Goal: Task Accomplishment & Management: Use online tool/utility

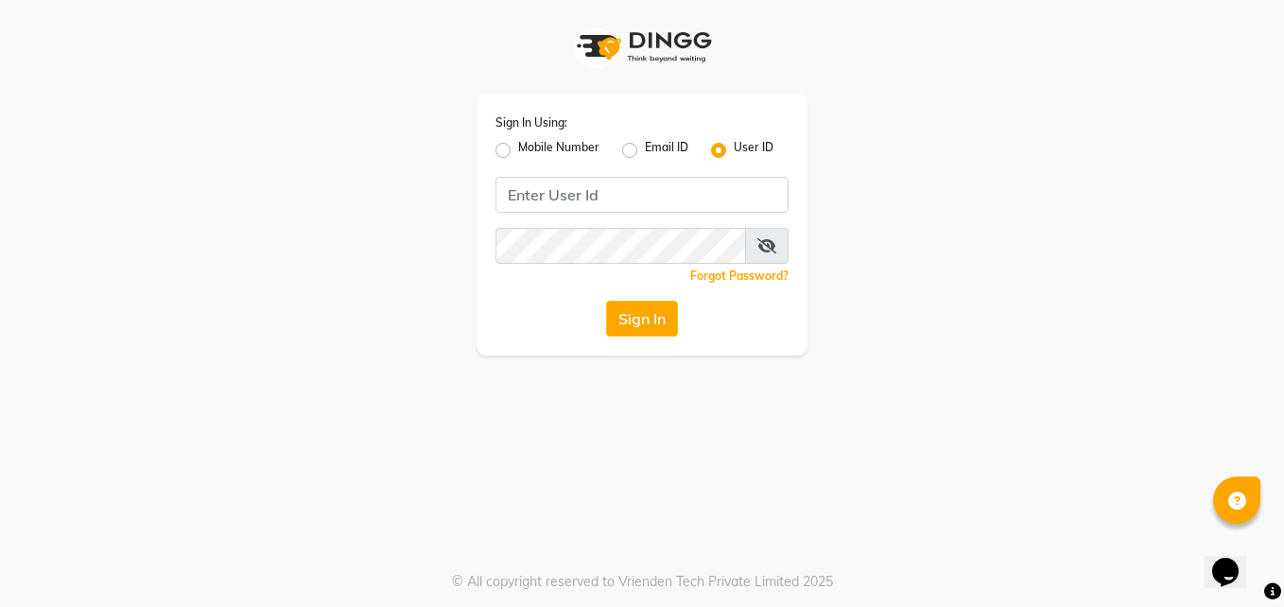
click at [509, 160] on div "Mobile Number" at bounding box center [547, 150] width 104 height 23
click at [518, 151] on label "Mobile Number" at bounding box center [558, 150] width 81 height 23
click at [518, 151] on input "Mobile Number" at bounding box center [524, 145] width 12 height 12
radio input "true"
radio input "false"
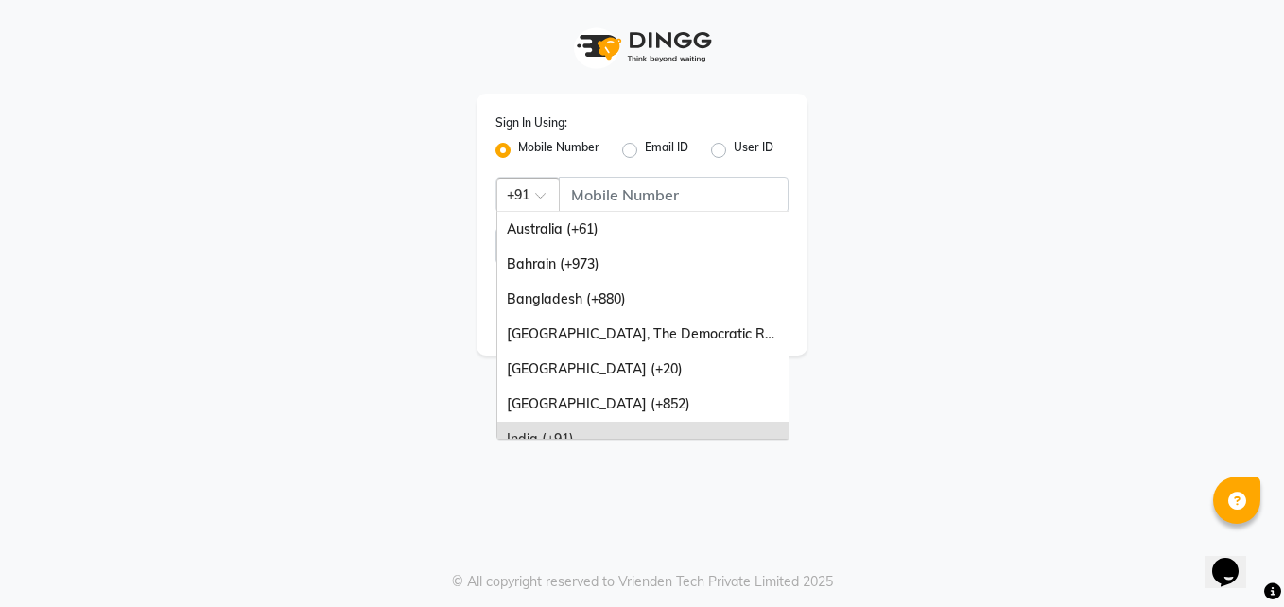
click at [532, 196] on div at bounding box center [527, 193] width 61 height 20
type input "66"
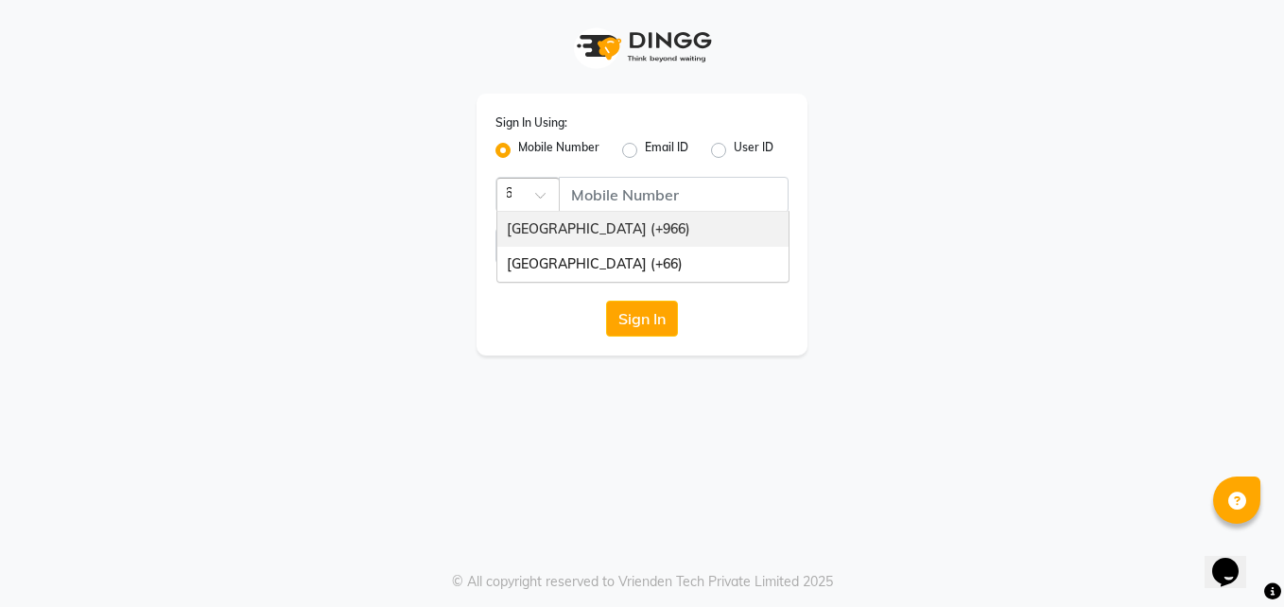
scroll to position [0, 9]
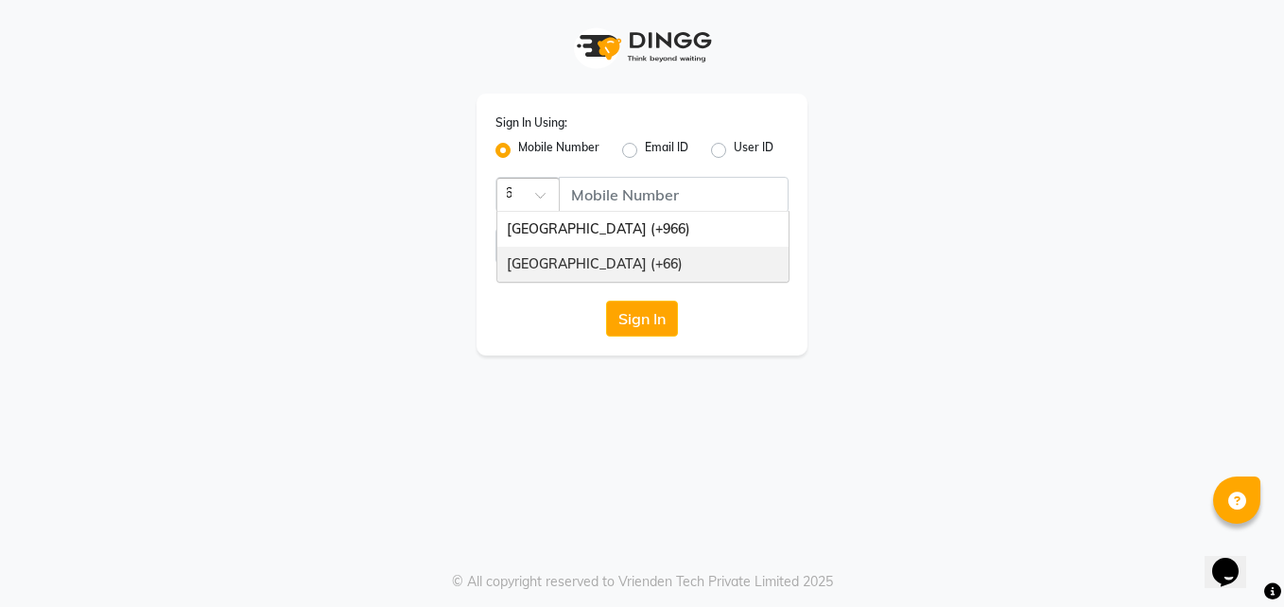
click at [559, 269] on div "[GEOGRAPHIC_DATA] (+66)" at bounding box center [642, 264] width 291 height 35
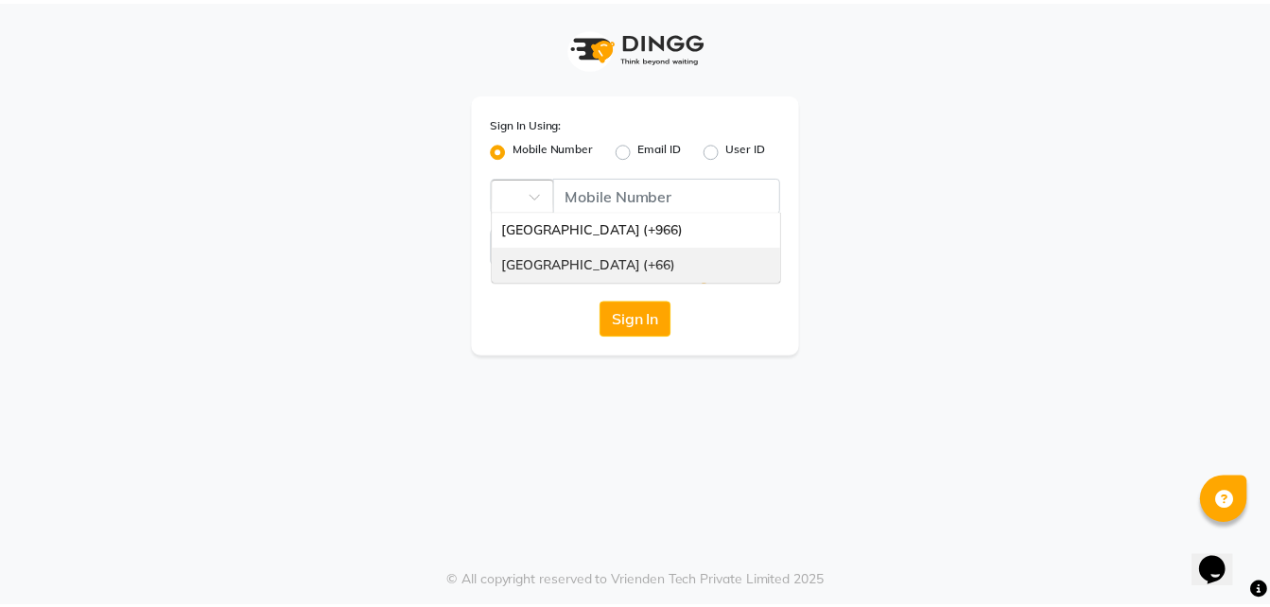
scroll to position [0, 0]
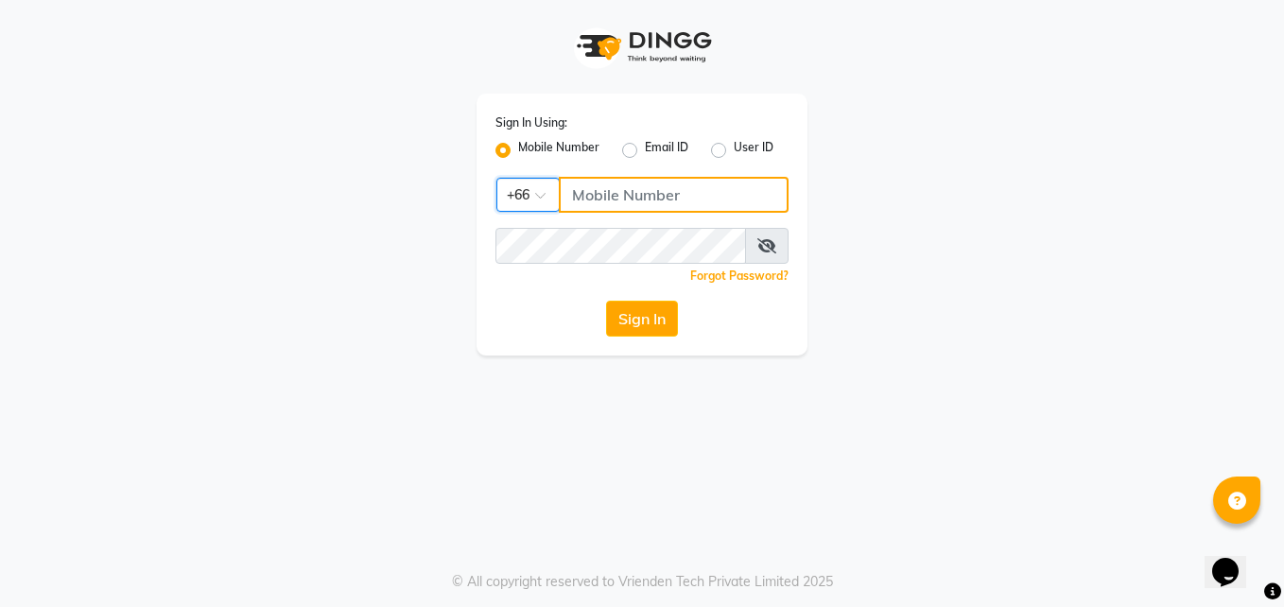
click at [617, 202] on input "Username" at bounding box center [674, 195] width 230 height 36
type input "9"
type input "823854696"
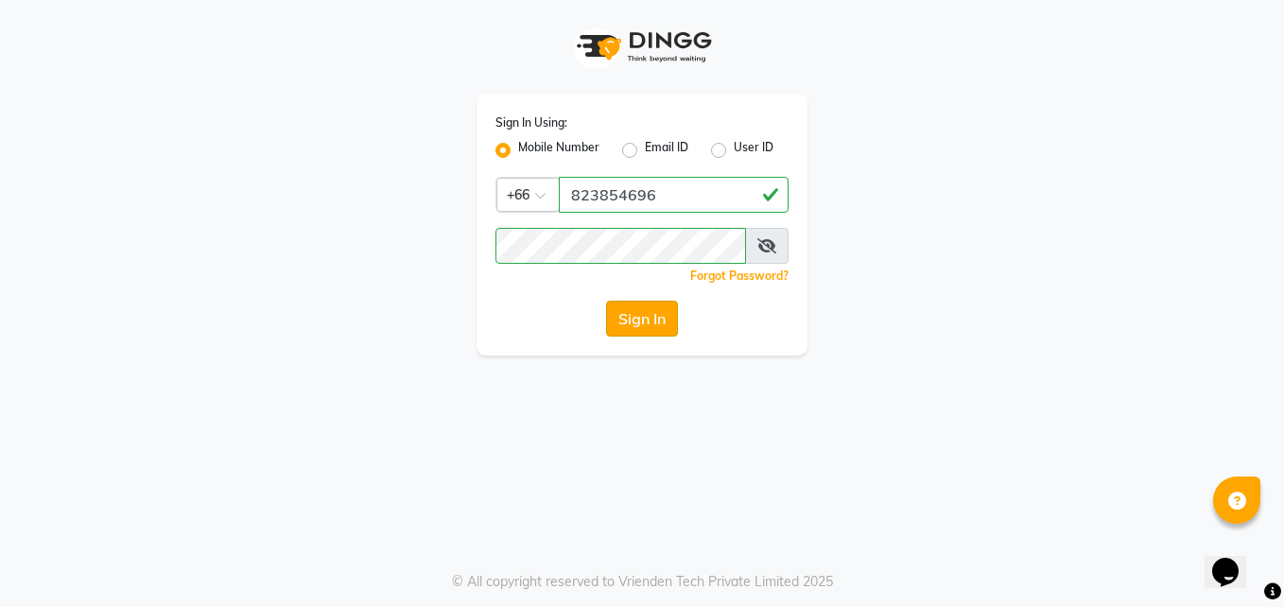
click at [630, 335] on button "Sign In" at bounding box center [642, 319] width 72 height 36
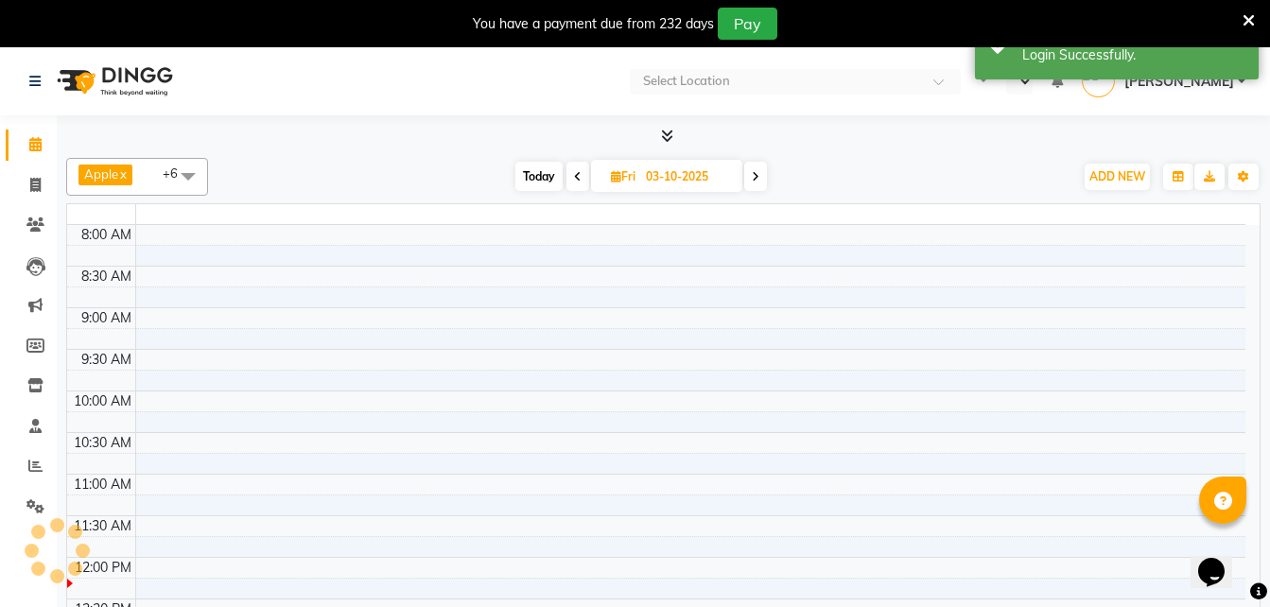
select select "en"
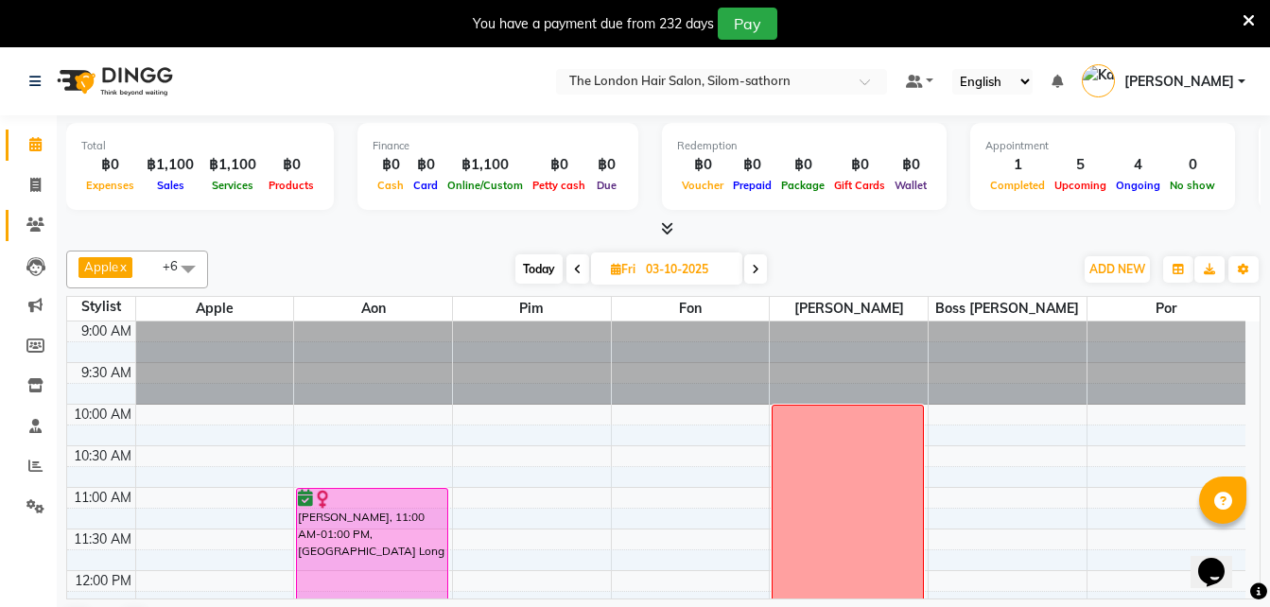
click at [35, 224] on icon at bounding box center [35, 224] width 18 height 14
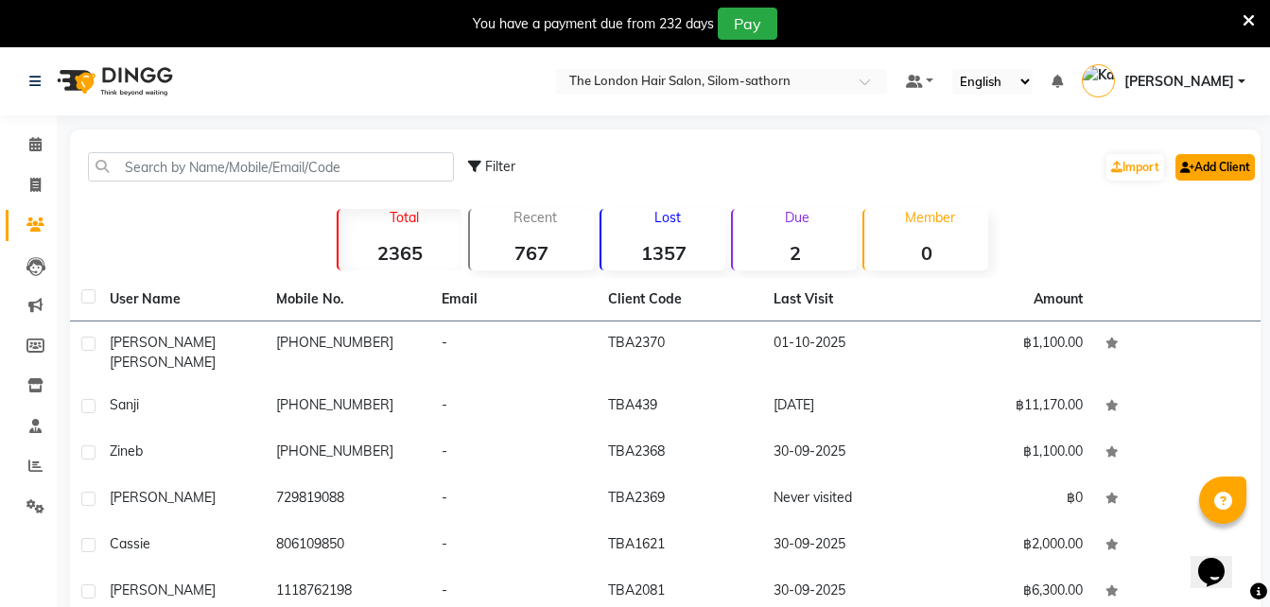
click at [1217, 157] on link "Add Client" at bounding box center [1214, 167] width 79 height 26
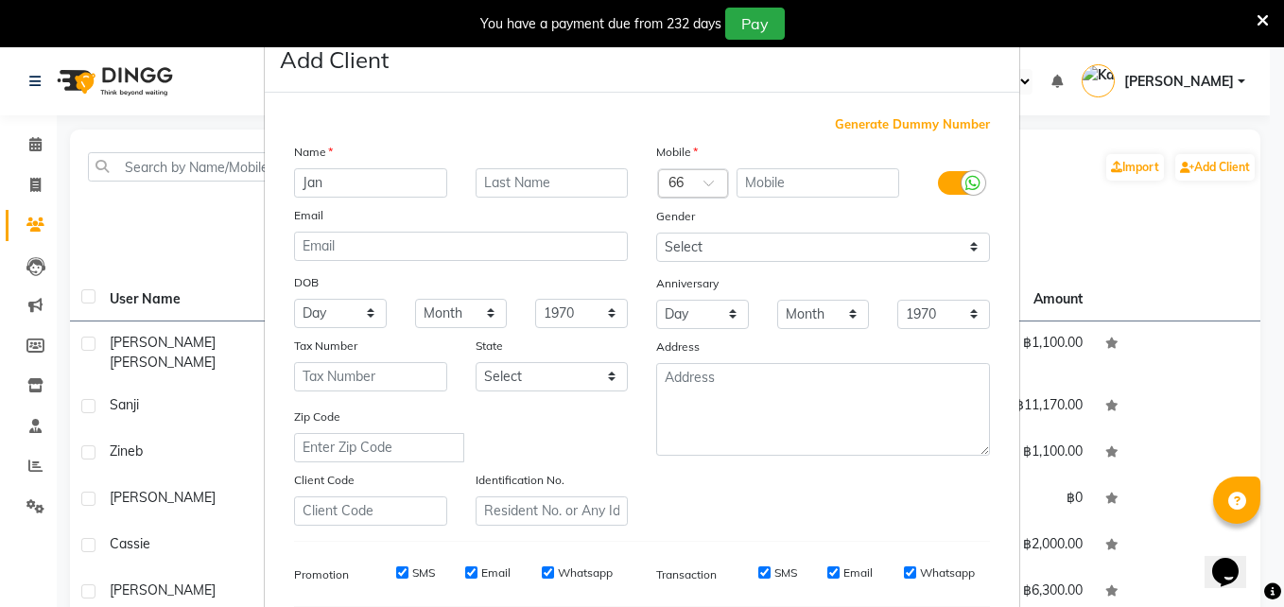
type input "Jan"
click at [672, 190] on input "text" at bounding box center [673, 185] width 11 height 20
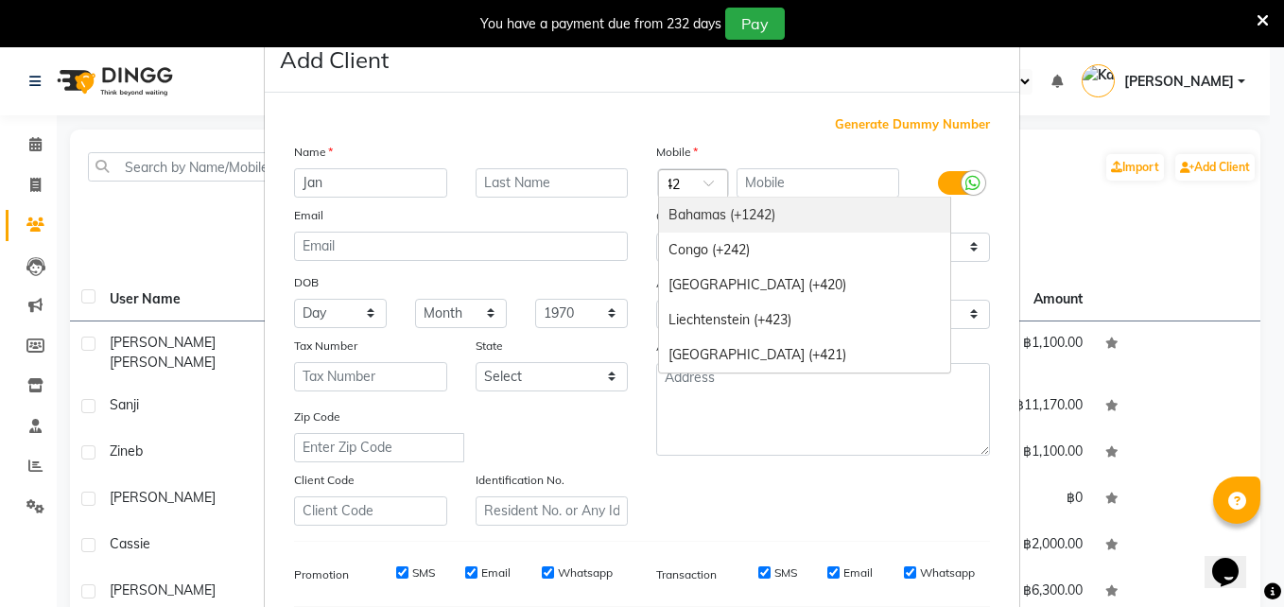
type input "420"
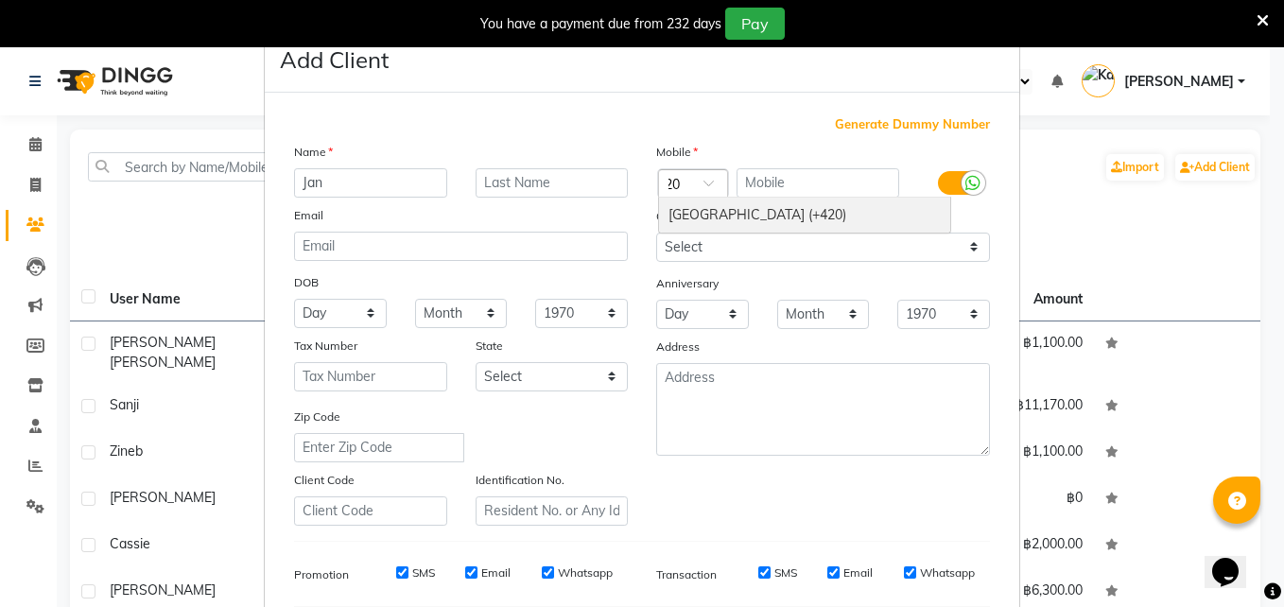
click at [735, 221] on div "[GEOGRAPHIC_DATA] (+420)" at bounding box center [804, 215] width 291 height 35
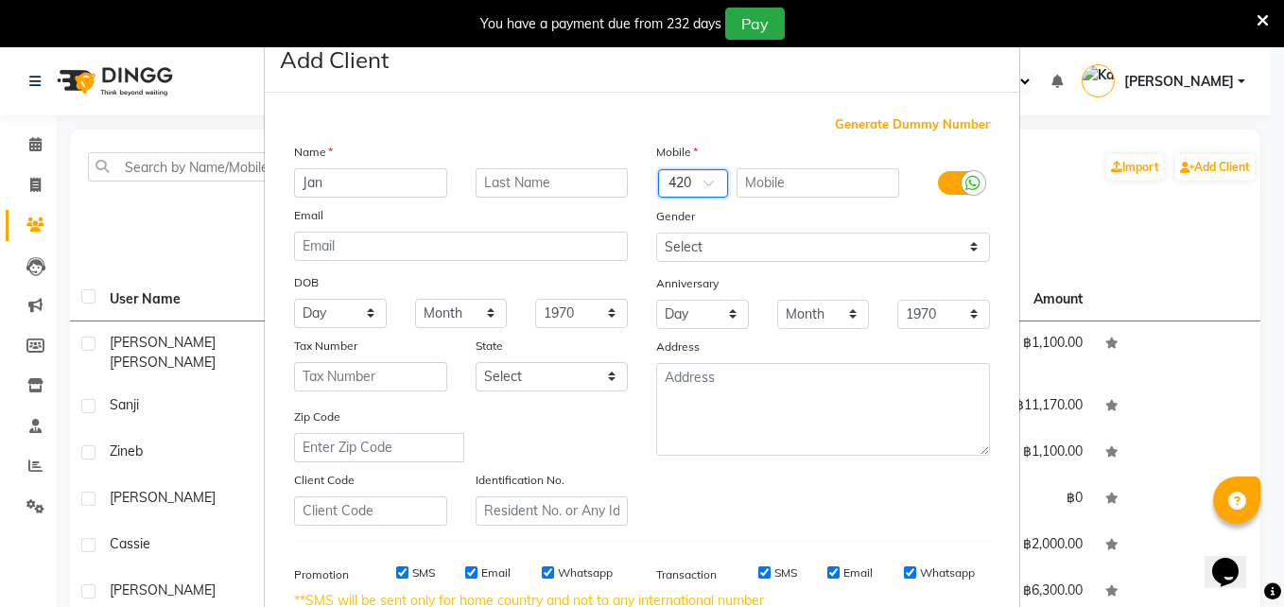
scroll to position [0, 0]
click at [774, 188] on input "text" at bounding box center [818, 182] width 164 height 29
type input "724093360"
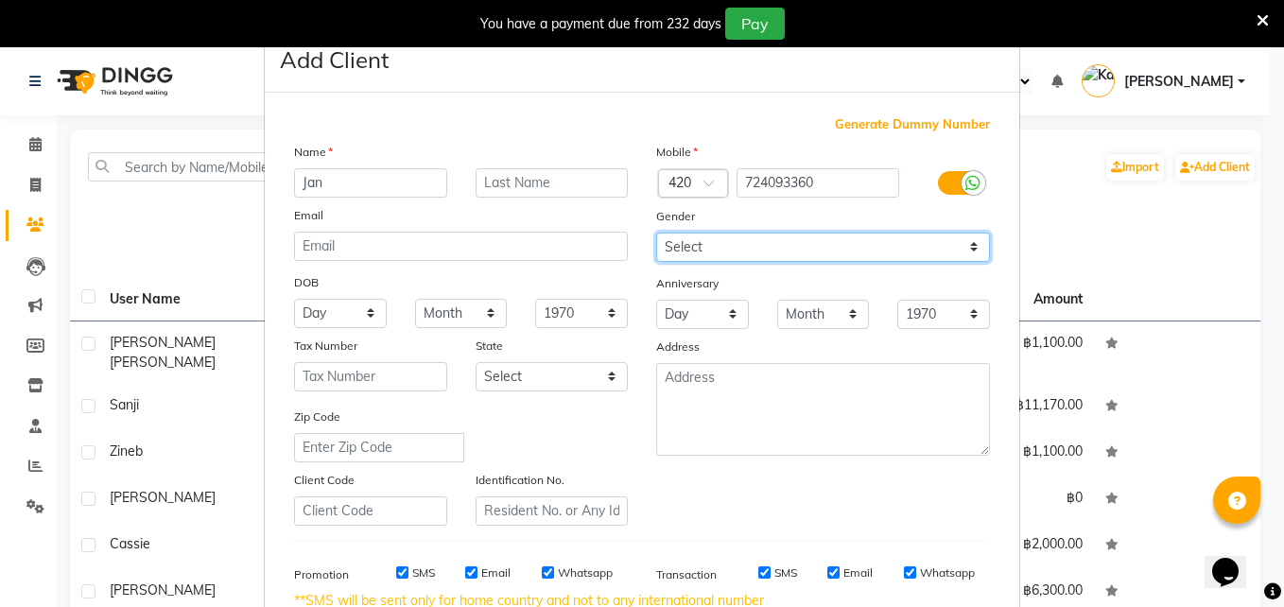
click at [719, 242] on select "Select [DEMOGRAPHIC_DATA] [DEMOGRAPHIC_DATA] Other Prefer Not To Say" at bounding box center [823, 247] width 334 height 29
select select "[DEMOGRAPHIC_DATA]"
click at [656, 233] on select "Select [DEMOGRAPHIC_DATA] [DEMOGRAPHIC_DATA] Other Prefer Not To Say" at bounding box center [823, 247] width 334 height 29
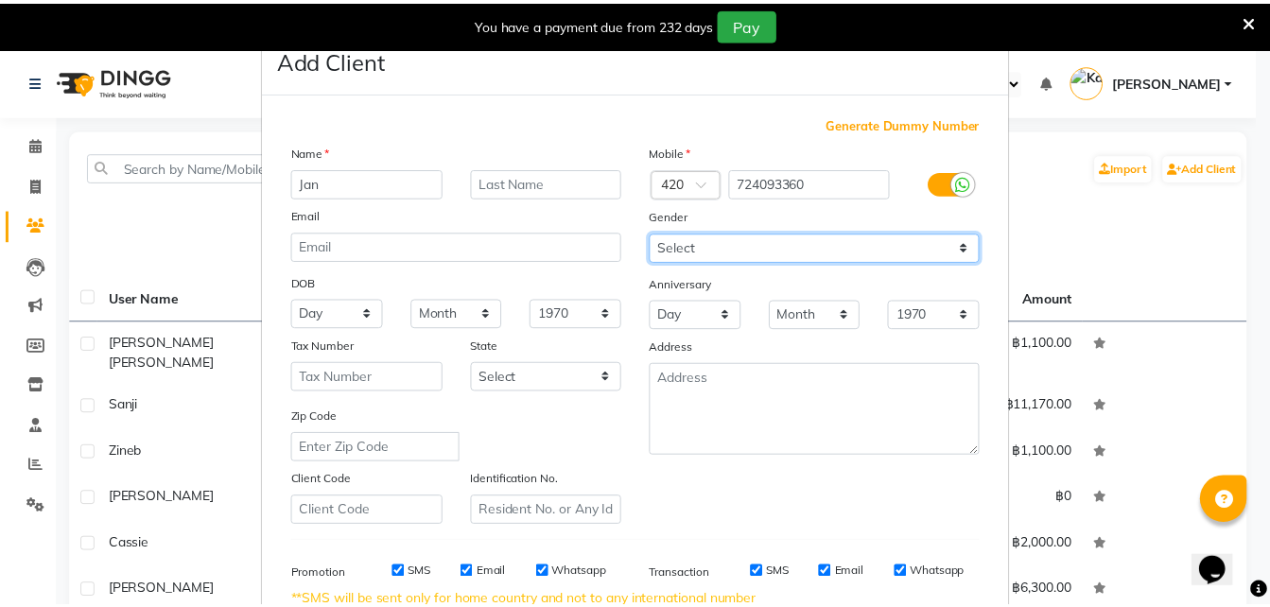
scroll to position [285, 0]
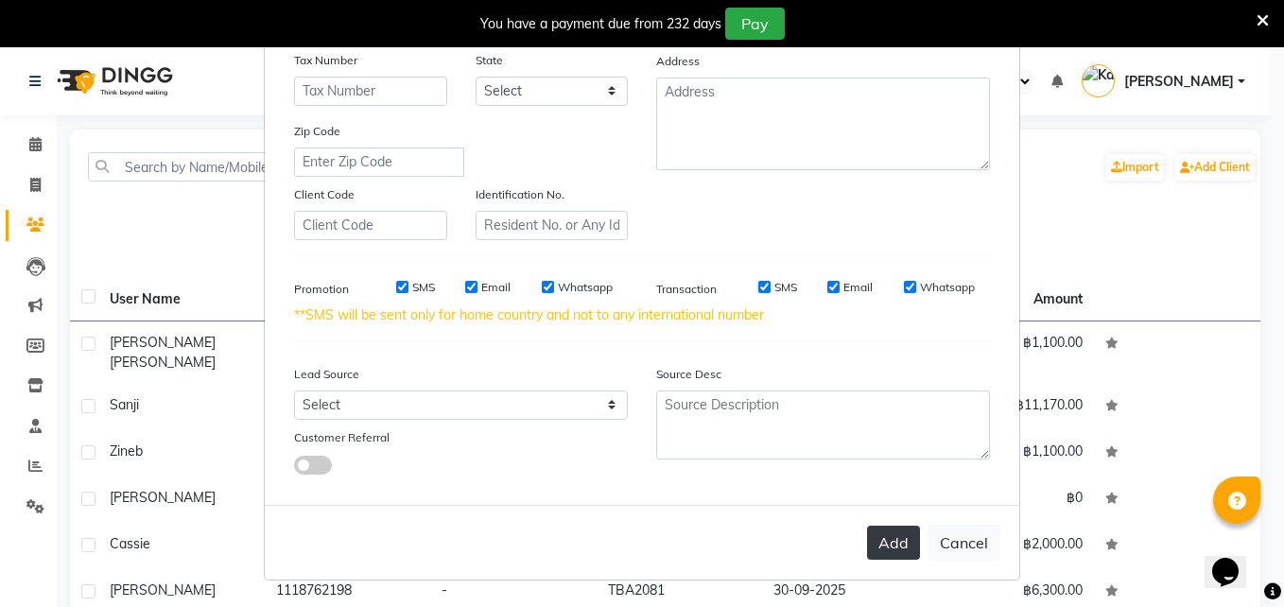
click at [890, 537] on button "Add" at bounding box center [893, 543] width 53 height 34
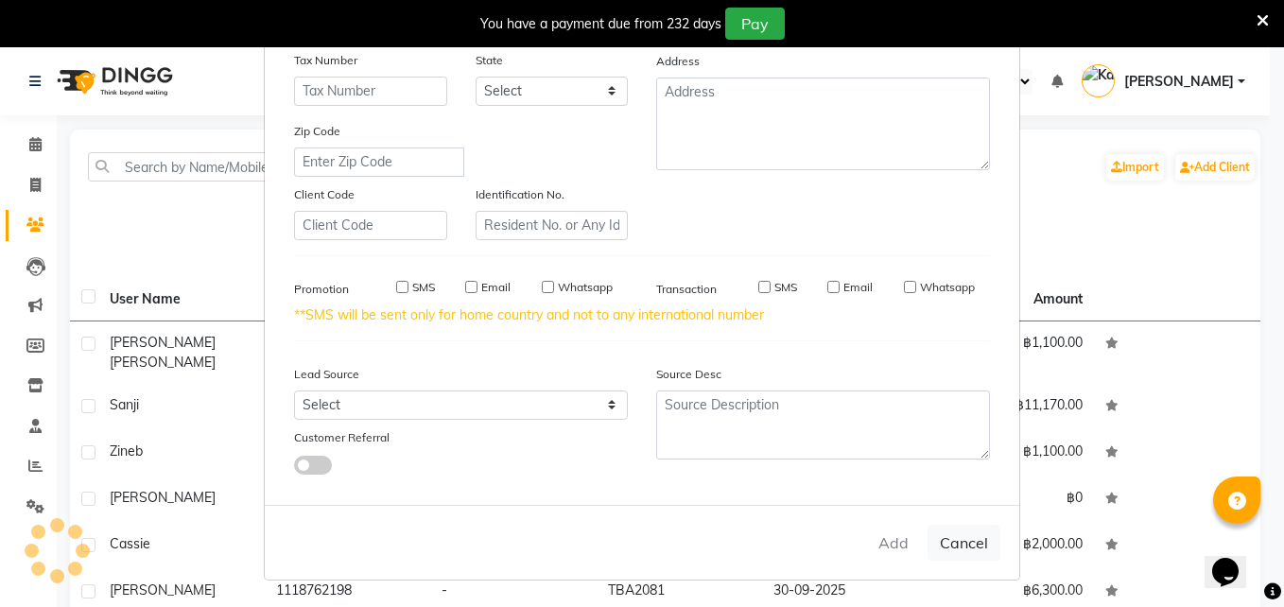
select select
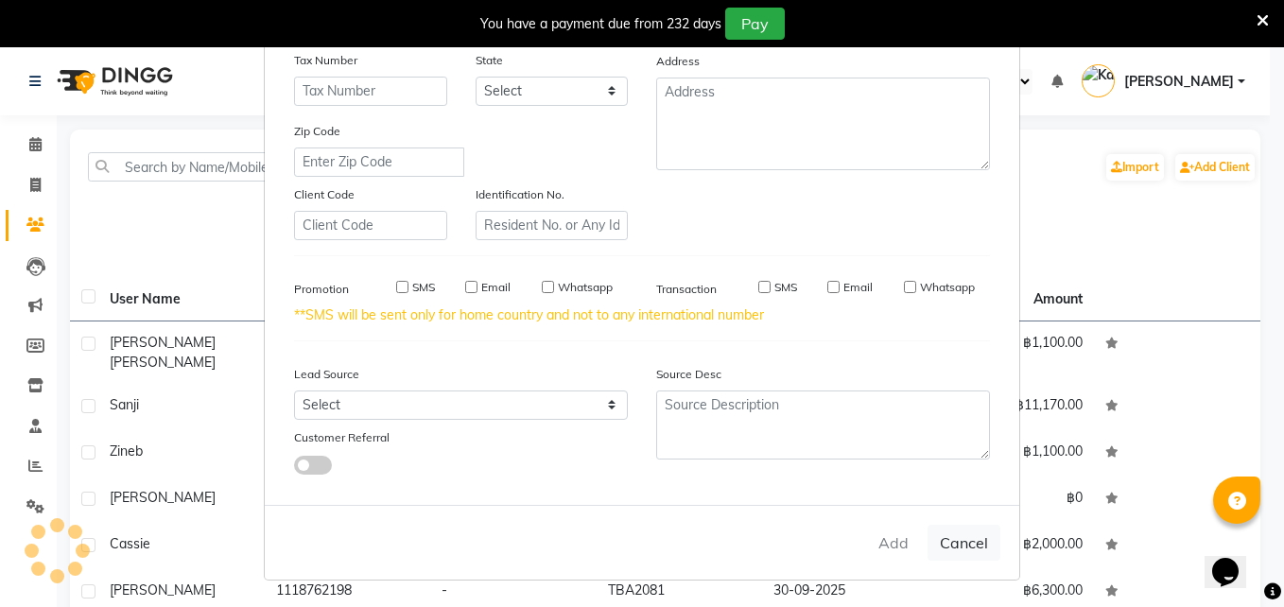
select select
checkbox input "false"
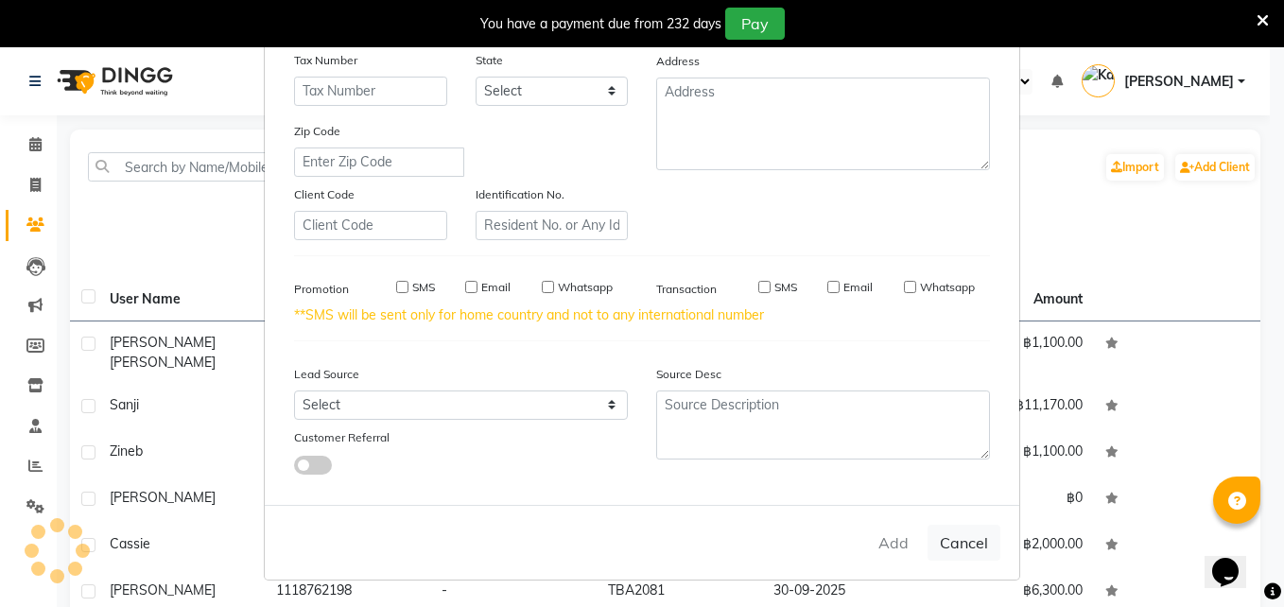
checkbox input "false"
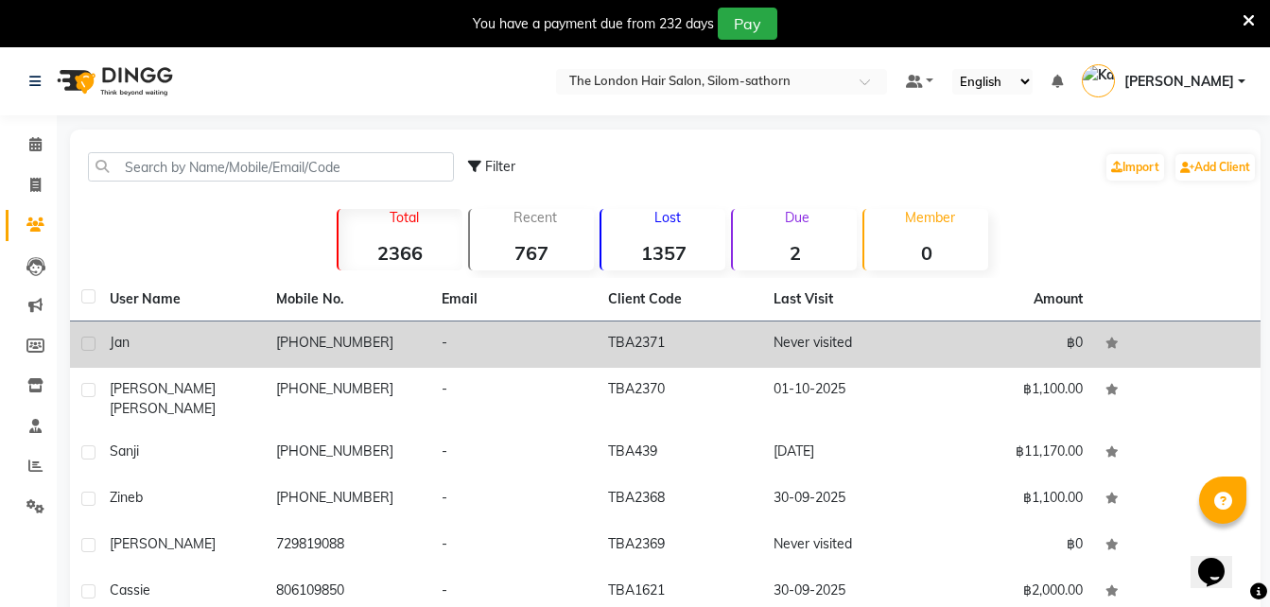
click at [567, 342] on td "-" at bounding box center [513, 344] width 166 height 46
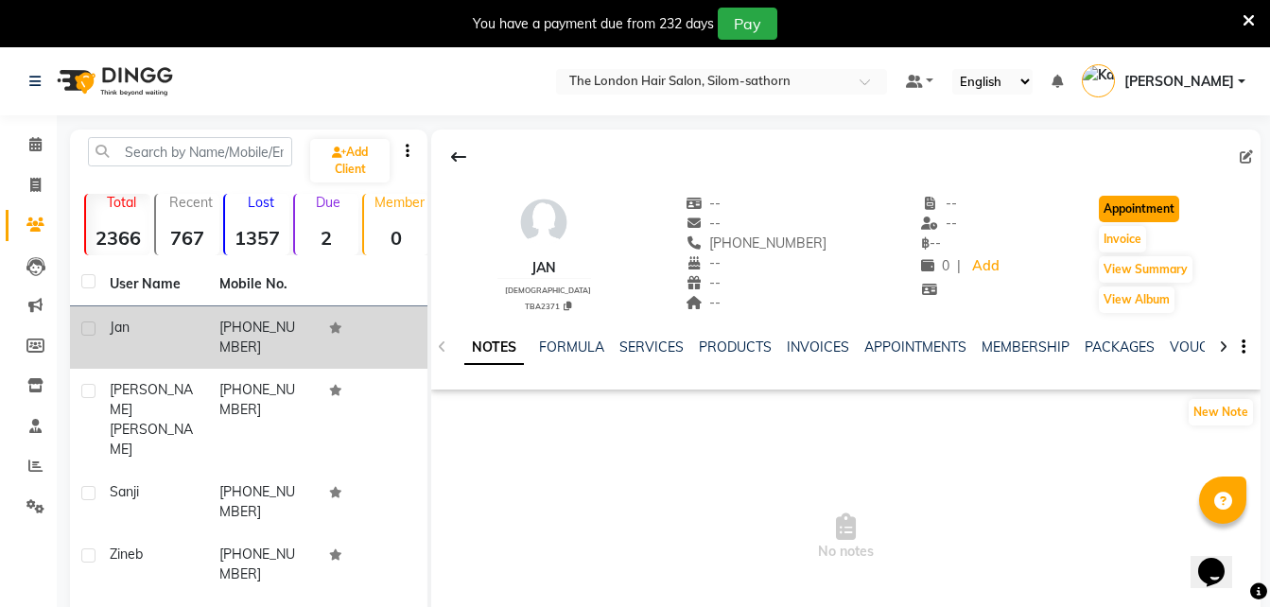
click at [1129, 205] on button "Appointment" at bounding box center [1138, 209] width 80 height 26
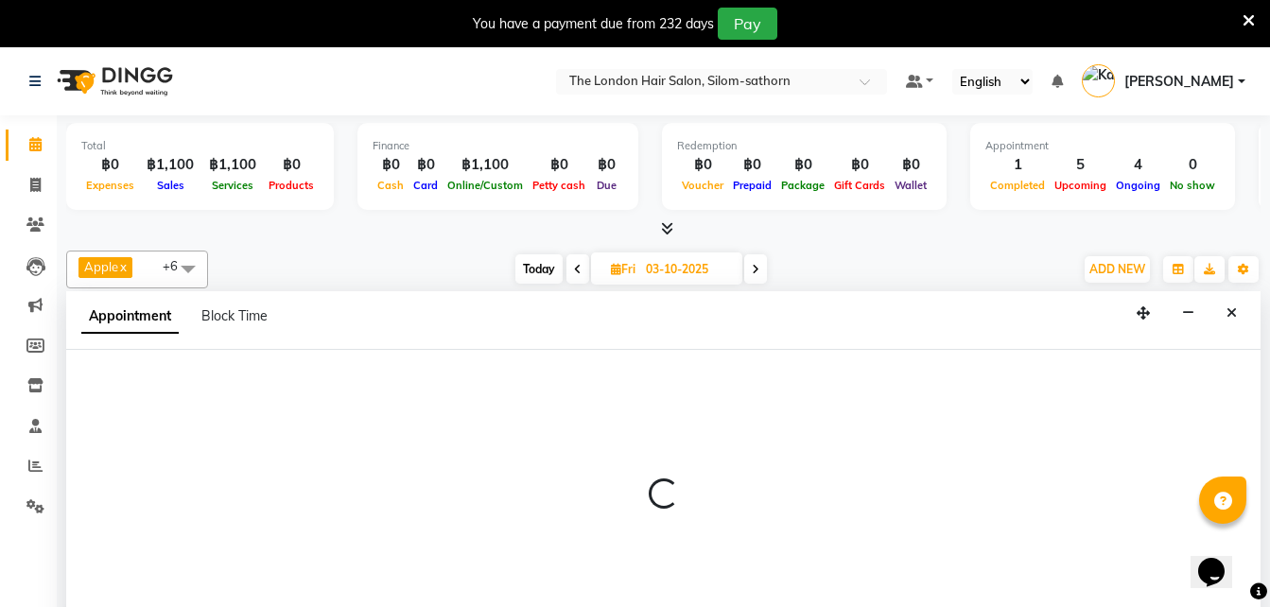
scroll to position [48, 0]
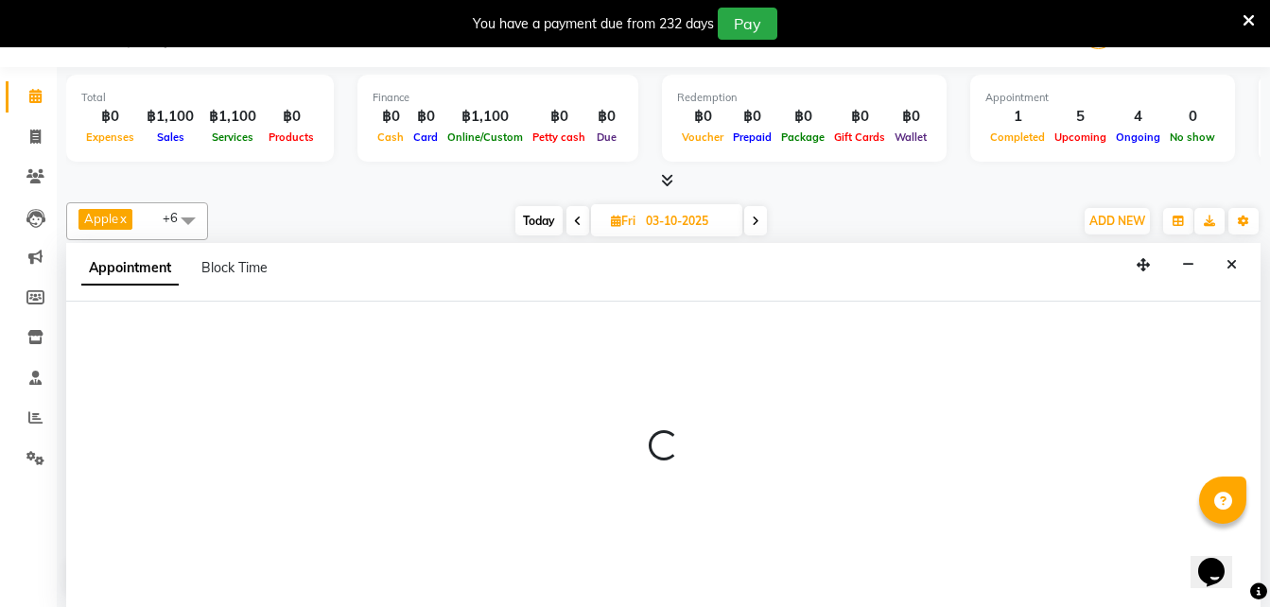
type input "01-10-2025"
select select "tentative"
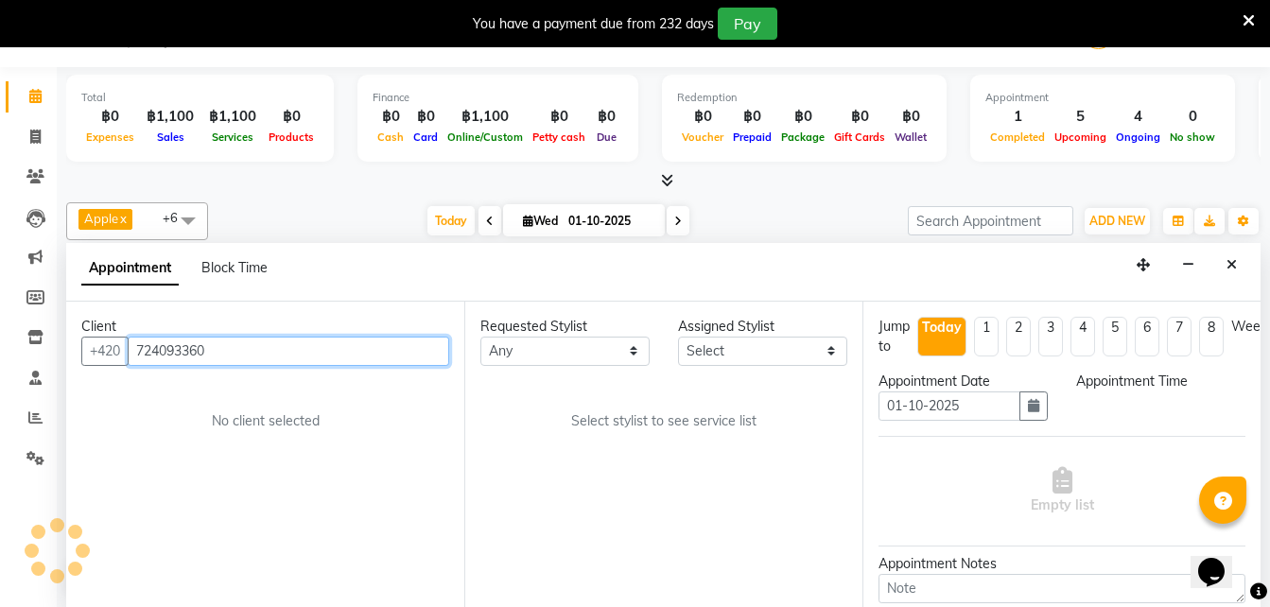
select select "600"
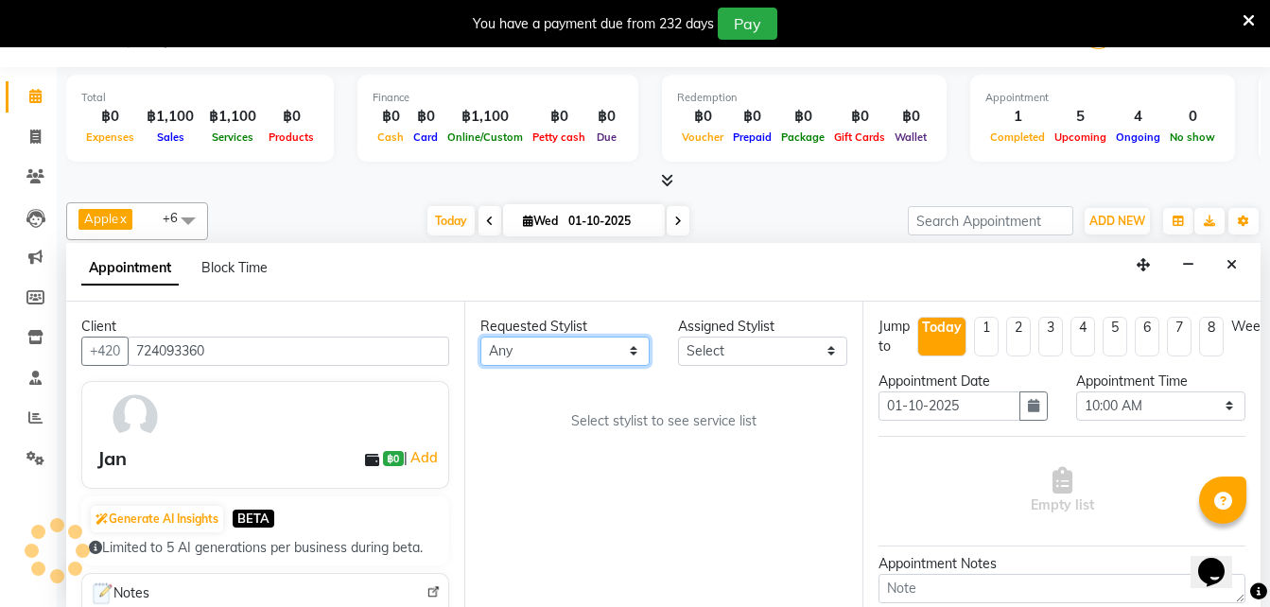
click at [524, 350] on select "Any Aon Apple Boss [PERSON_NAME] [PERSON_NAME] Pim Por" at bounding box center [564, 351] width 169 height 29
select select "65351"
click at [480, 337] on select "Any Aon Apple Boss [PERSON_NAME] [PERSON_NAME] Pim Por" at bounding box center [564, 351] width 169 height 29
select select "65351"
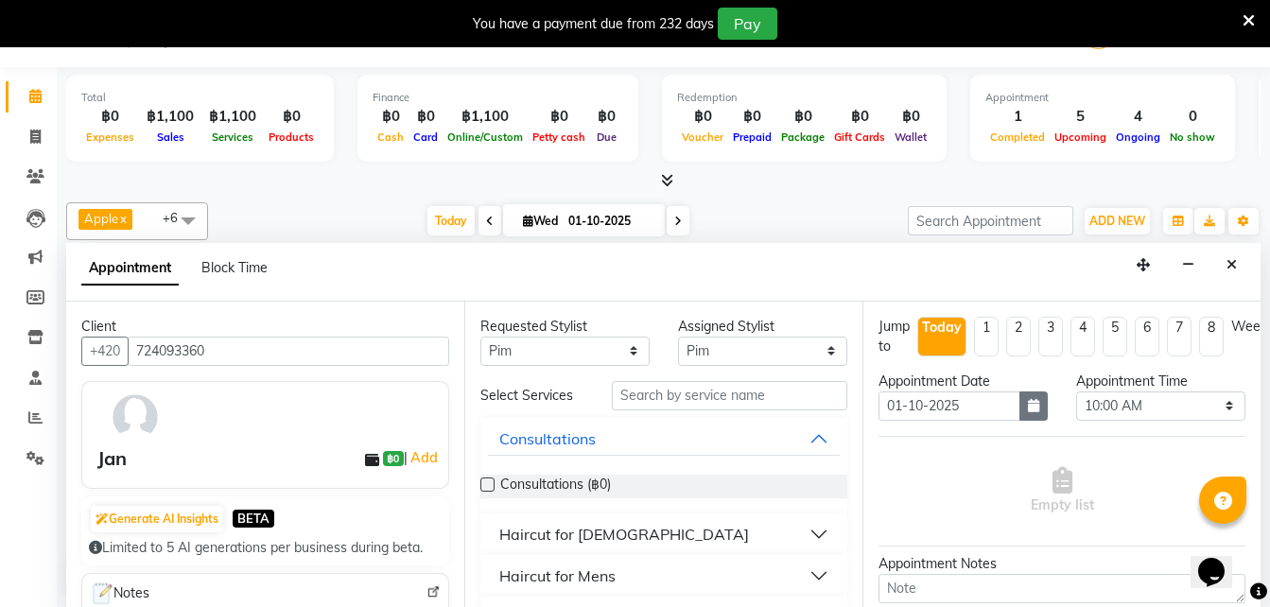
click at [1028, 409] on icon "button" at bounding box center [1033, 405] width 11 height 13
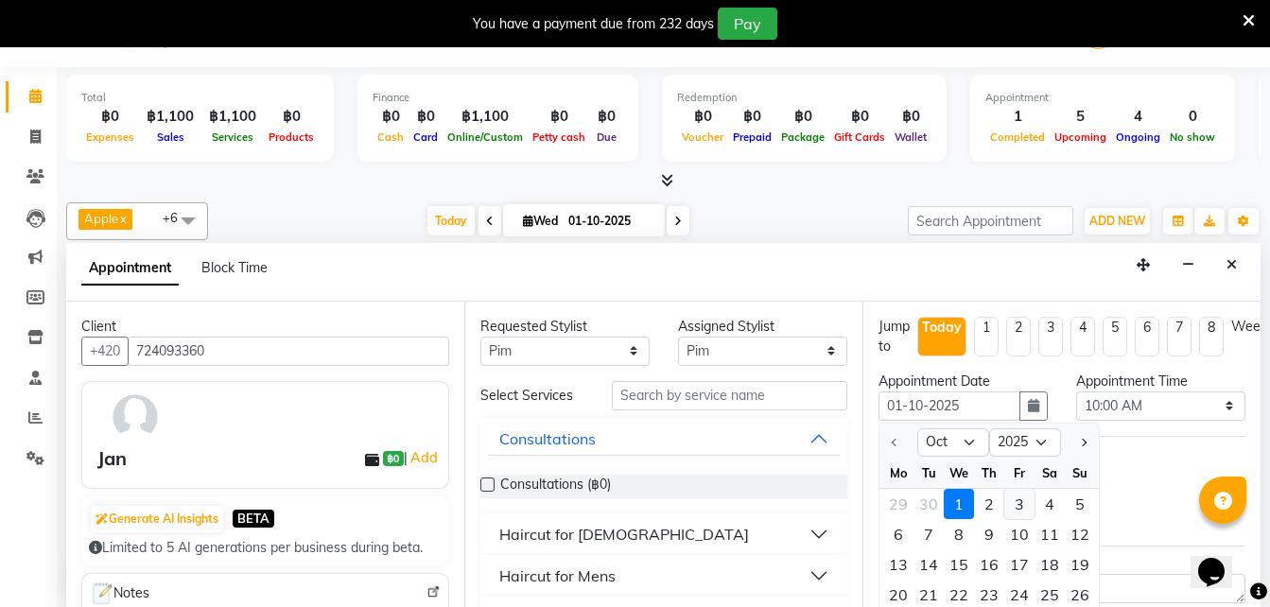
click at [1015, 507] on div "3" at bounding box center [1019, 504] width 30 height 30
type input "03-10-2025"
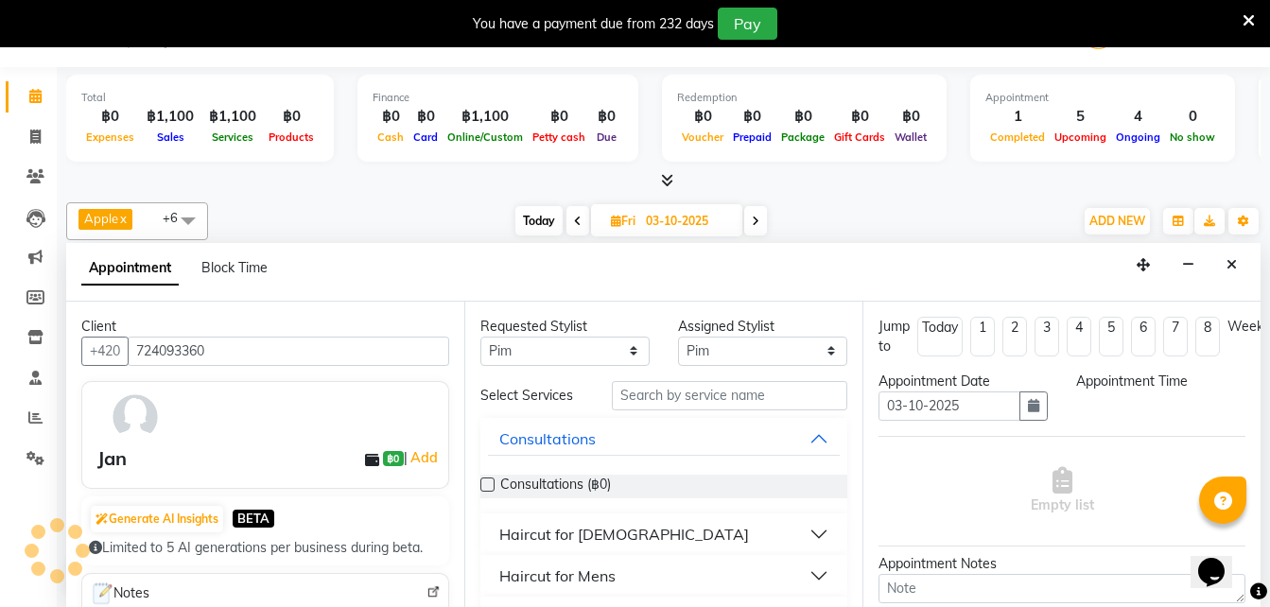
scroll to position [0, 0]
select select "600"
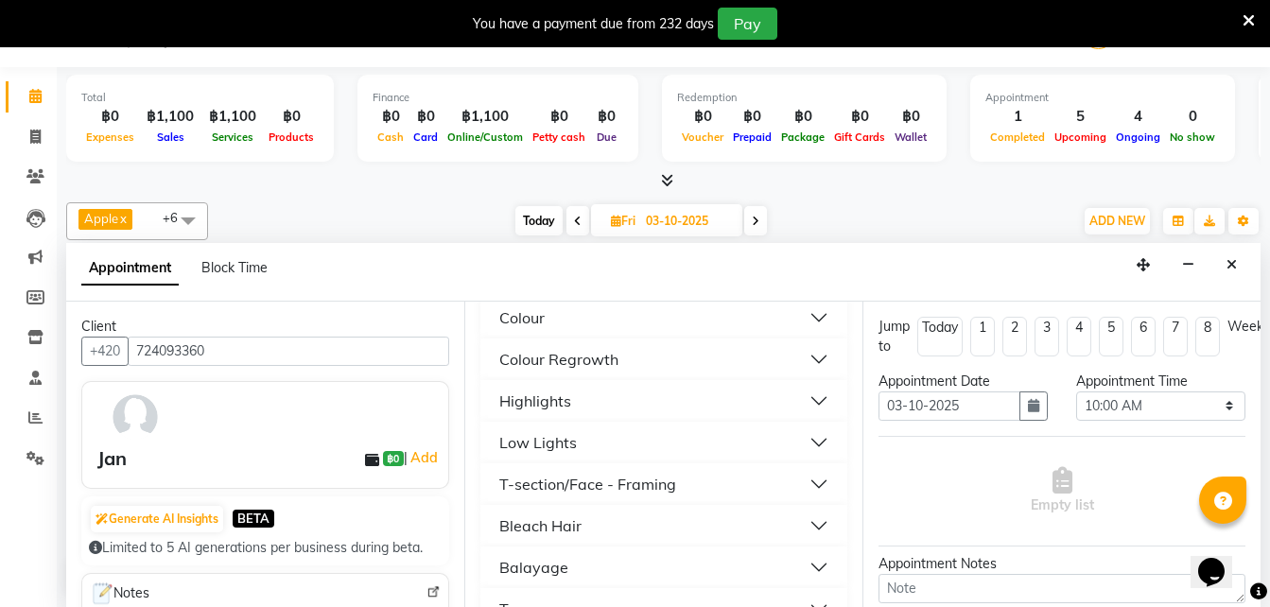
scroll to position [427, 0]
click at [529, 569] on div "Balayage" at bounding box center [533, 564] width 69 height 23
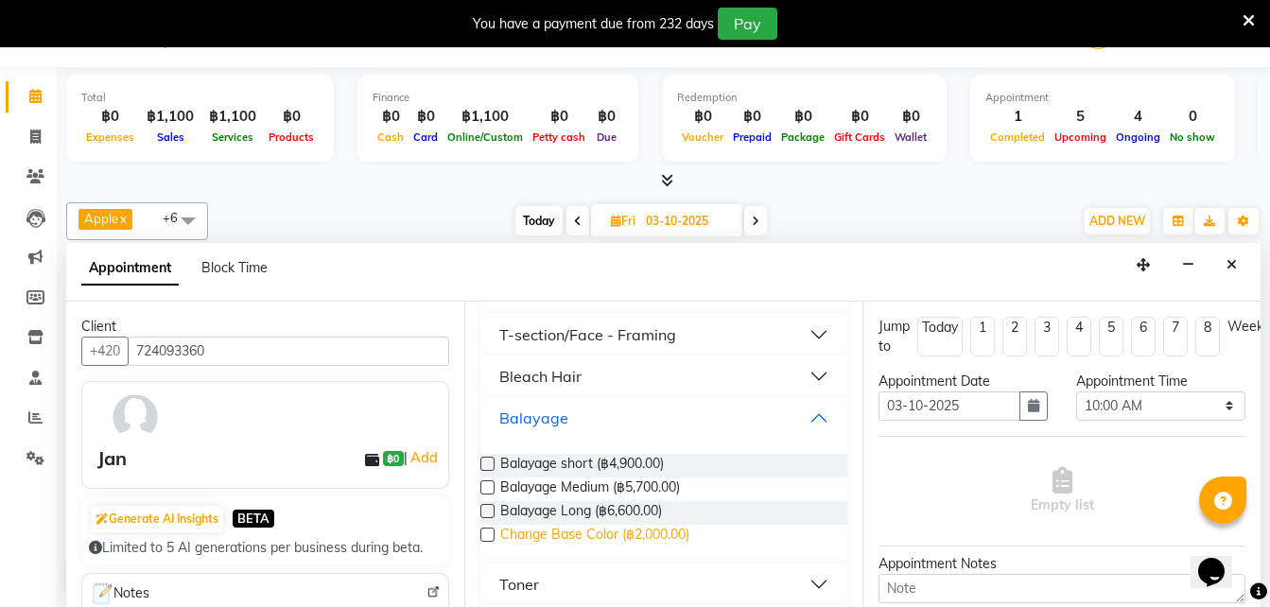
scroll to position [575, 0]
click at [556, 516] on span "Balayage Long (฿6,600.00)" at bounding box center [581, 512] width 162 height 24
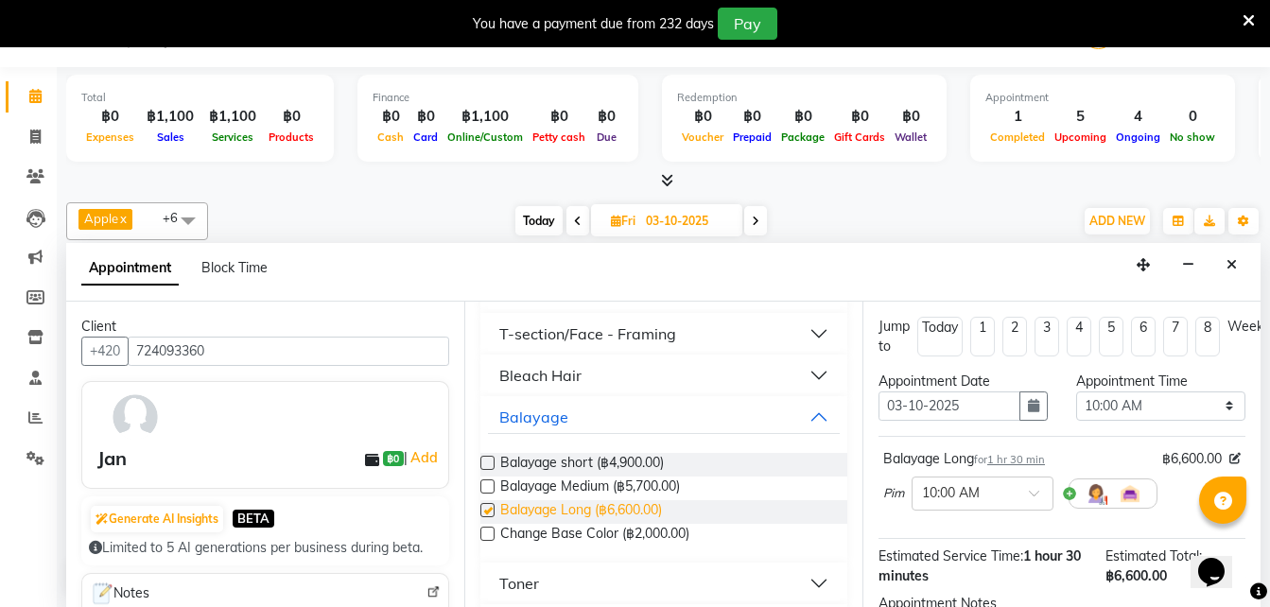
checkbox input "false"
click at [533, 425] on div "Balayage" at bounding box center [533, 417] width 69 height 23
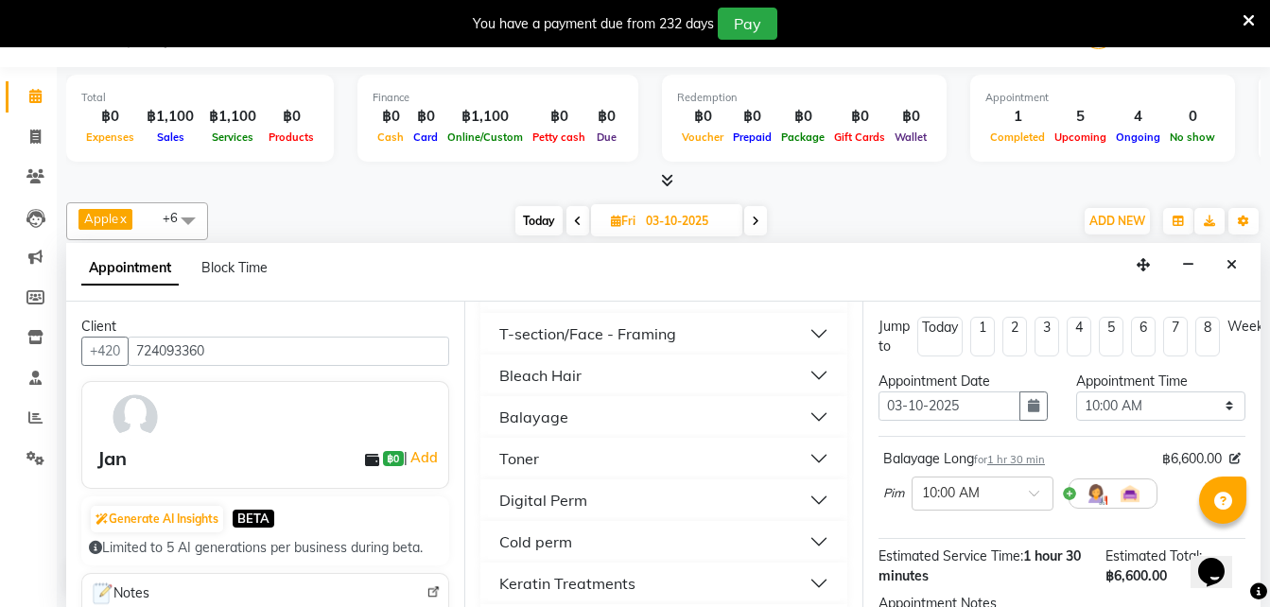
click at [507, 454] on div "Toner" at bounding box center [519, 458] width 40 height 23
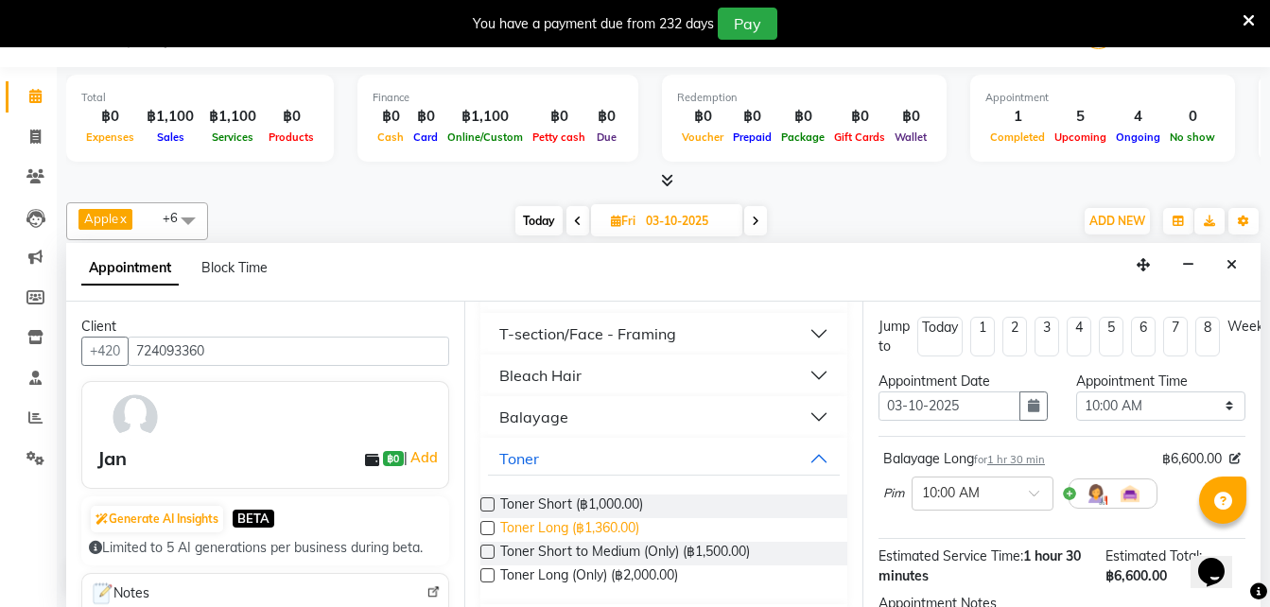
click at [597, 524] on span "Toner Long (฿1,360.00)" at bounding box center [569, 530] width 139 height 24
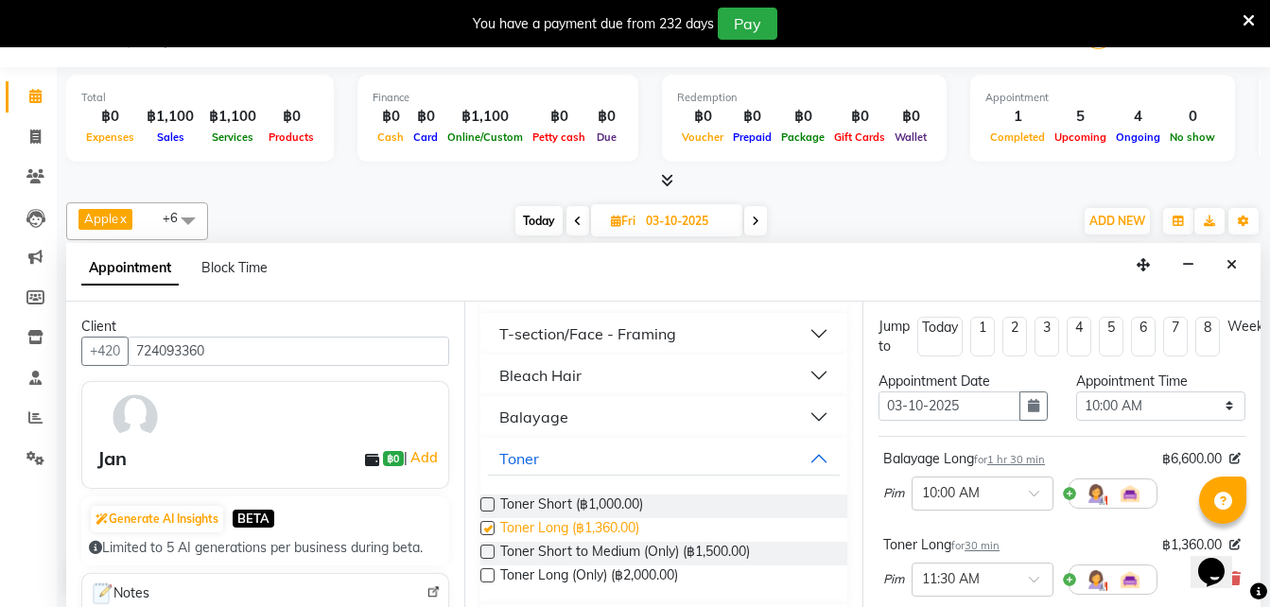
checkbox input "false"
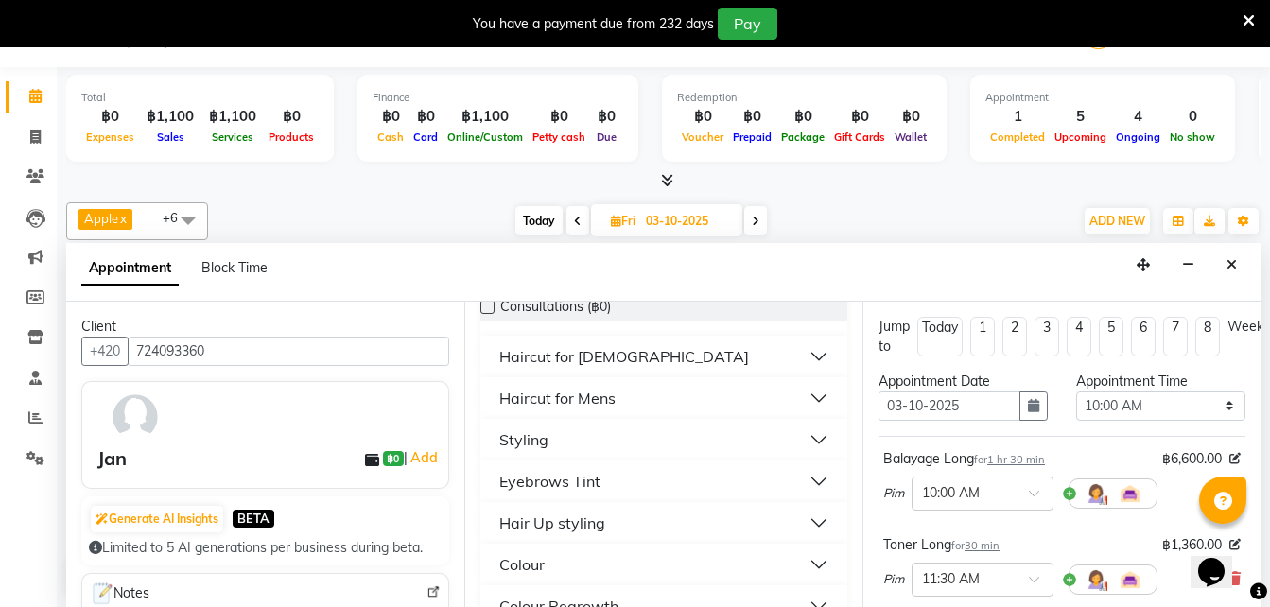
scroll to position [177, 0]
click at [507, 445] on div "Styling" at bounding box center [523, 440] width 49 height 23
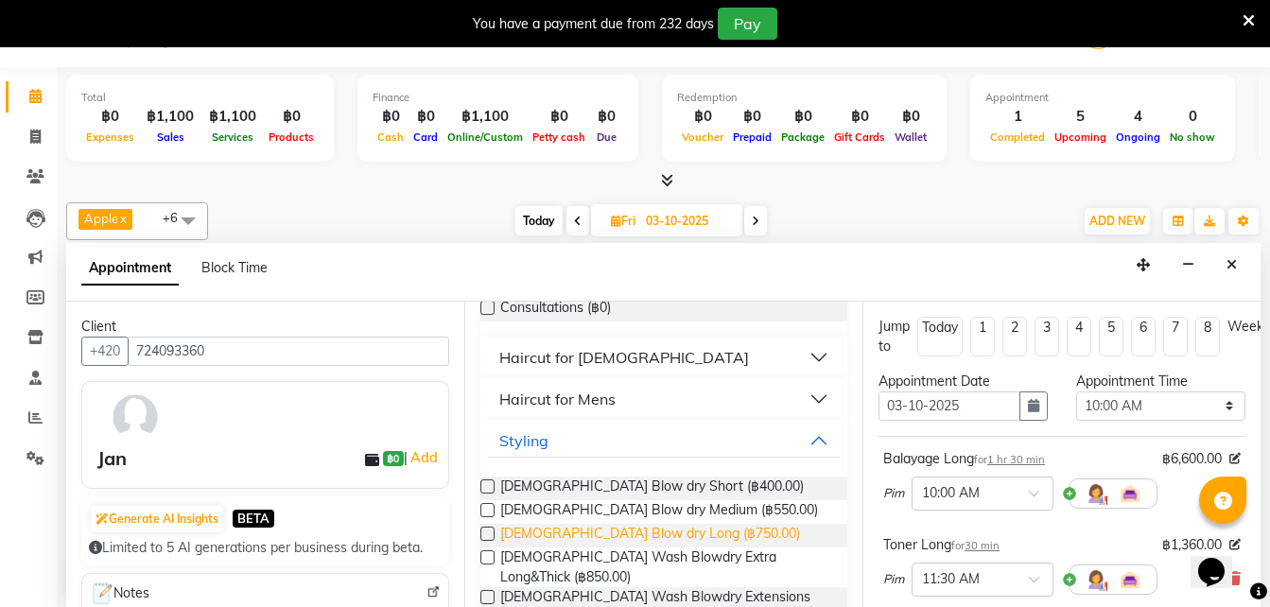
click at [654, 527] on span "[DEMOGRAPHIC_DATA] Blow dry Long (฿750.00)" at bounding box center [650, 536] width 300 height 24
checkbox input "false"
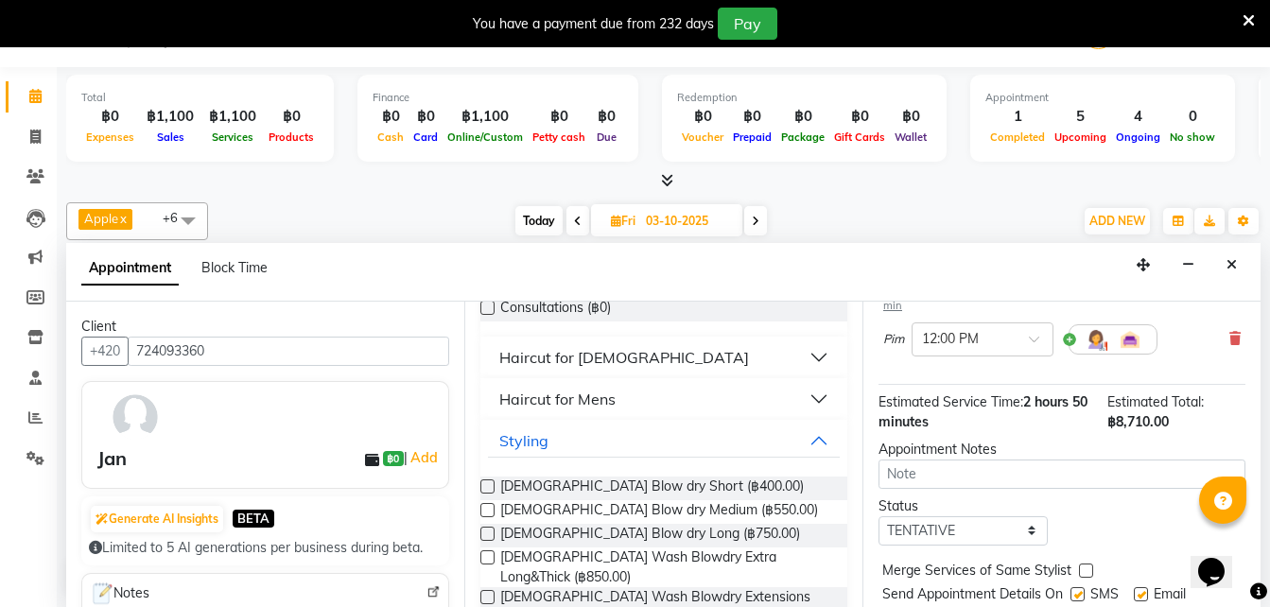
scroll to position [349, 0]
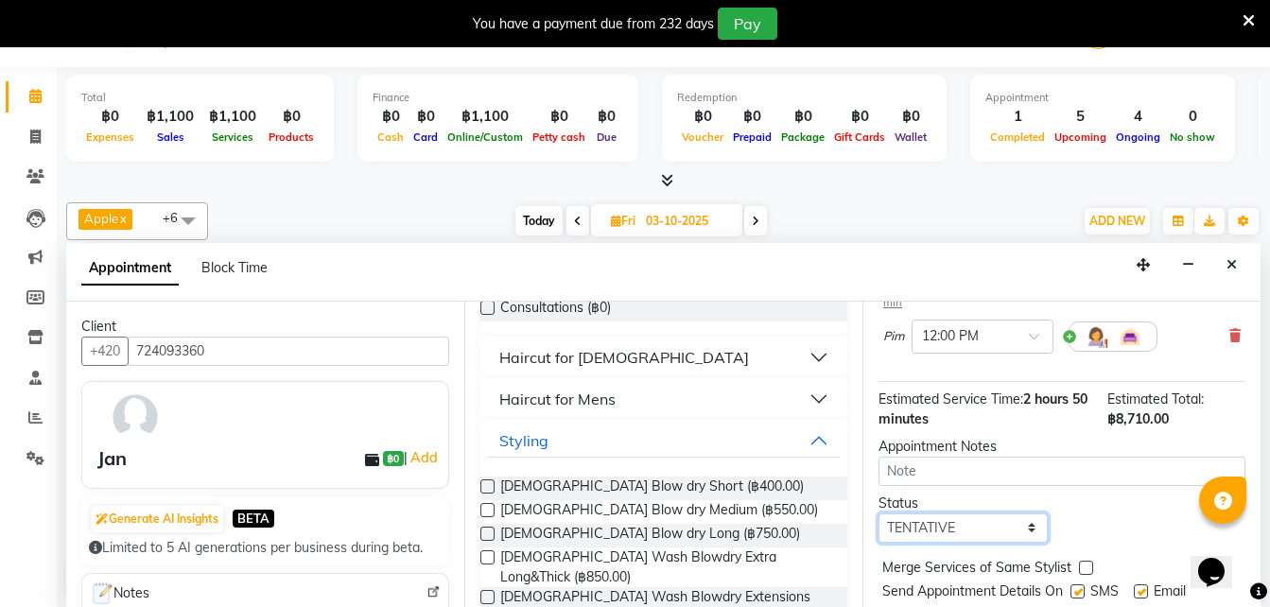
click at [910, 520] on select "Select TENTATIVE CONFIRM UPCOMING" at bounding box center [962, 527] width 169 height 29
select select "confirm booking"
click at [878, 513] on select "Select TENTATIVE CONFIRM UPCOMING" at bounding box center [962, 527] width 169 height 29
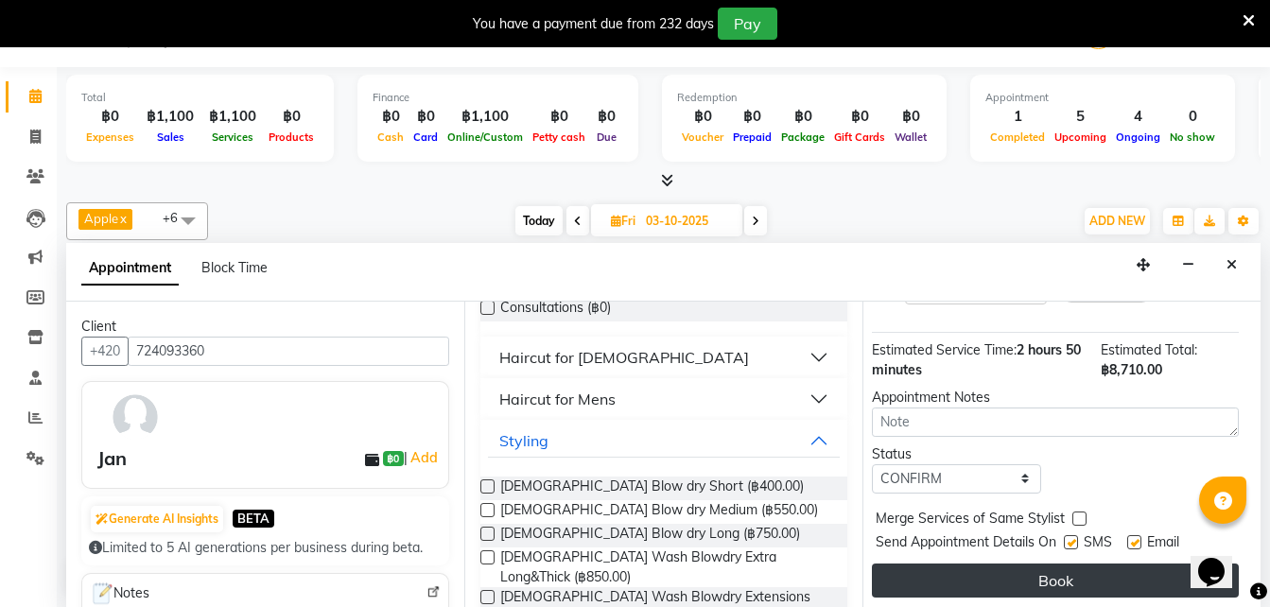
click at [958, 563] on button "Book" at bounding box center [1055, 580] width 367 height 34
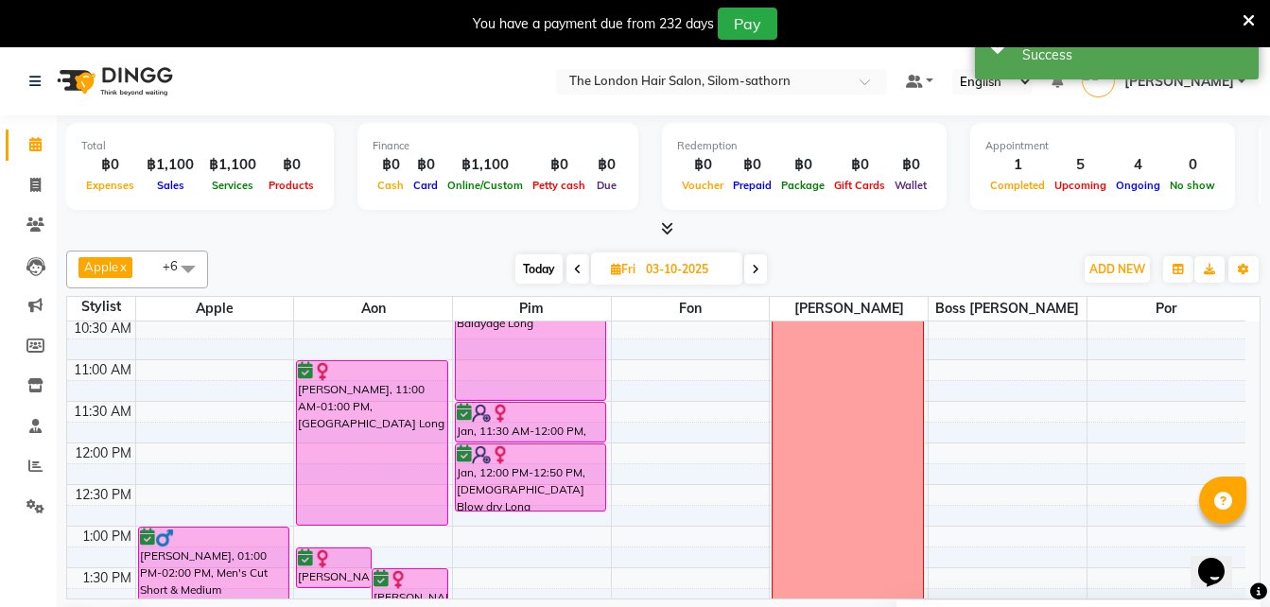
scroll to position [131, 0]
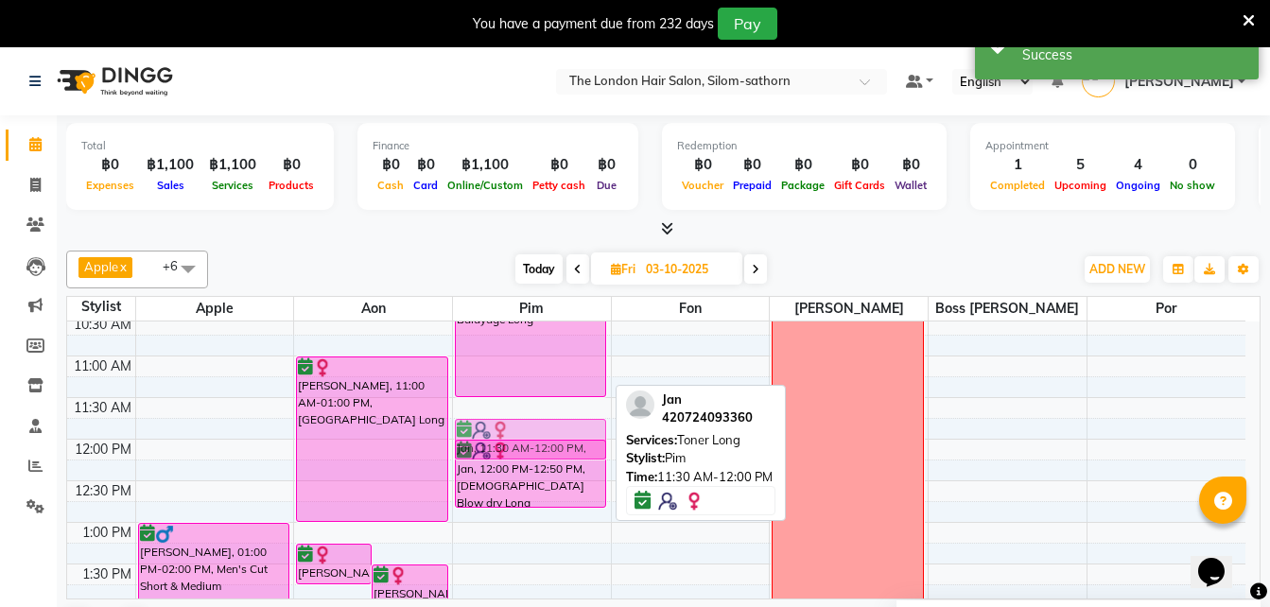
drag, startPoint x: 528, startPoint y: 405, endPoint x: 512, endPoint y: 434, distance: 33.4
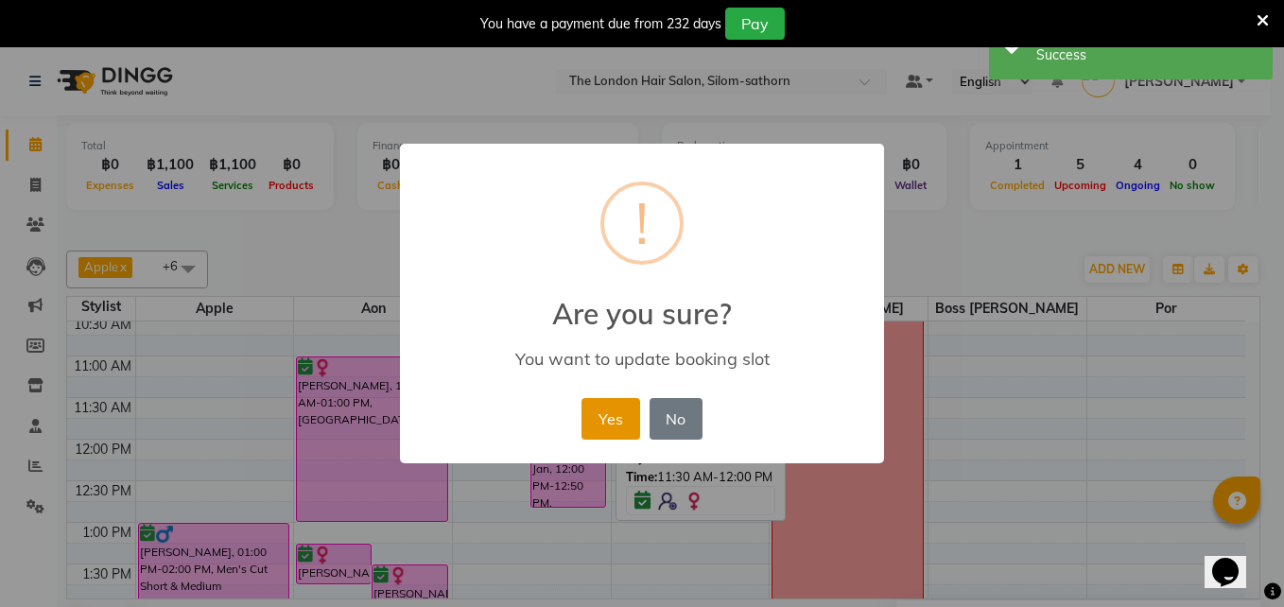
click at [605, 422] on button "Yes" at bounding box center [610, 419] width 58 height 42
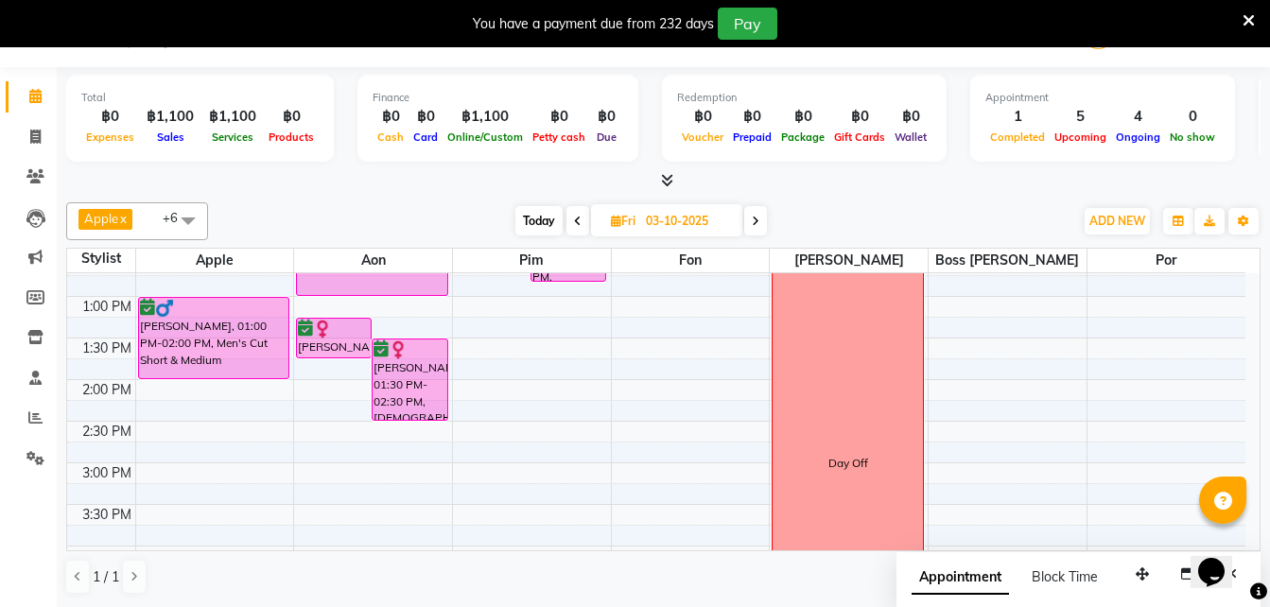
scroll to position [0, 0]
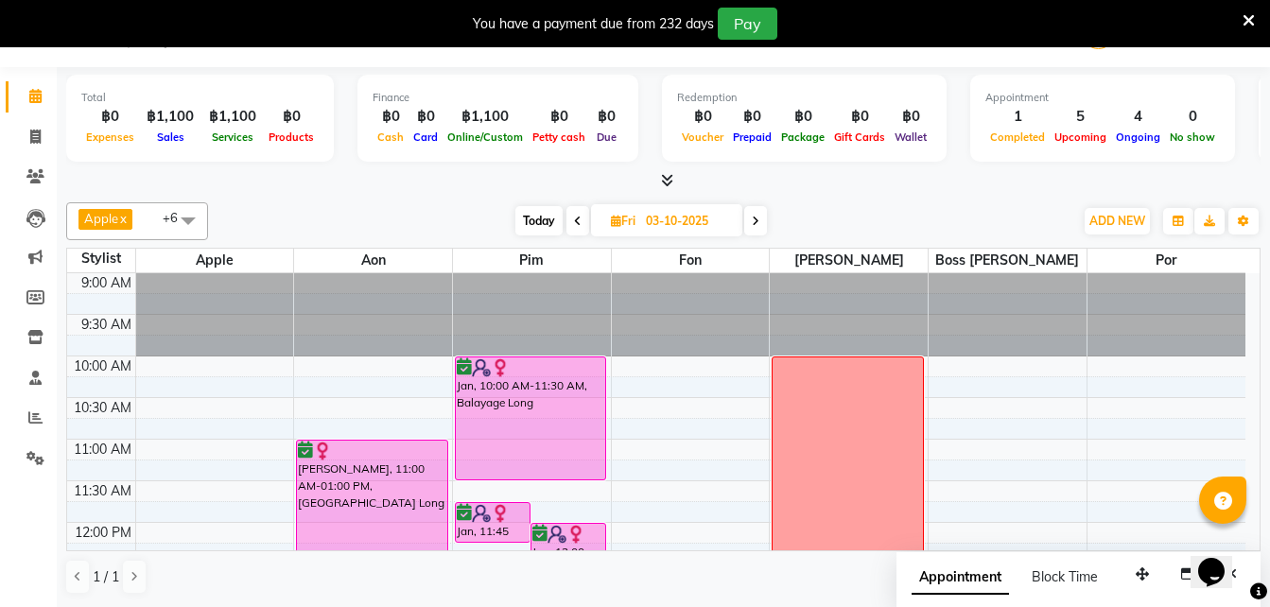
click at [538, 221] on span "Today" at bounding box center [538, 220] width 47 height 29
type input "01-10-2025"
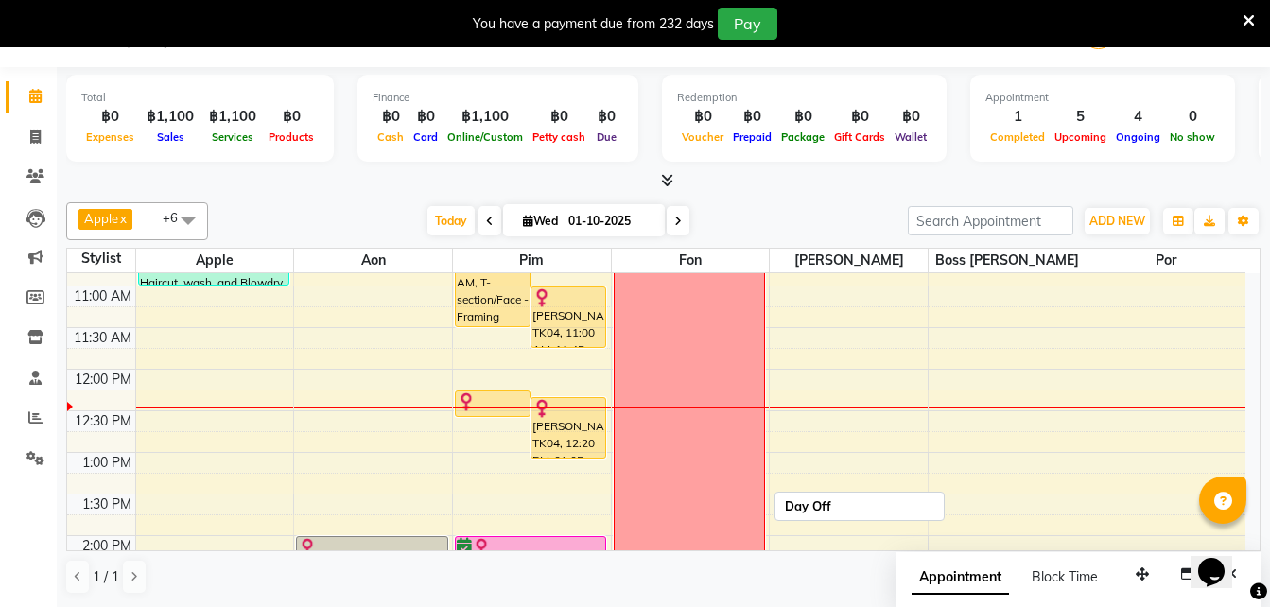
scroll to position [152, 0]
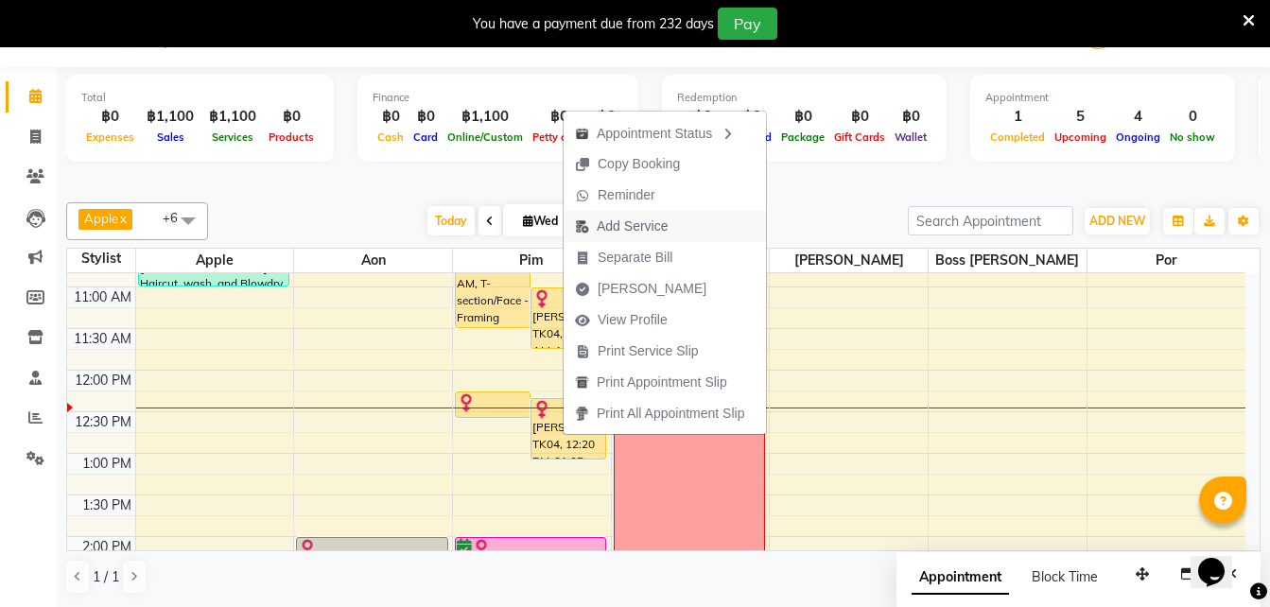
click at [627, 221] on span "Add Service" at bounding box center [631, 226] width 71 height 20
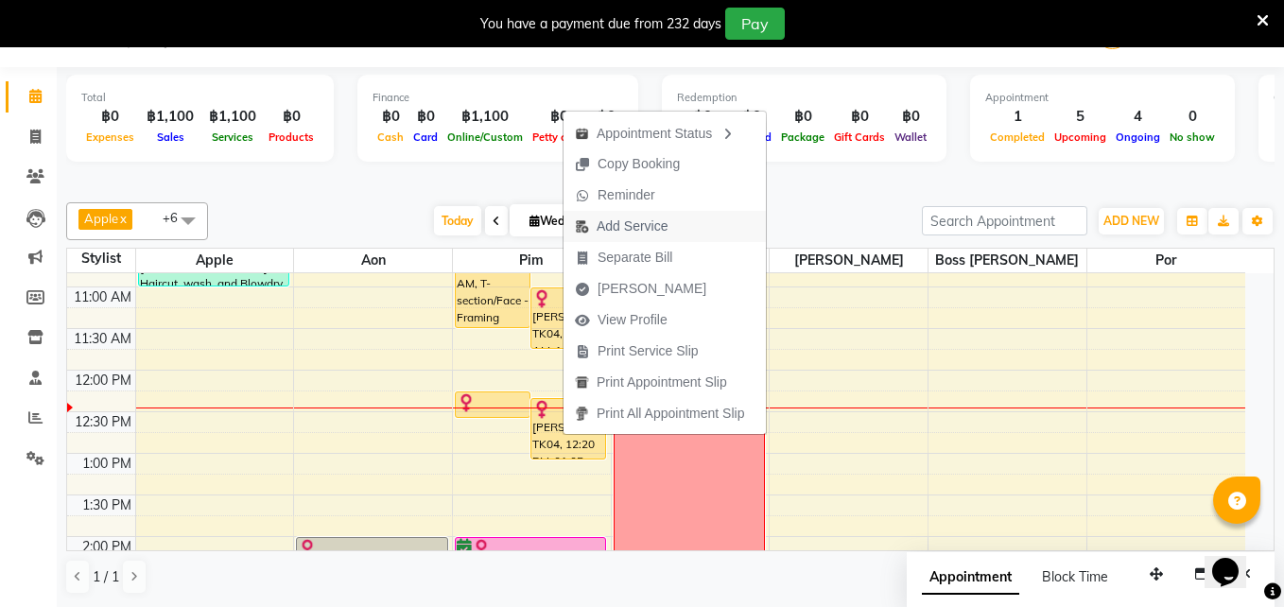
select select "65351"
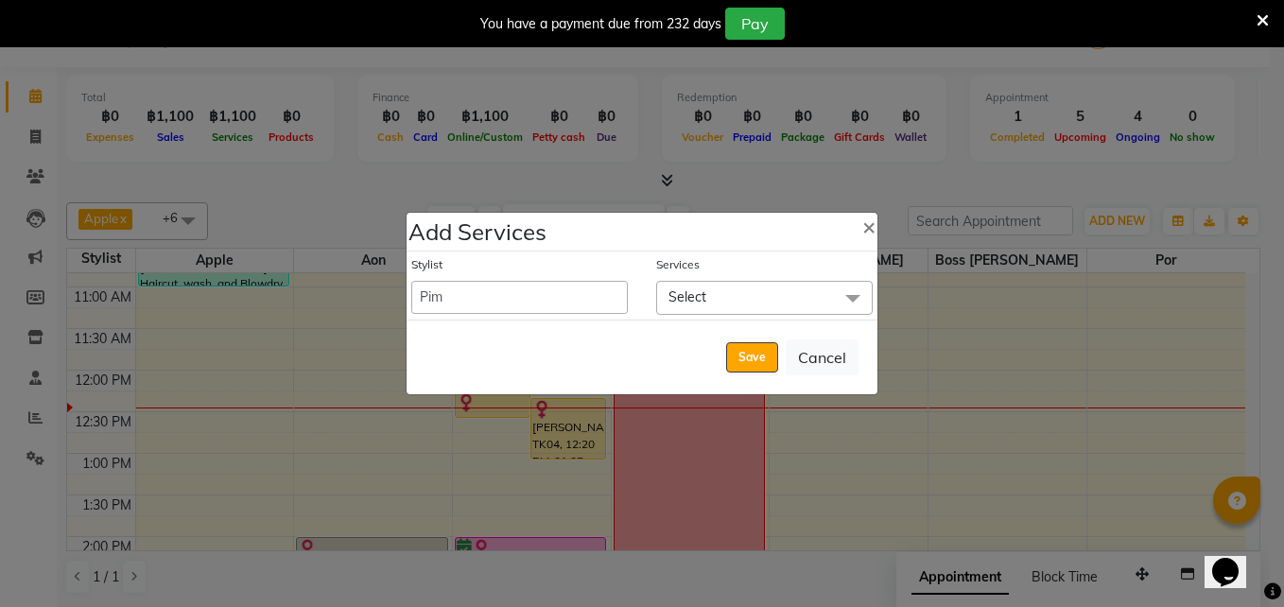
click at [700, 300] on span "Select" at bounding box center [687, 296] width 38 height 17
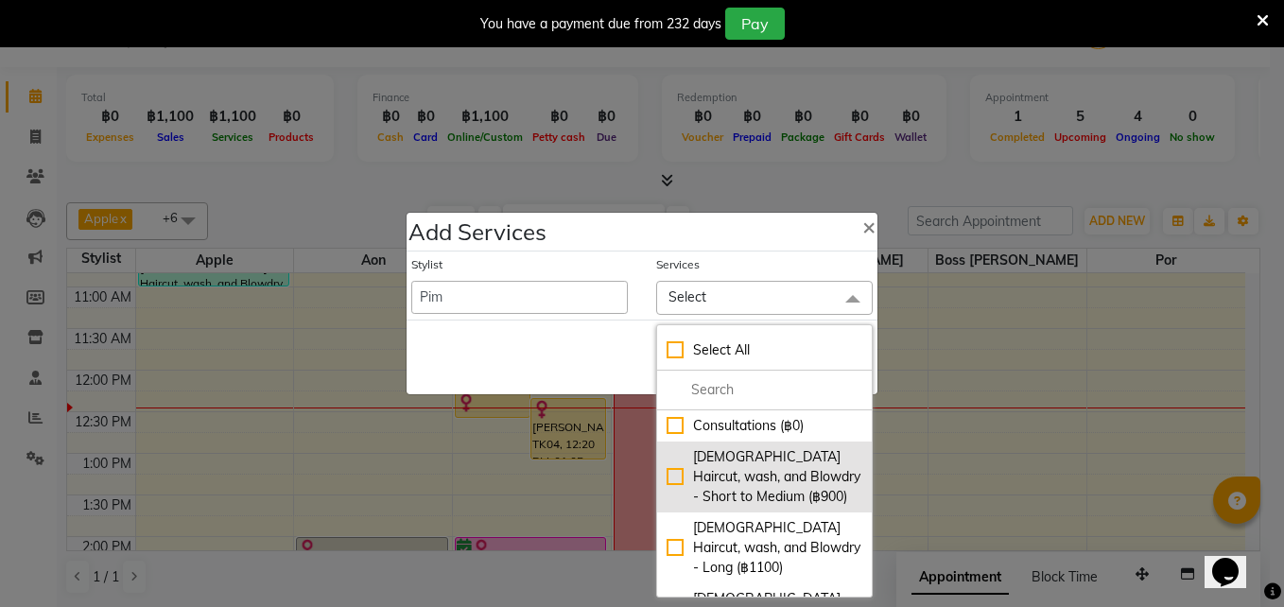
click at [666, 481] on div "[DEMOGRAPHIC_DATA] Haircut, wash, and Blowdry - Short to Medium (฿900)" at bounding box center [764, 477] width 196 height 60
checkbox input "true"
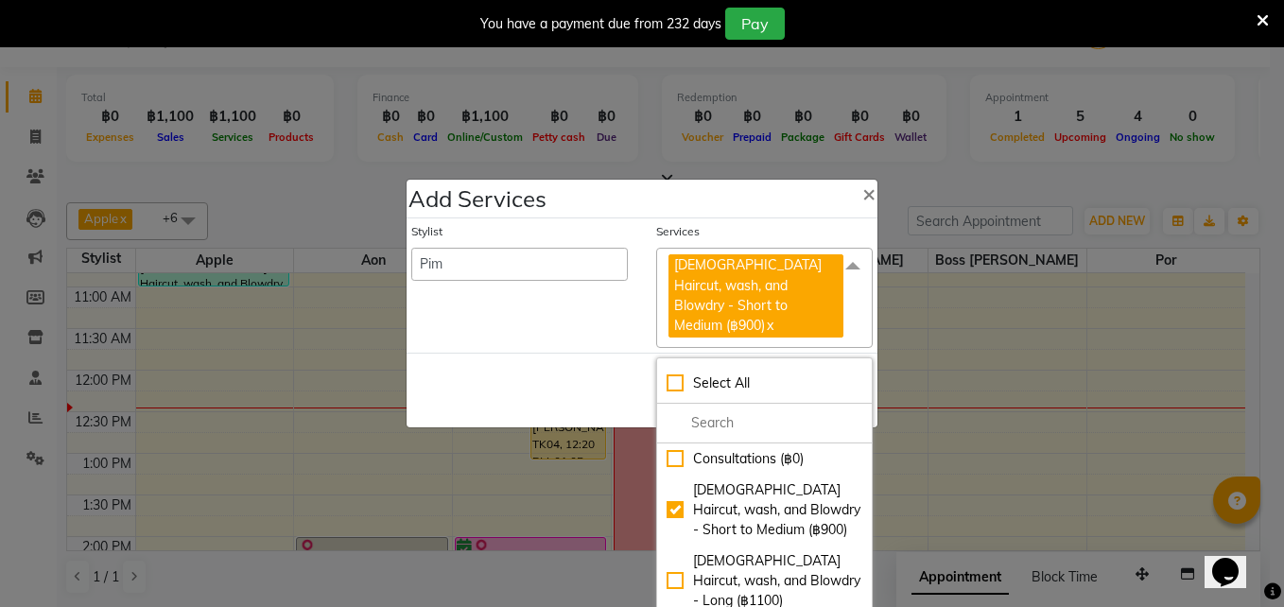
click at [566, 386] on div "Save Cancel" at bounding box center [641, 390] width 471 height 75
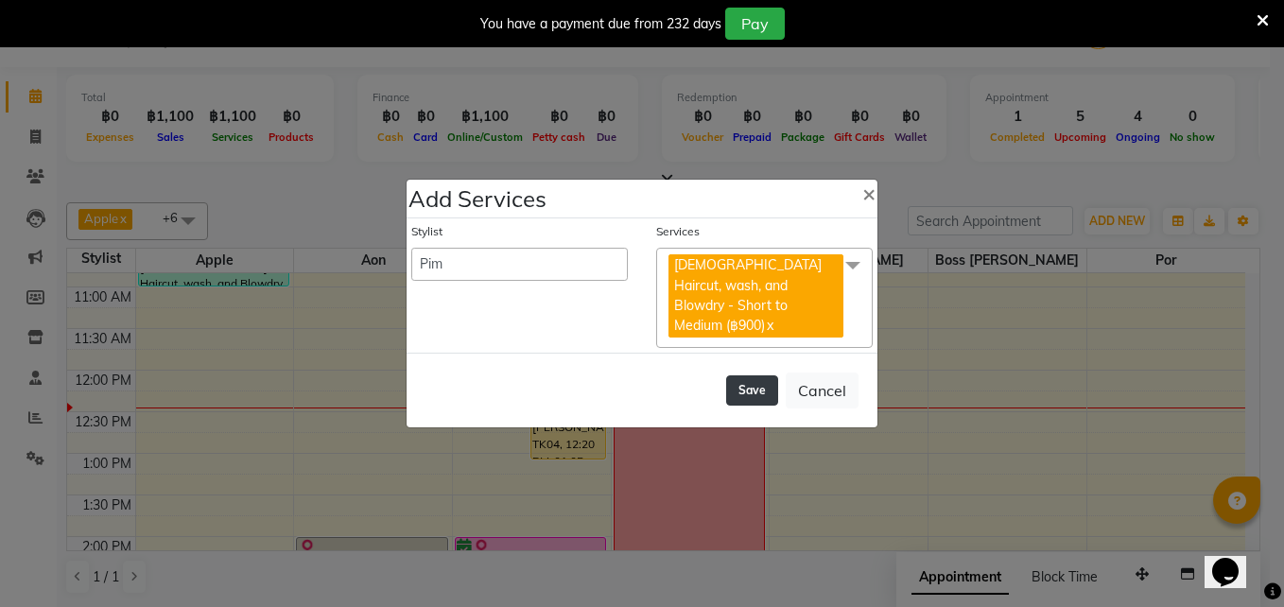
click at [746, 386] on button "Save" at bounding box center [752, 390] width 52 height 30
select select "56709"
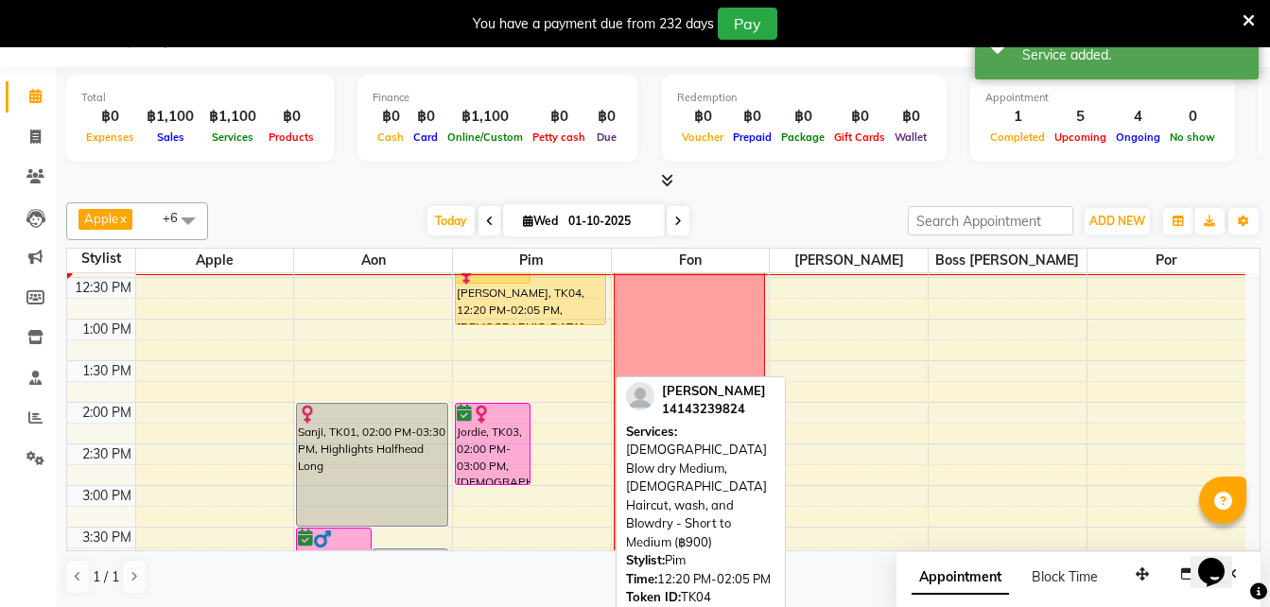
scroll to position [279, 0]
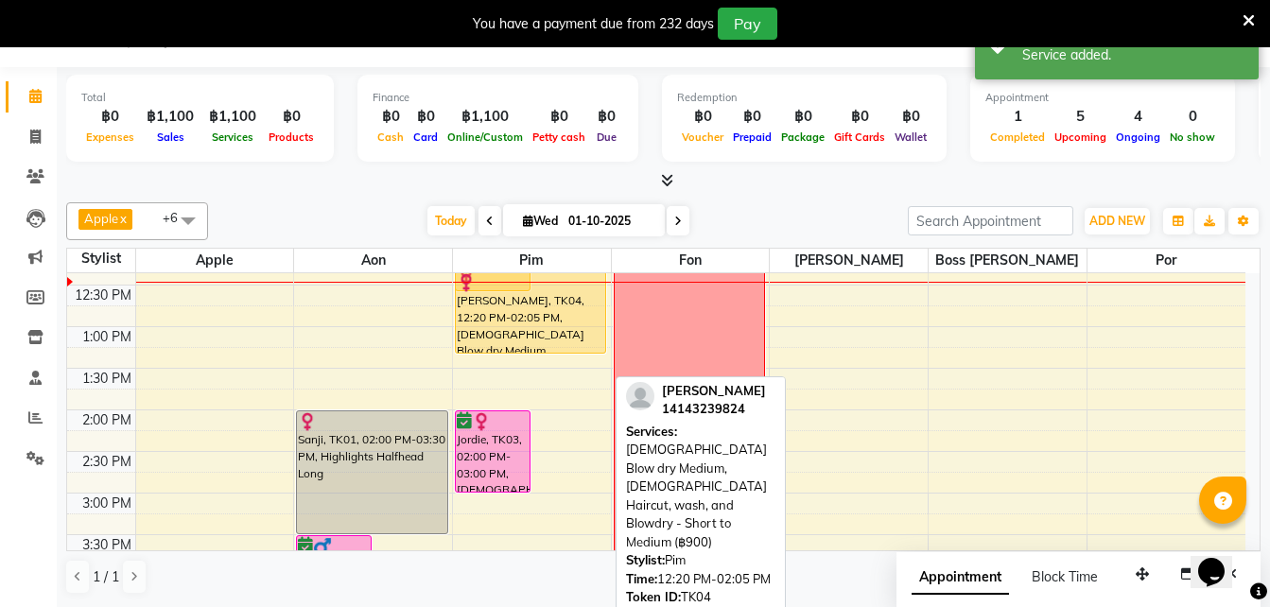
drag, startPoint x: 571, startPoint y: 381, endPoint x: 574, endPoint y: 353, distance: 28.5
click at [574, 353] on div "[PERSON_NAME], TK04, 10:00 AM-11:30 AM, T-section/Face - Framing Short [PERSON_…" at bounding box center [532, 492] width 158 height 997
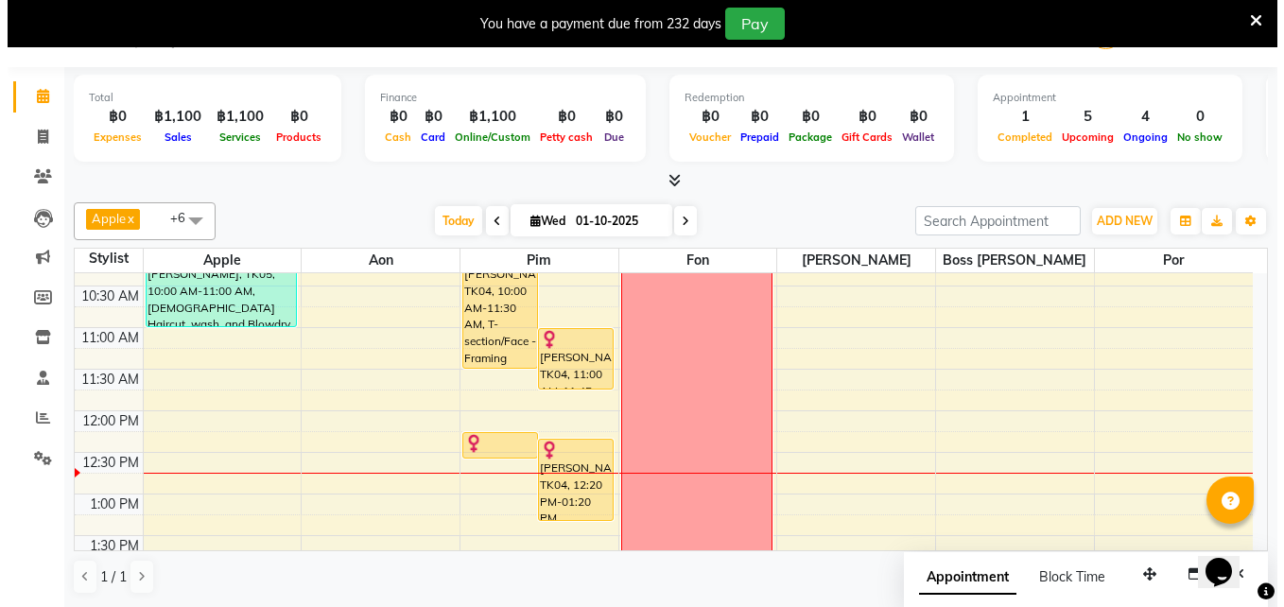
scroll to position [72, 0]
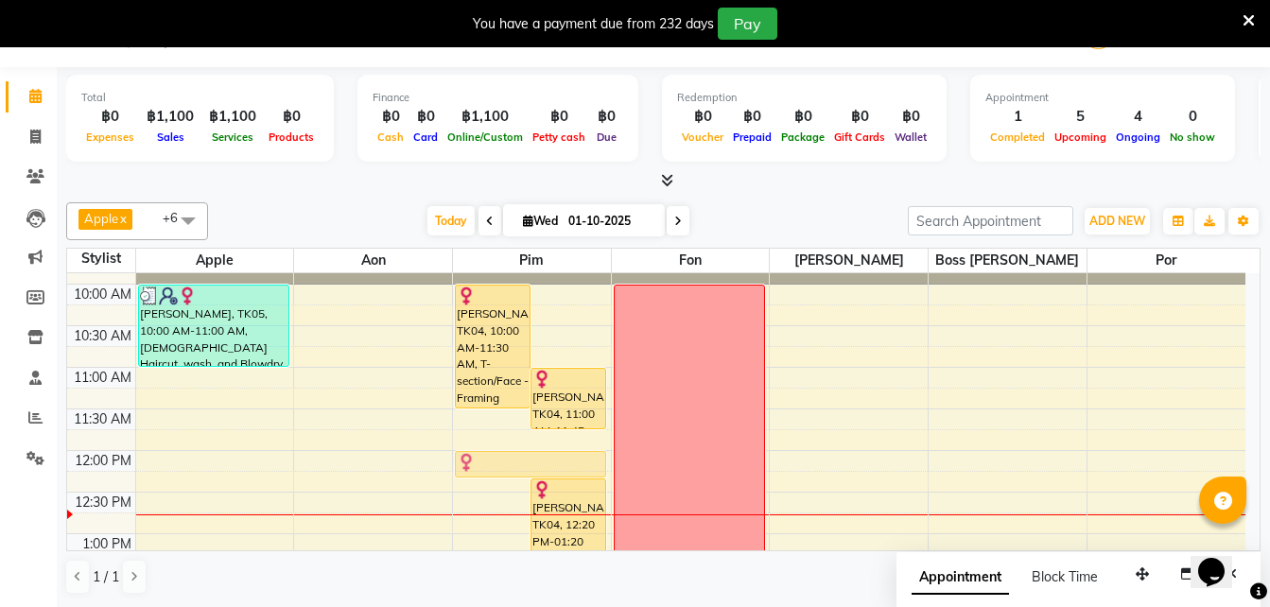
drag, startPoint x: 487, startPoint y: 484, endPoint x: 491, endPoint y: 465, distance: 19.3
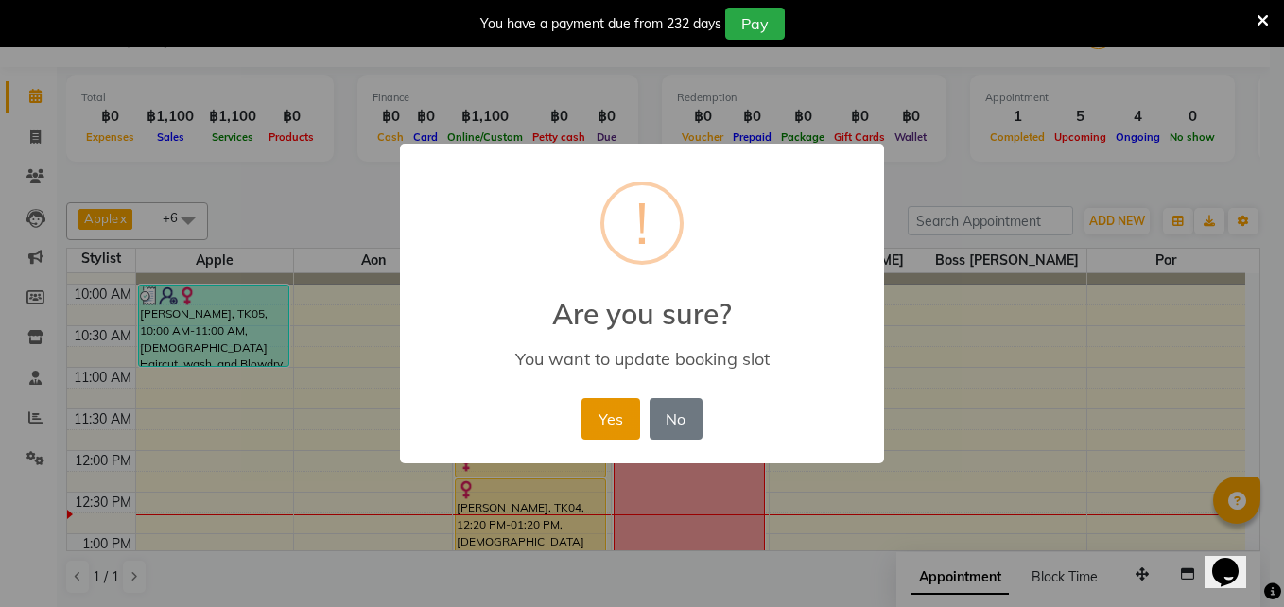
click at [601, 417] on button "Yes" at bounding box center [610, 419] width 58 height 42
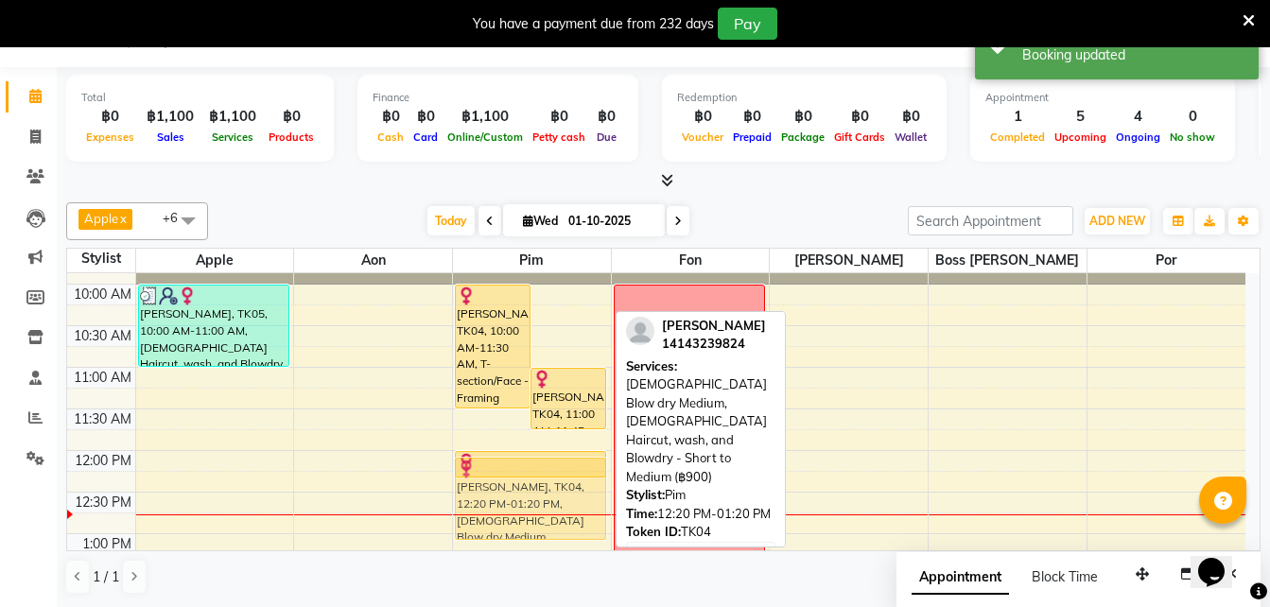
drag, startPoint x: 530, startPoint y: 496, endPoint x: 532, endPoint y: 478, distance: 18.1
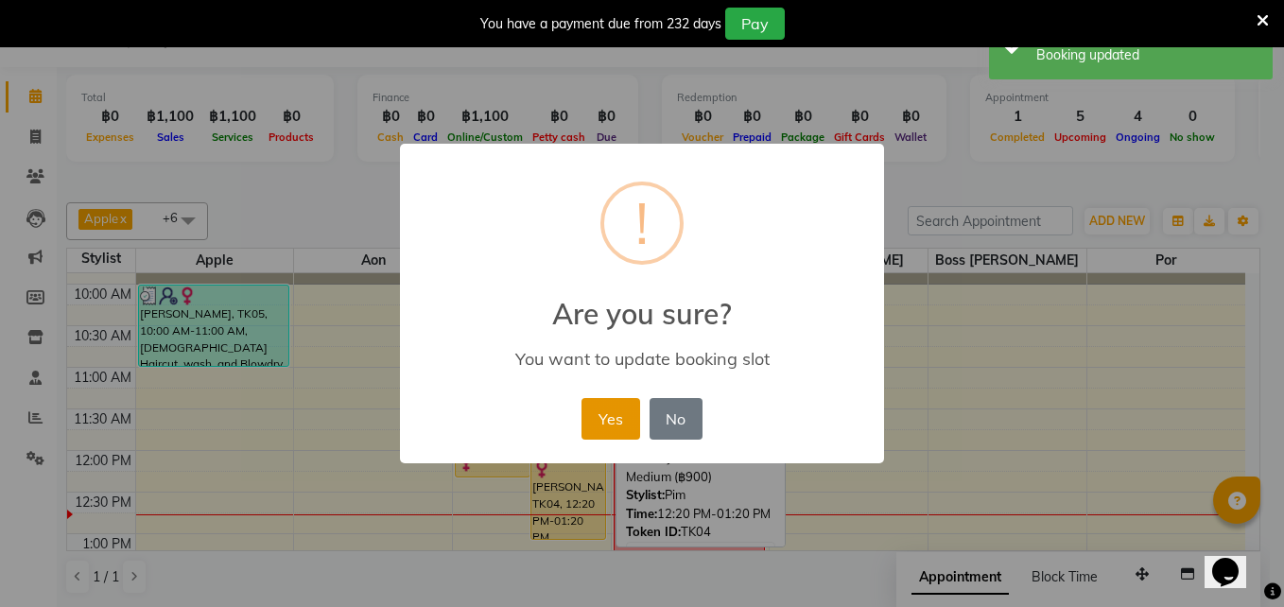
click at [612, 425] on button "Yes" at bounding box center [610, 419] width 58 height 42
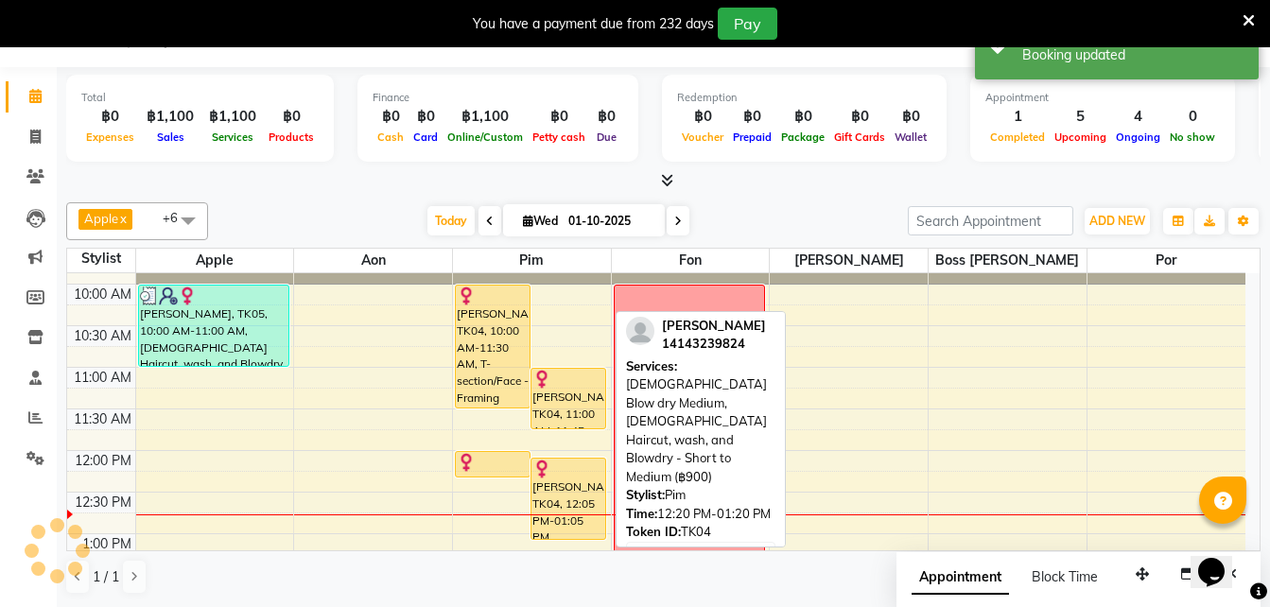
click at [552, 493] on div "[PERSON_NAME], TK04, 12:05 PM-01:05 PM, [DEMOGRAPHIC_DATA] Blow dry Medium,[DEM…" at bounding box center [568, 498] width 74 height 80
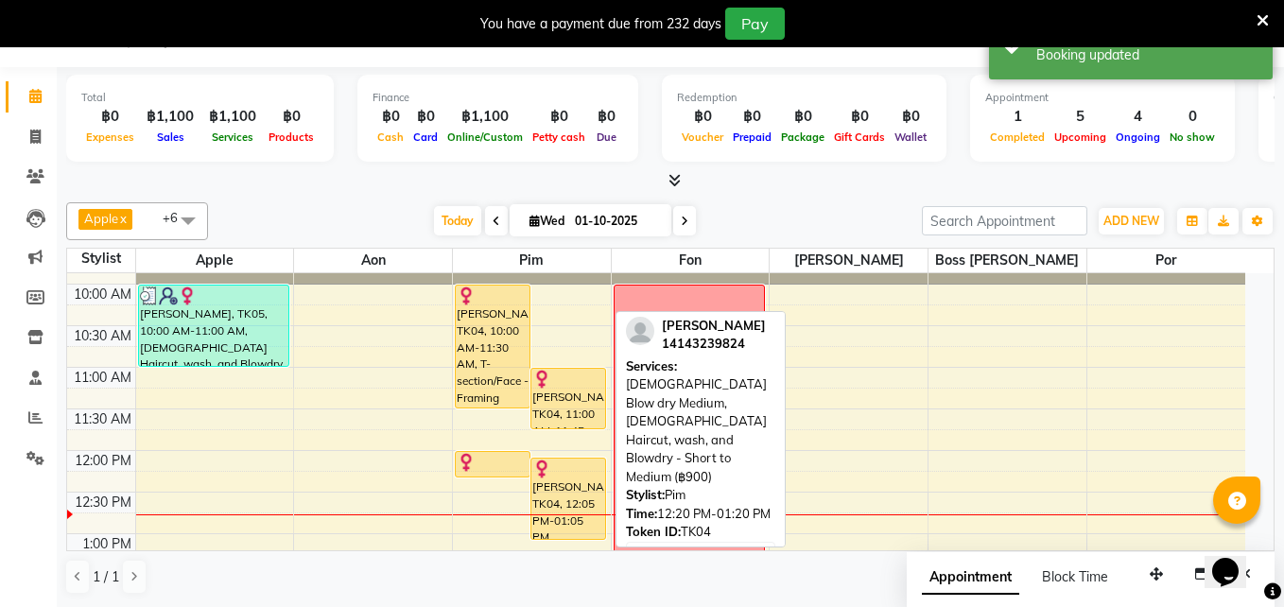
select select "1"
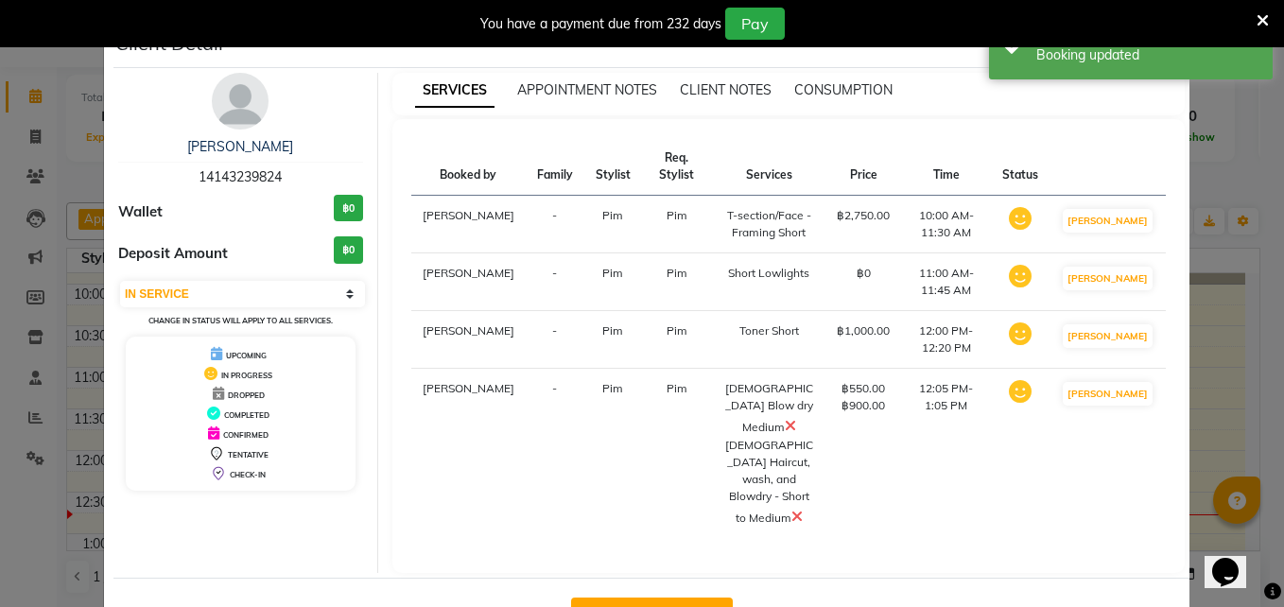
click at [785, 418] on icon at bounding box center [790, 425] width 11 height 15
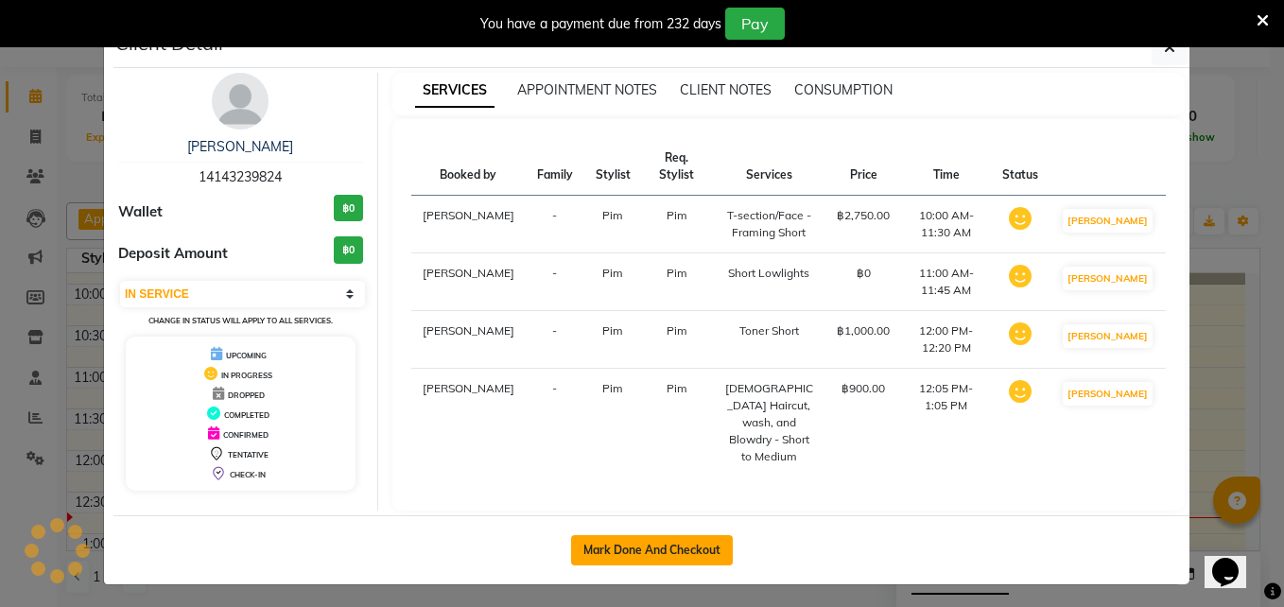
click at [636, 535] on button "Mark Done And Checkout" at bounding box center [652, 550] width 162 height 30
select select "service"
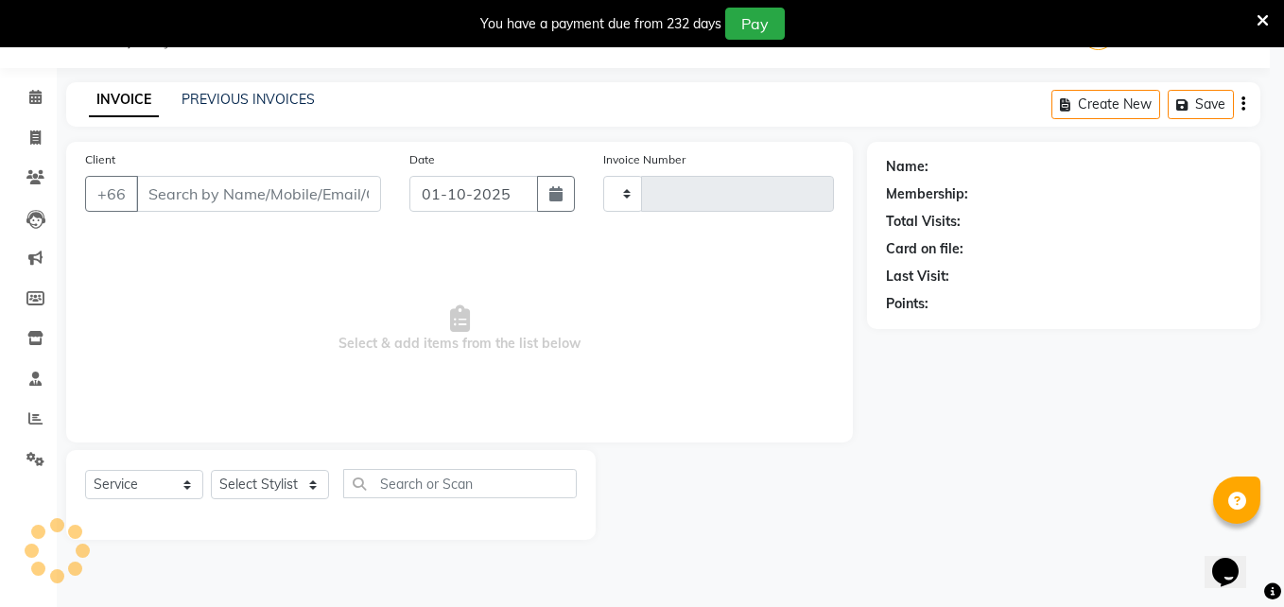
scroll to position [47, 0]
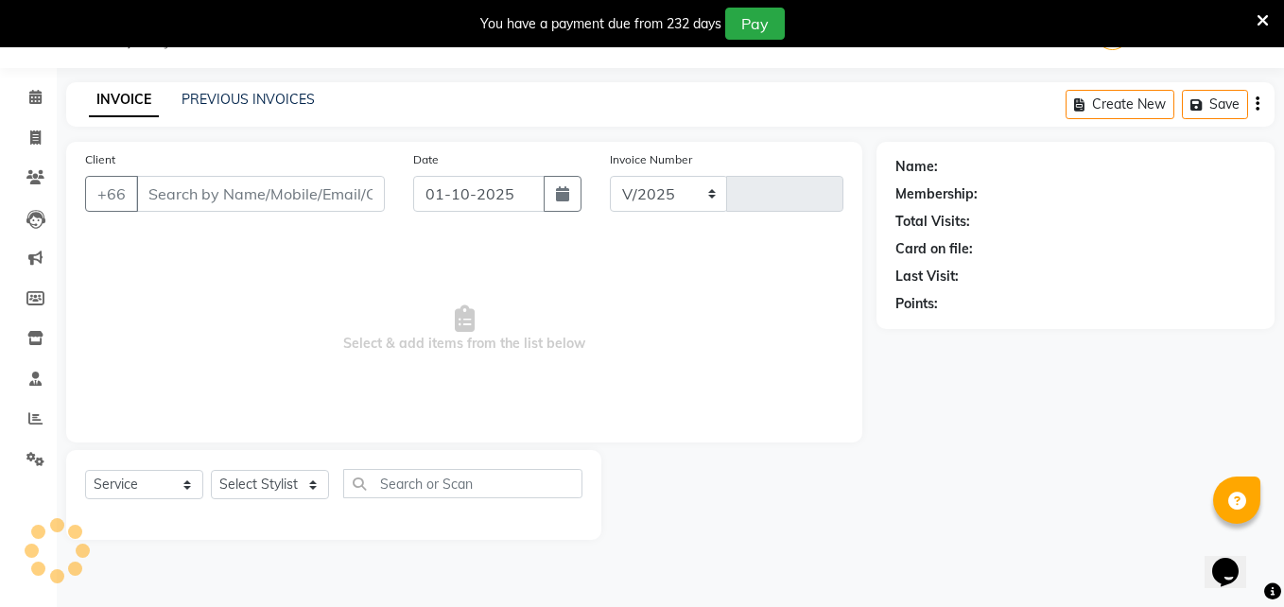
select select "6977"
type input "1835"
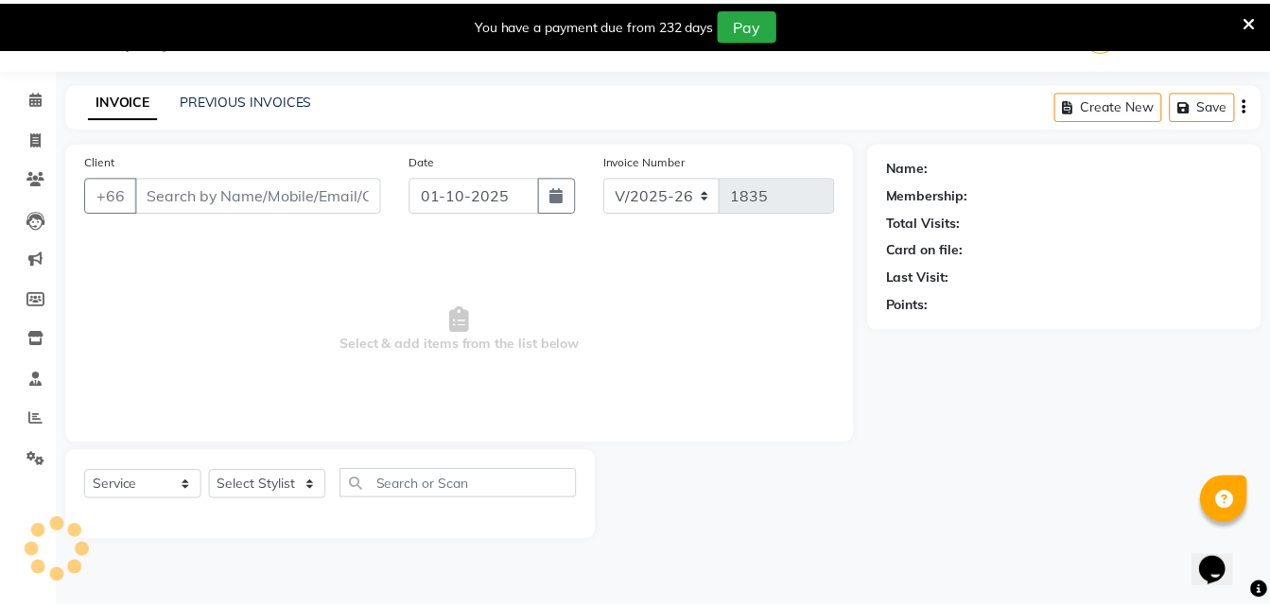
scroll to position [0, 0]
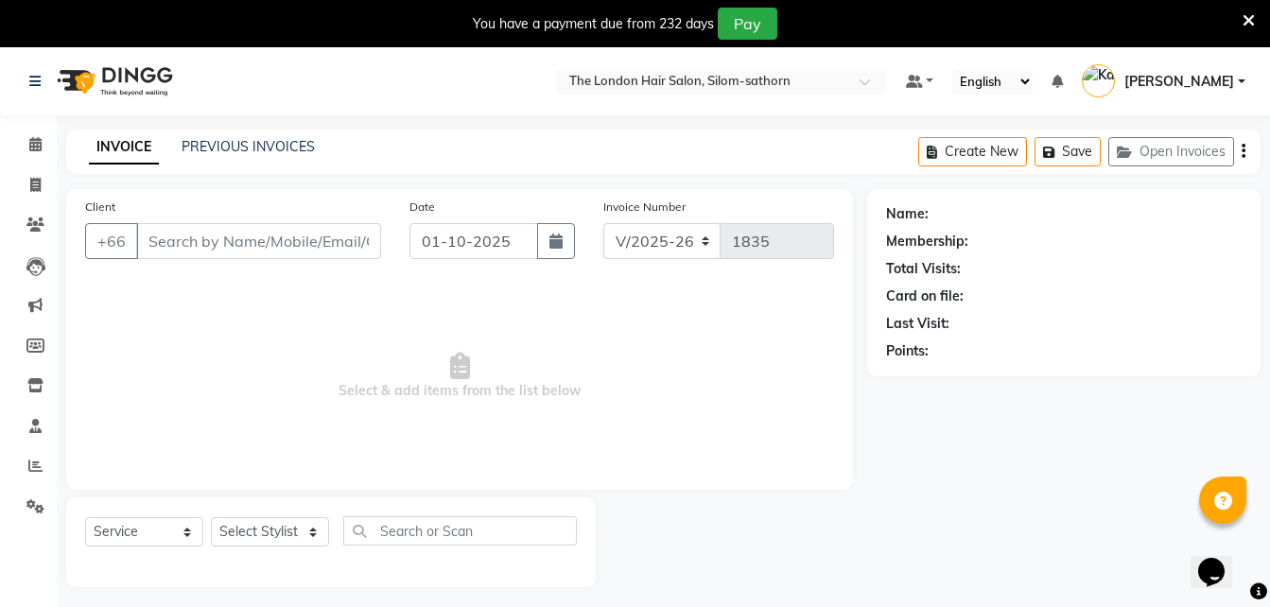
type input "14143239824"
select select "65351"
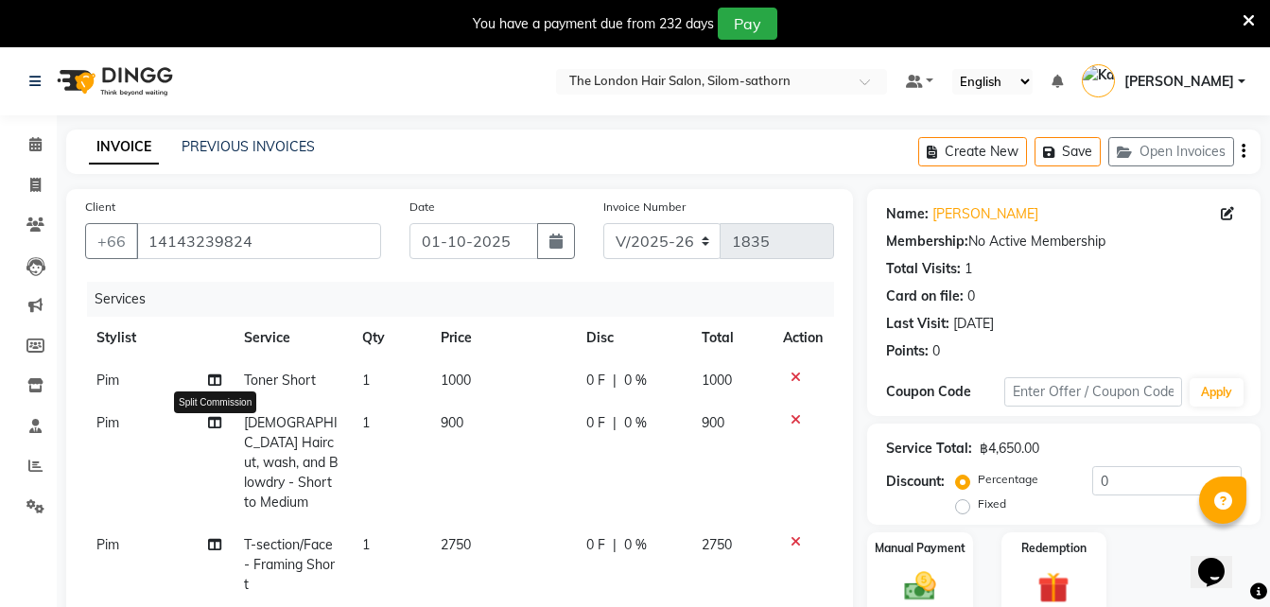
click at [212, 421] on icon at bounding box center [214, 422] width 13 height 13
select select "65351"
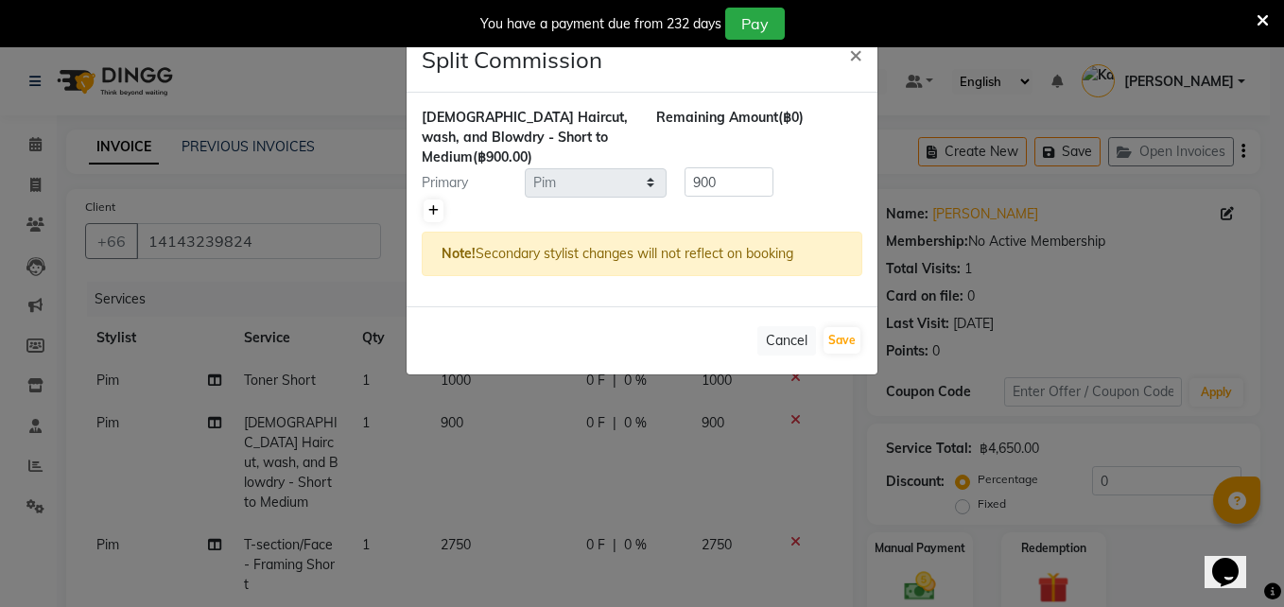
click at [431, 207] on icon at bounding box center [433, 210] width 10 height 11
type input "450"
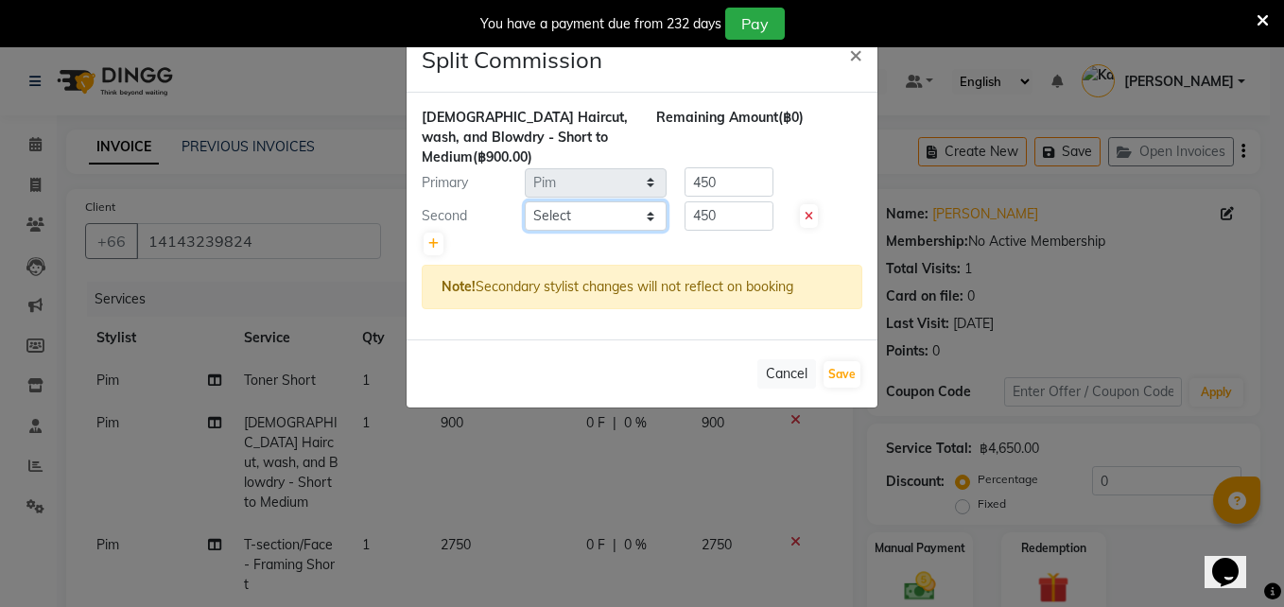
click at [569, 212] on select "Select Aon Apple Boss [PERSON_NAME] [PERSON_NAME] Pim Por" at bounding box center [596, 215] width 142 height 29
select select "91913"
click at [525, 201] on select "Select Aon Apple Boss [PERSON_NAME] [PERSON_NAME] Pim Por" at bounding box center [596, 215] width 142 height 29
click at [751, 214] on input "450" at bounding box center [728, 215] width 89 height 29
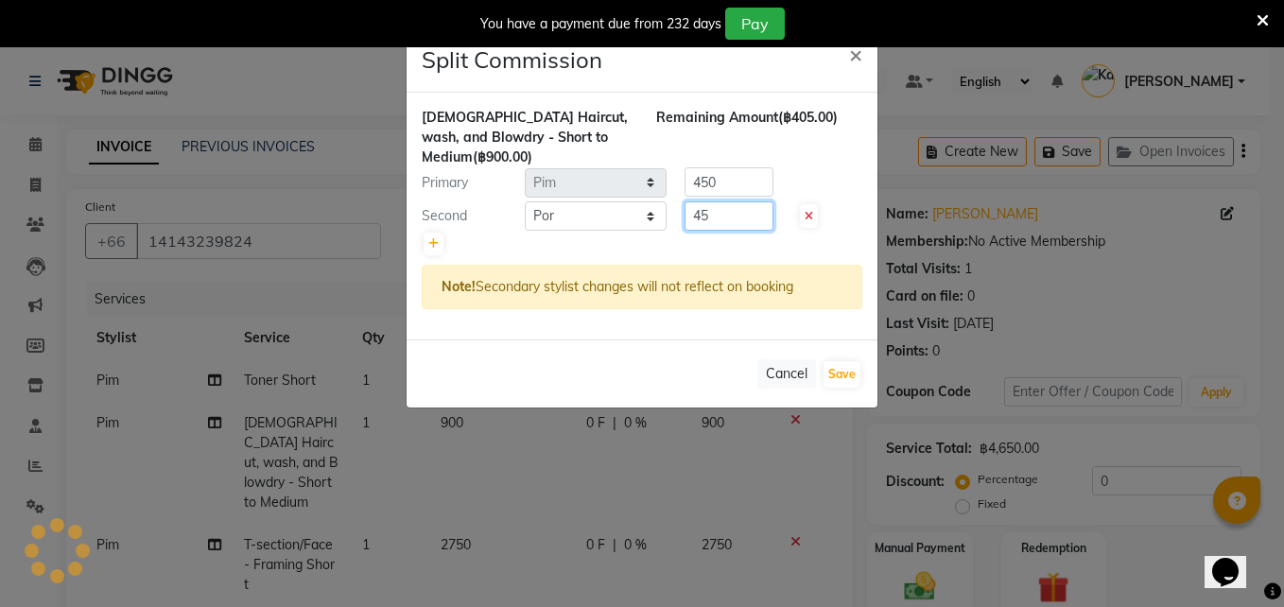
type input "4"
type input "180"
click at [735, 187] on input "450" at bounding box center [728, 181] width 89 height 29
type input "4"
type input "720"
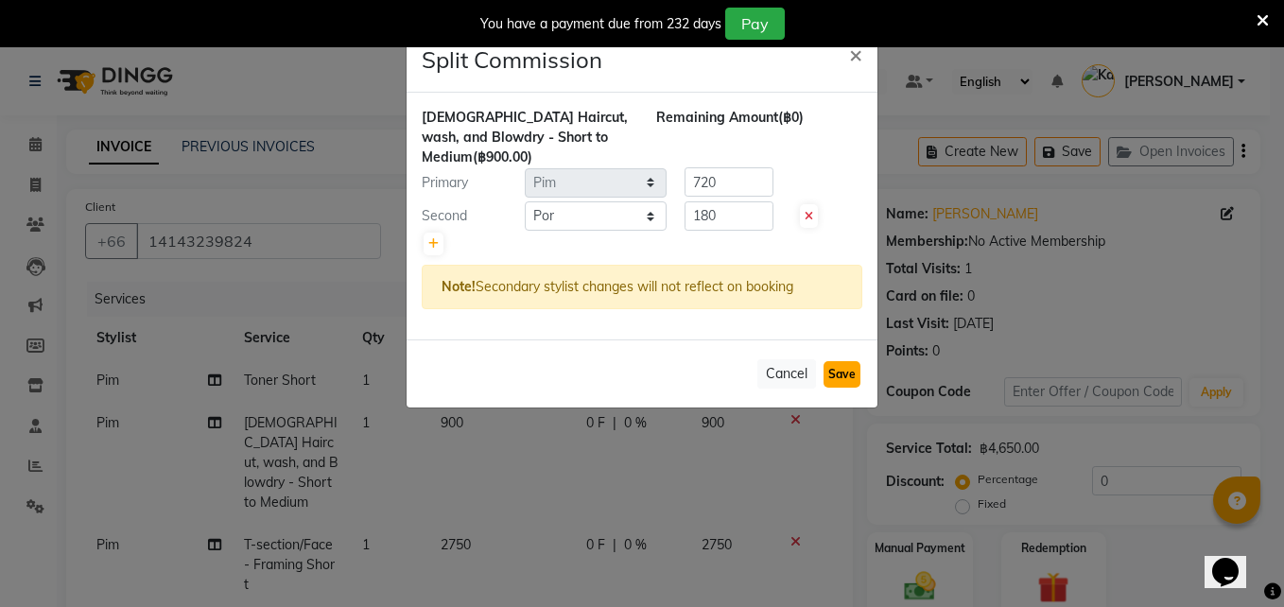
click at [850, 387] on button "Save" at bounding box center [841, 374] width 37 height 26
select select "Select"
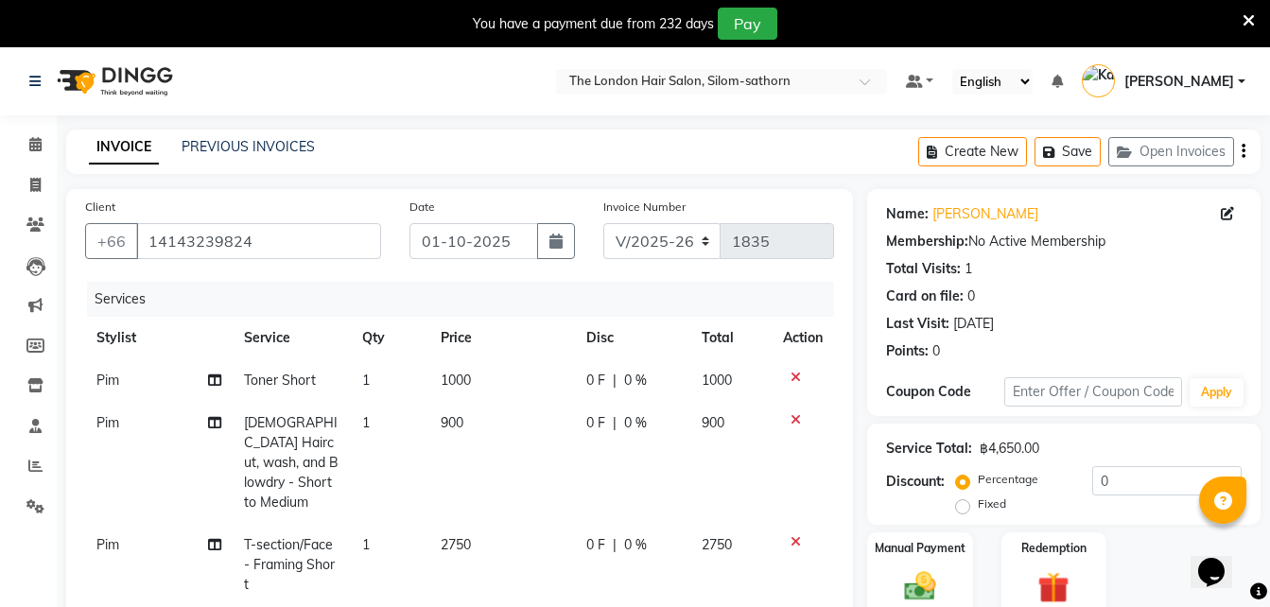
scroll to position [238, 0]
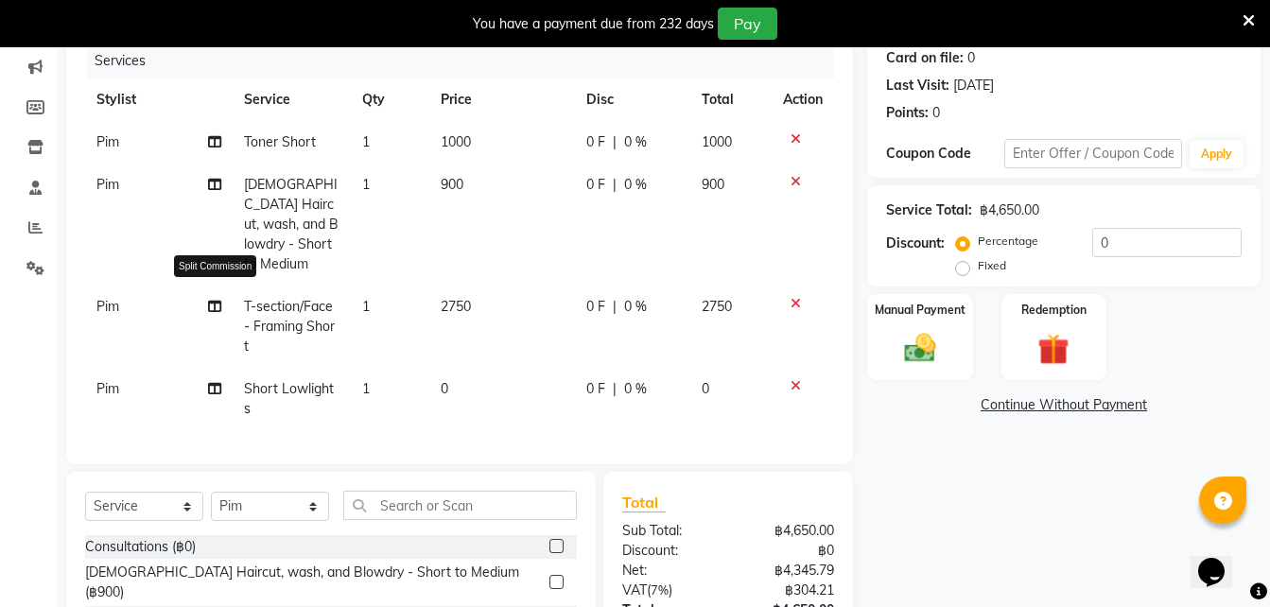
click at [217, 300] on icon at bounding box center [214, 306] width 13 height 13
select select "65351"
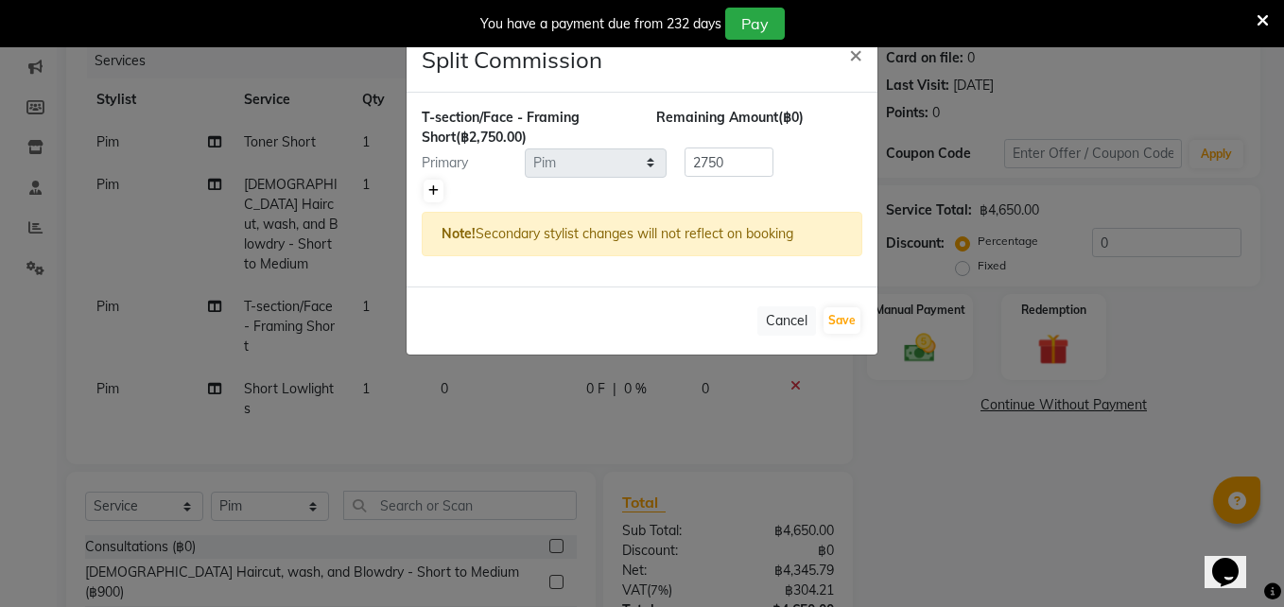
click at [429, 199] on link at bounding box center [433, 191] width 20 height 23
type input "1375"
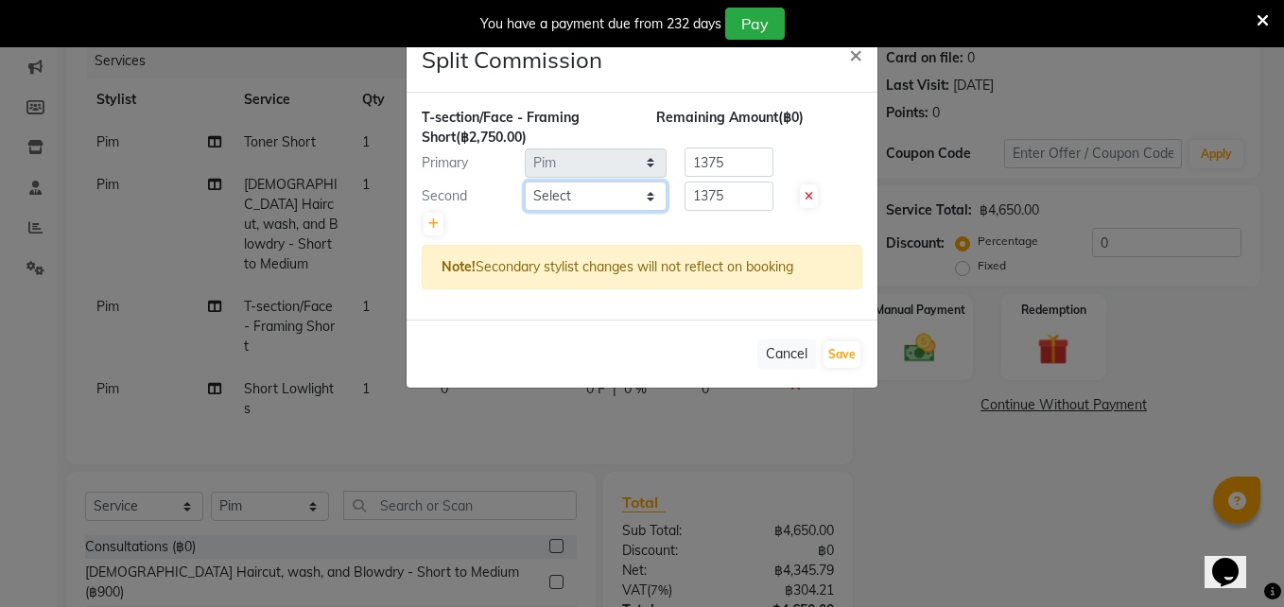
click at [553, 189] on select "Select Aon Apple Boss [PERSON_NAME] [PERSON_NAME] Pim Por" at bounding box center [596, 195] width 142 height 29
select select "91913"
click at [525, 181] on select "Select Aon Apple Boss [PERSON_NAME] [PERSON_NAME] Pim Por" at bounding box center [596, 195] width 142 height 29
click at [757, 200] on input "1375" at bounding box center [728, 195] width 89 height 29
type input "1"
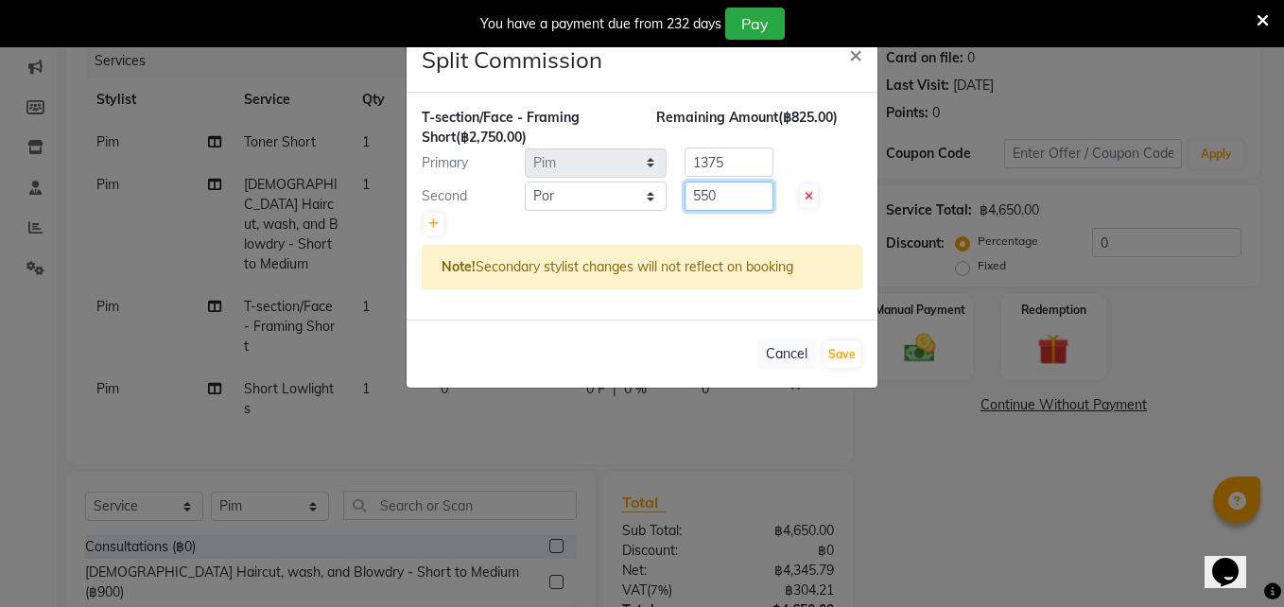
type input "550"
click at [752, 160] on input "1375" at bounding box center [728, 161] width 89 height 29
type input "1"
type input "2200"
click at [846, 356] on button "Save" at bounding box center [841, 354] width 37 height 26
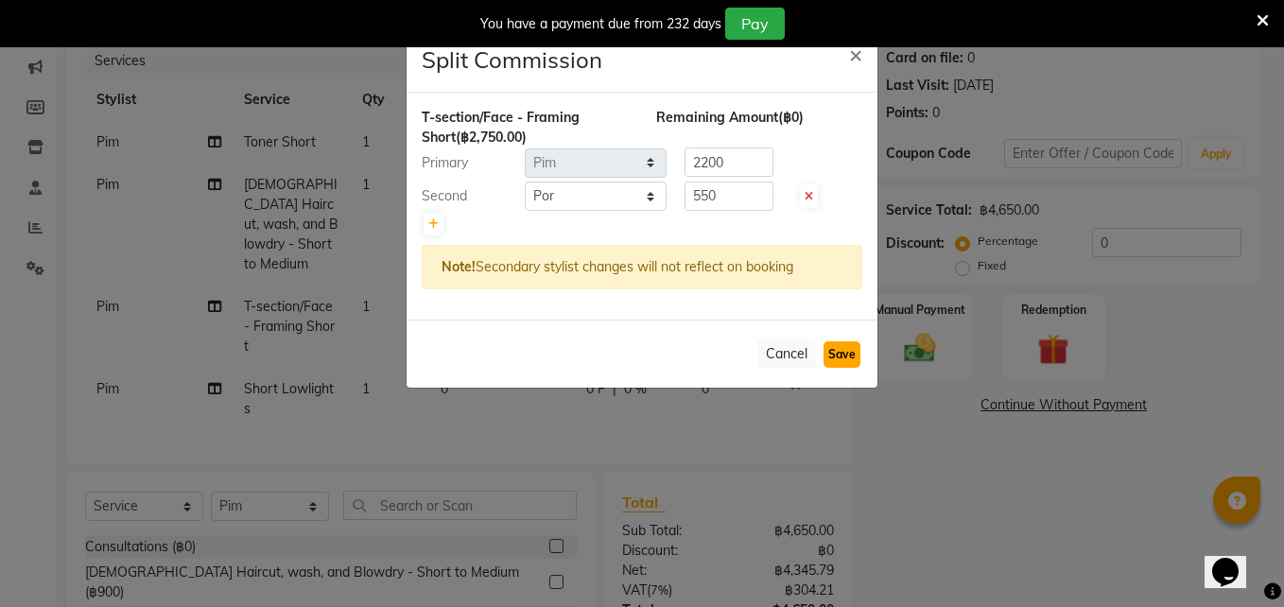
select select "Select"
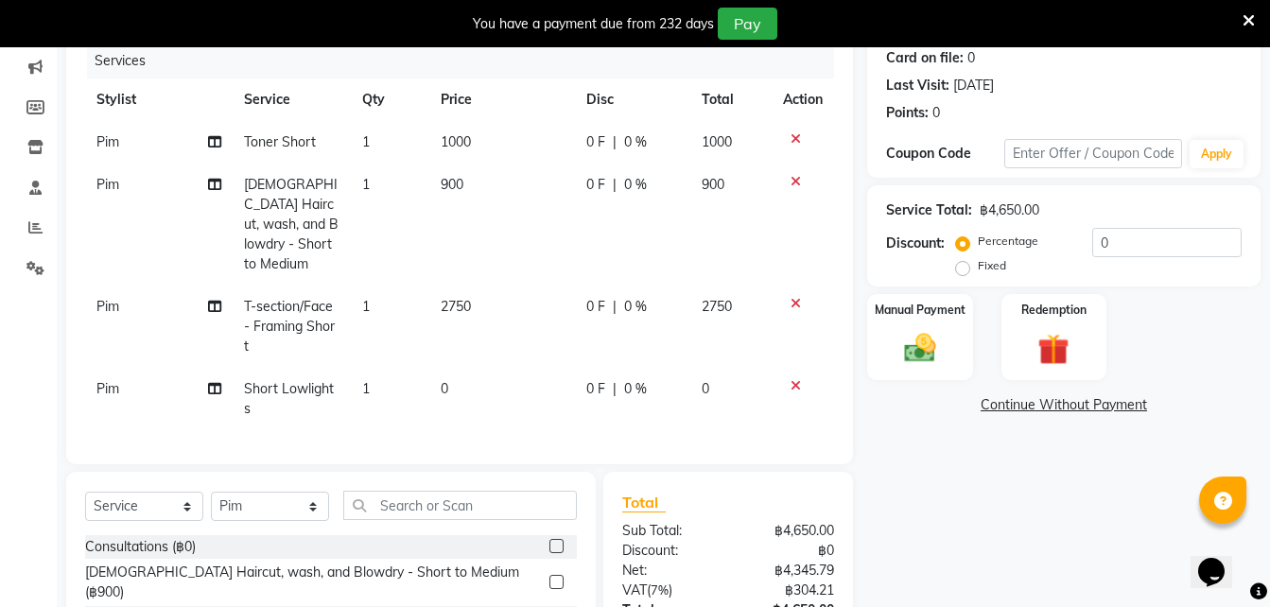
click at [449, 371] on td "0" at bounding box center [501, 399] width 145 height 62
select select "65351"
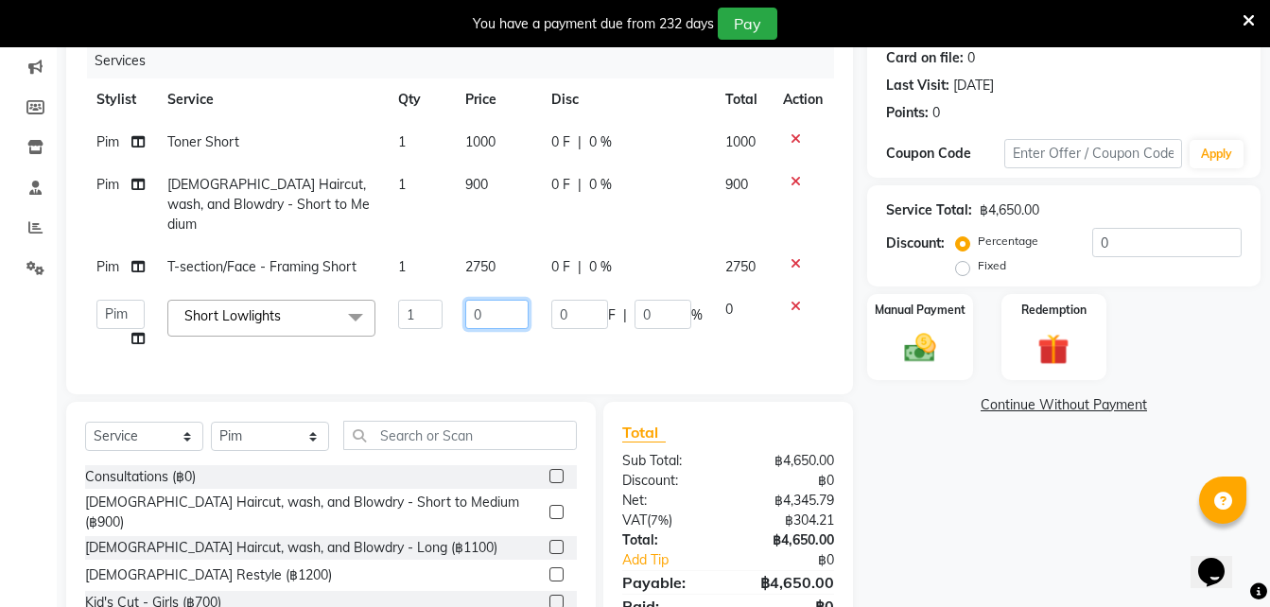
click at [493, 302] on input "0" at bounding box center [497, 314] width 64 height 29
type input "1500"
click at [472, 341] on div "Services Stylist Service Qty Price Disc Total Action Pim Toner Short 1 1000 0 F…" at bounding box center [459, 209] width 749 height 332
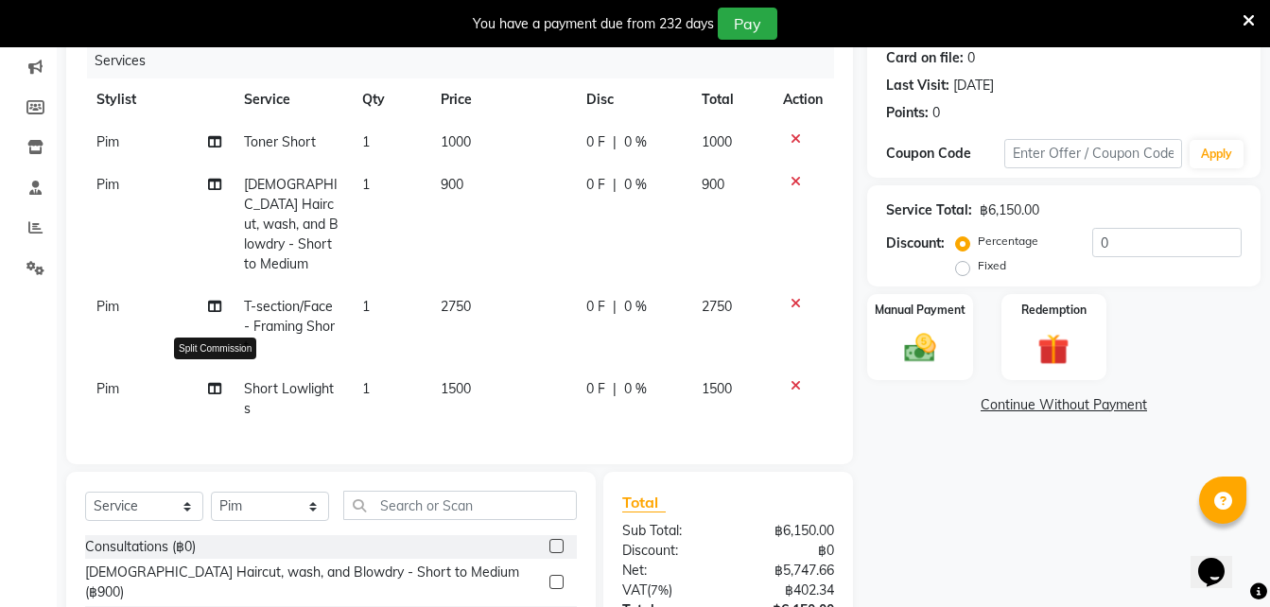
click at [217, 382] on icon at bounding box center [214, 388] width 13 height 13
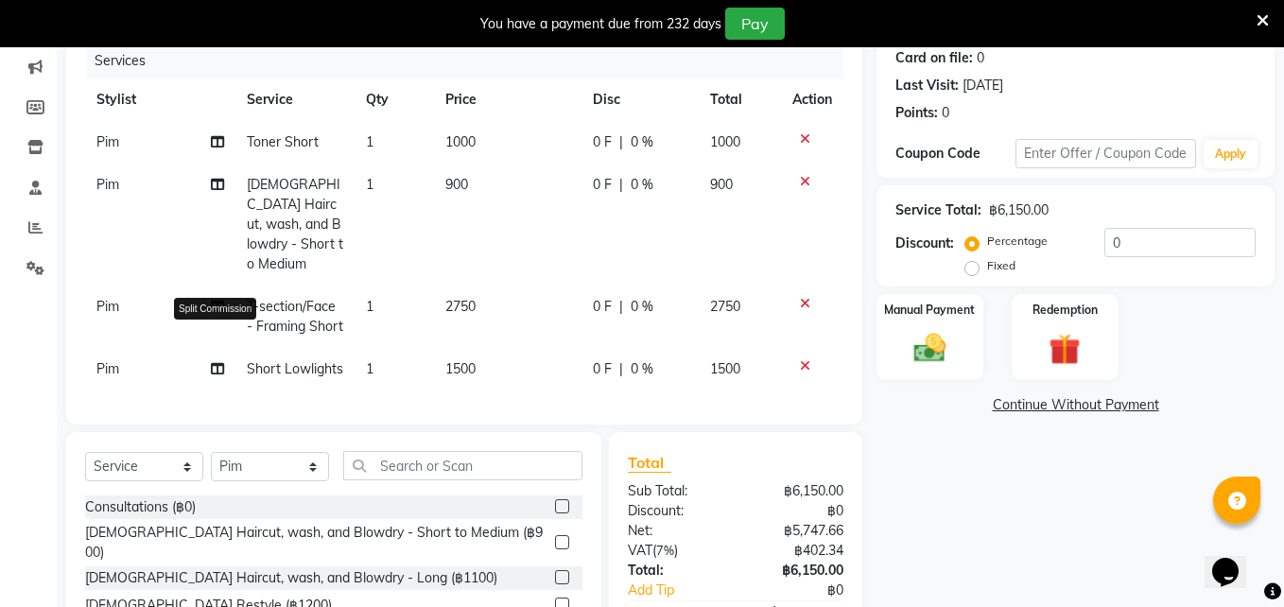
select select "65351"
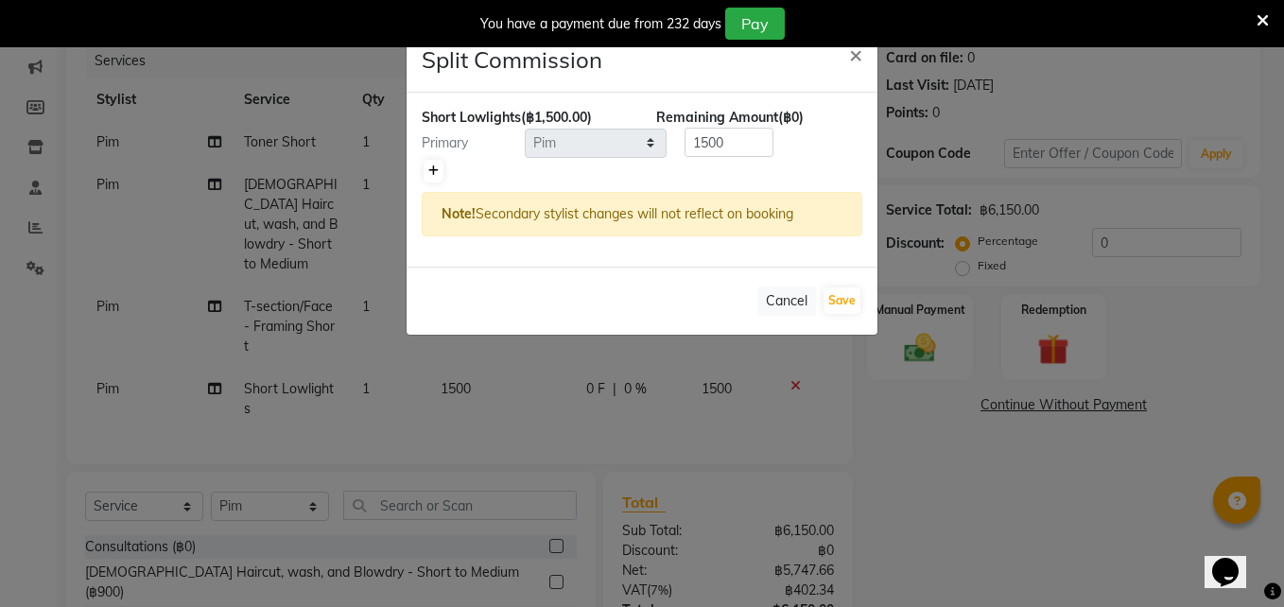
click at [428, 172] on icon at bounding box center [433, 170] width 10 height 11
type input "750"
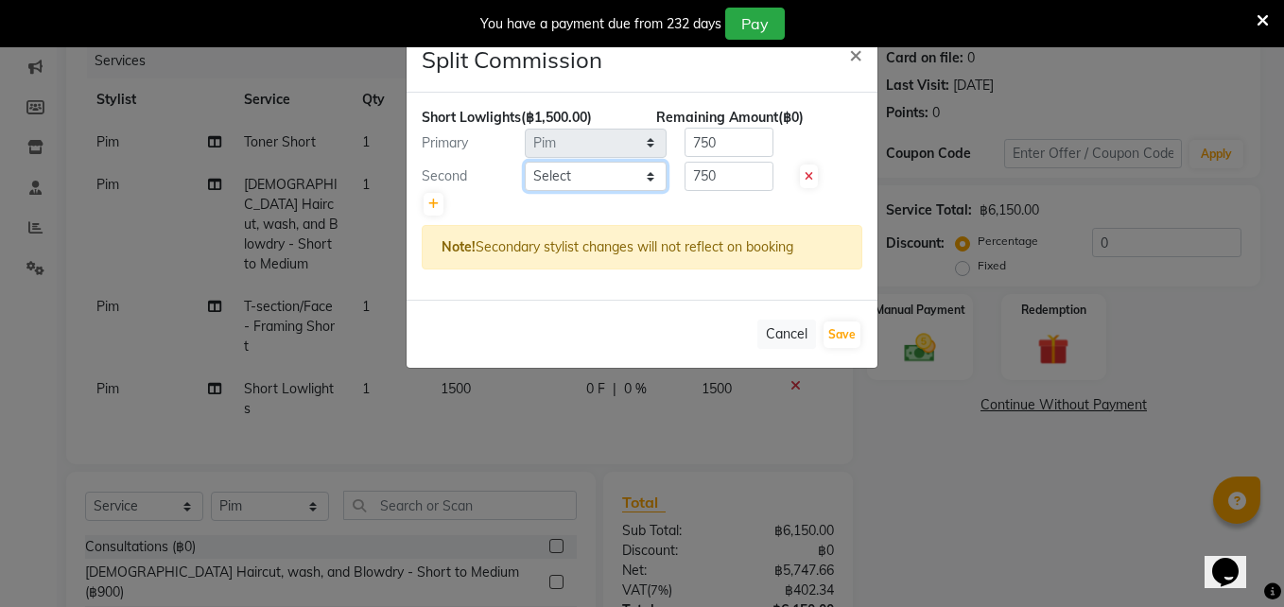
click at [567, 181] on select "Select Aon Apple Boss [PERSON_NAME] [PERSON_NAME] Pim Por" at bounding box center [596, 176] width 142 height 29
select select "91913"
click at [525, 162] on select "Select Aon Apple Boss [PERSON_NAME] [PERSON_NAME] Pim Por" at bounding box center [596, 176] width 142 height 29
click at [757, 173] on input "750" at bounding box center [728, 176] width 89 height 29
type input "7"
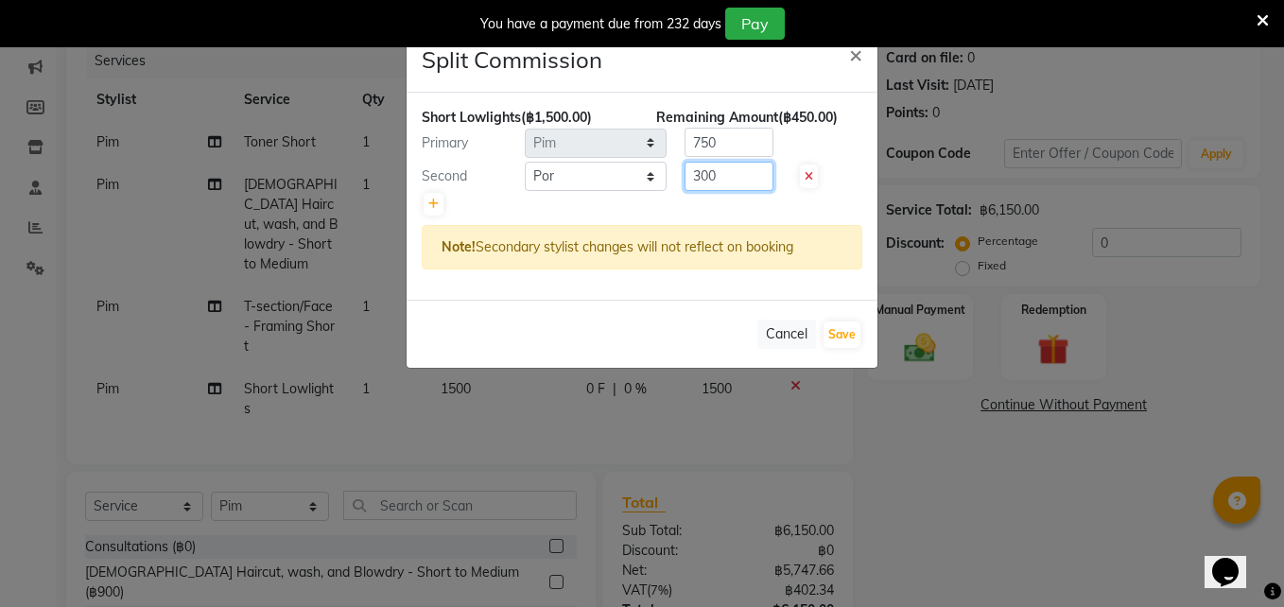
type input "300"
click at [737, 151] on input "750" at bounding box center [728, 142] width 89 height 29
type input "7"
type input "1200"
click at [850, 331] on button "Save" at bounding box center [841, 334] width 37 height 26
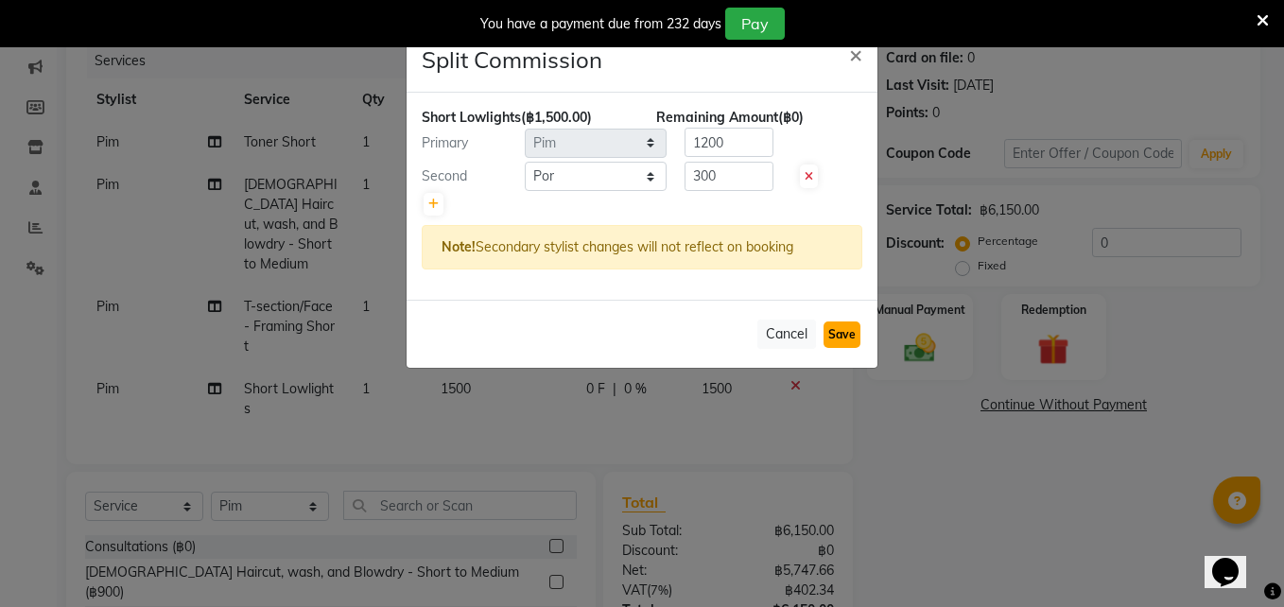
select select "Select"
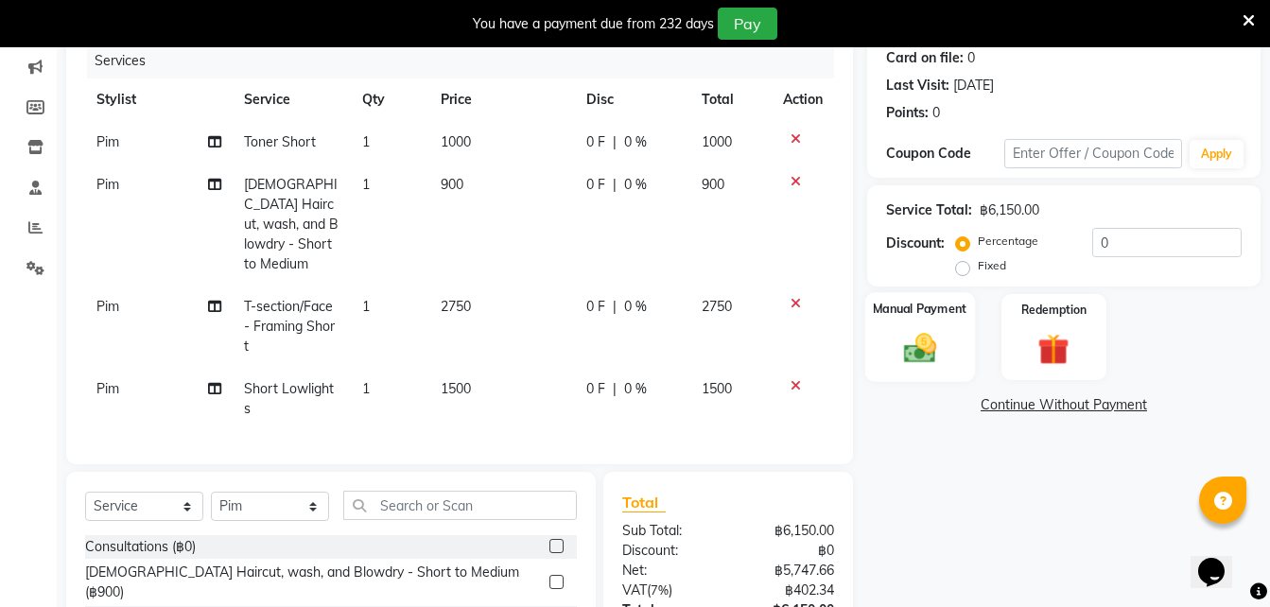
click at [915, 360] on img at bounding box center [919, 348] width 53 height 38
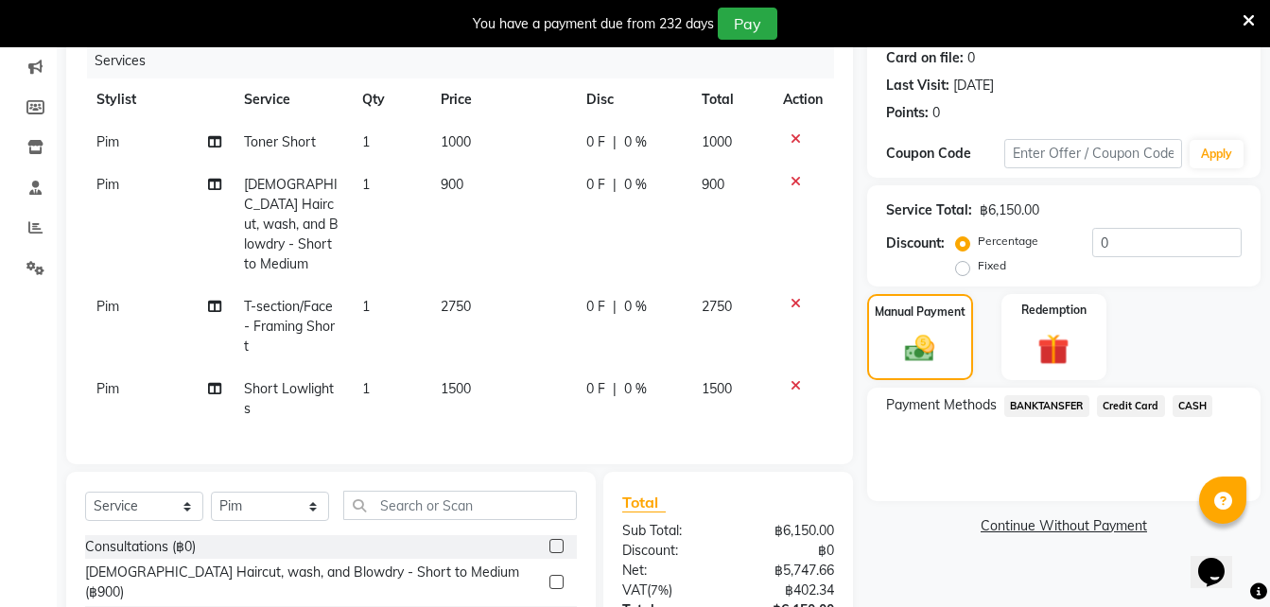
click at [1139, 406] on span "Credit Card" at bounding box center [1131, 406] width 68 height 22
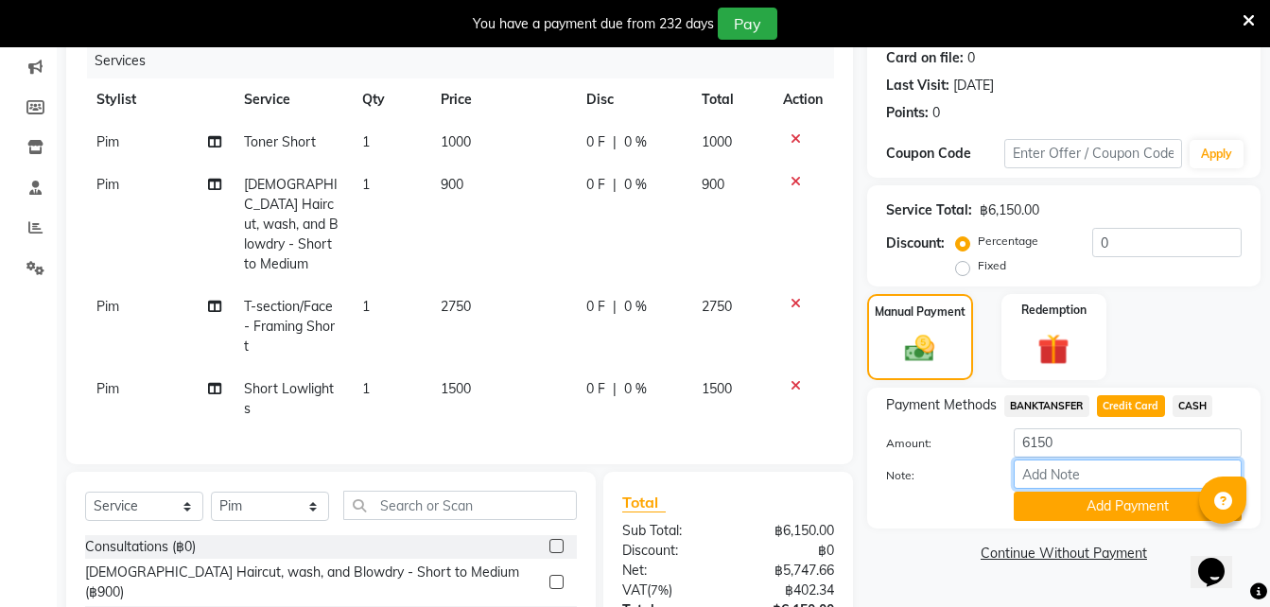
click at [1048, 475] on input "Note:" at bounding box center [1127, 473] width 228 height 29
click at [1072, 475] on input "SCB" at bounding box center [1127, 473] width 228 height 29
type input "S"
click at [1030, 505] on button "Add Payment" at bounding box center [1127, 506] width 228 height 29
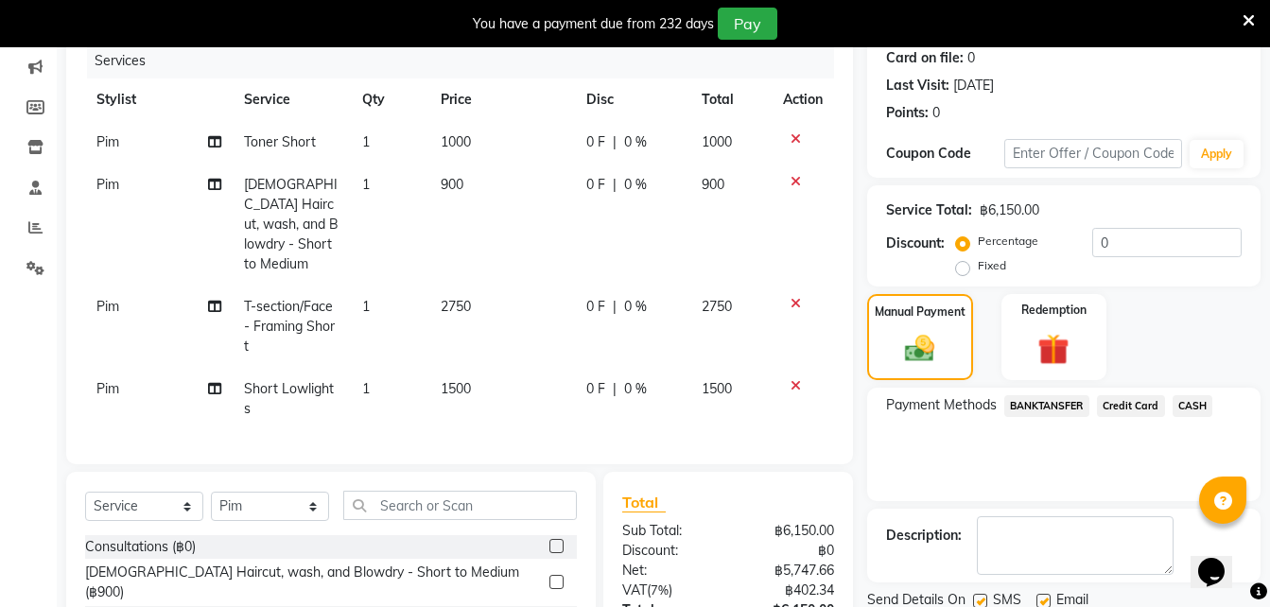
scroll to position [405, 0]
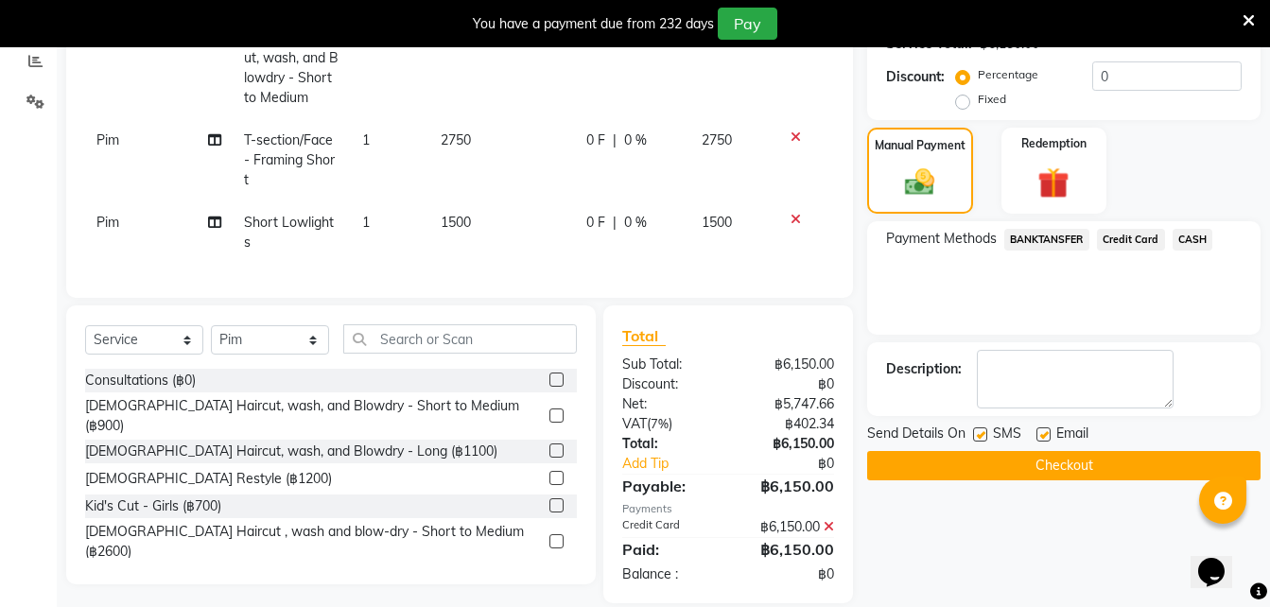
click at [976, 475] on button "Checkout" at bounding box center [1063, 465] width 393 height 29
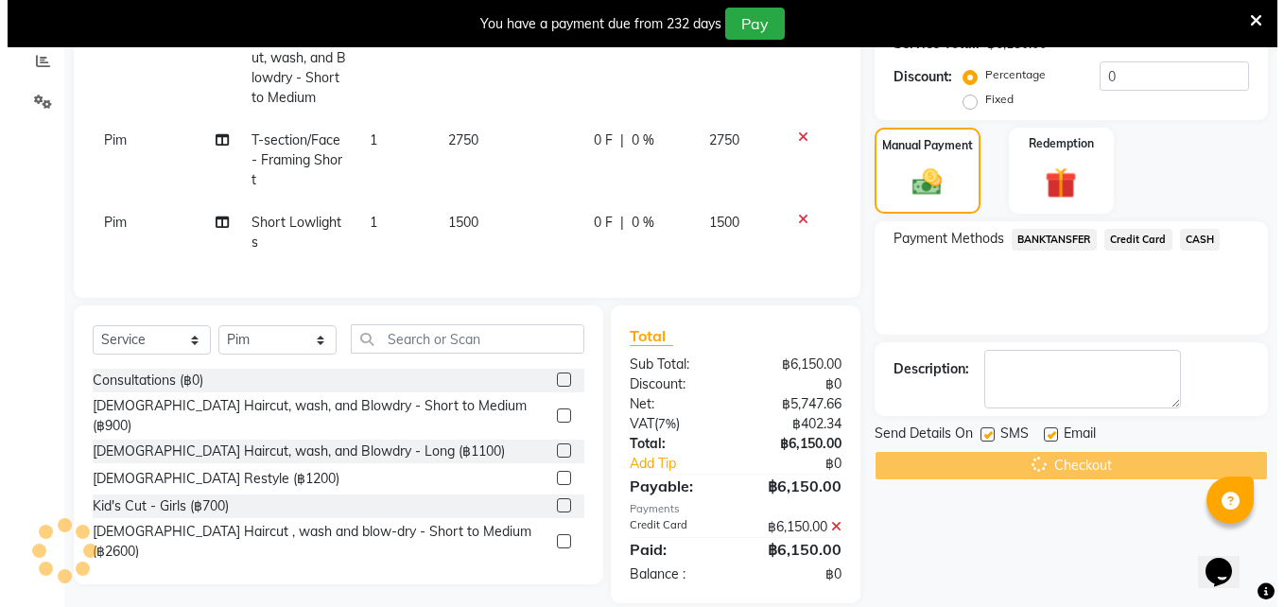
scroll to position [47, 0]
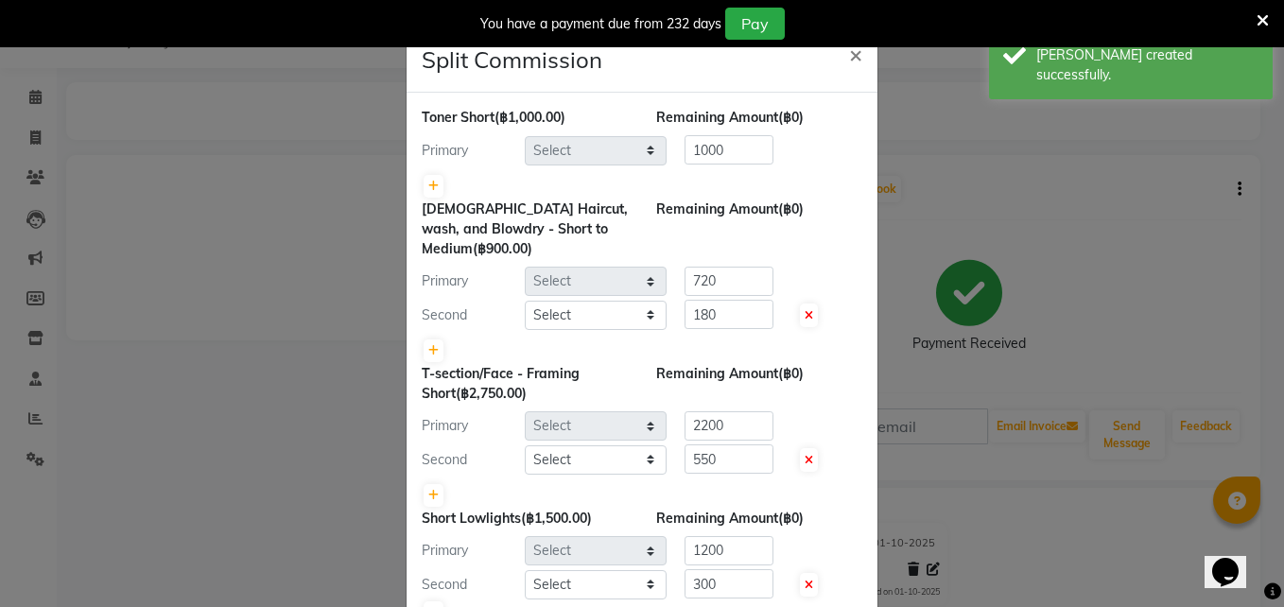
select select "65351"
select select "91913"
select select "65351"
select select "91913"
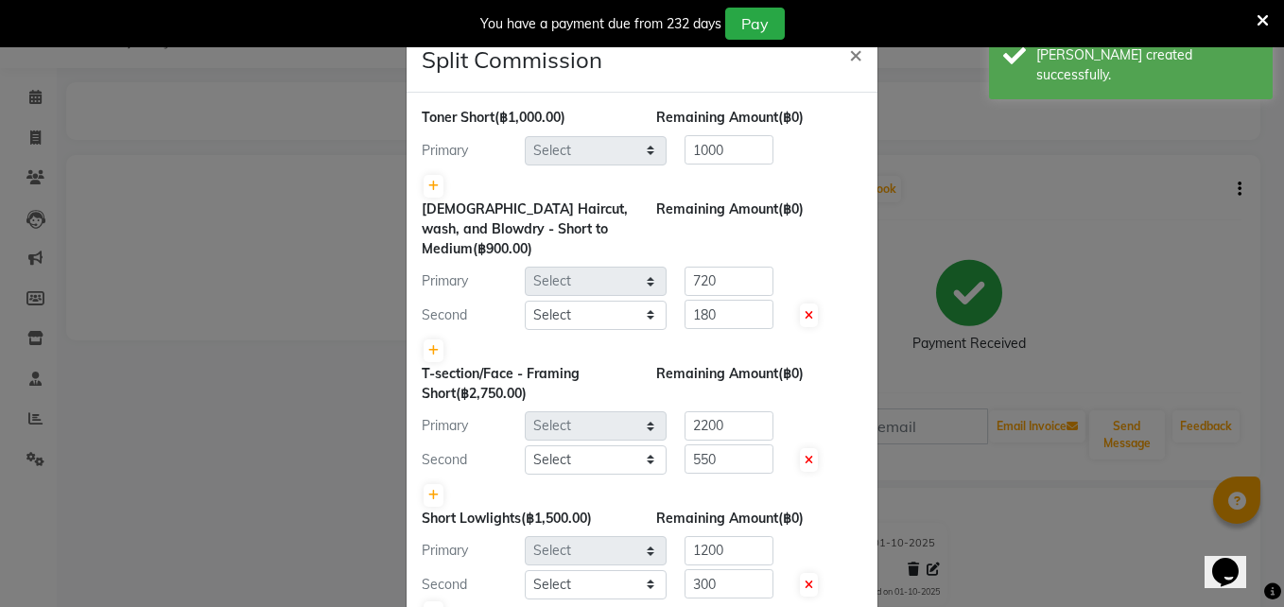
select select "65351"
select select "91913"
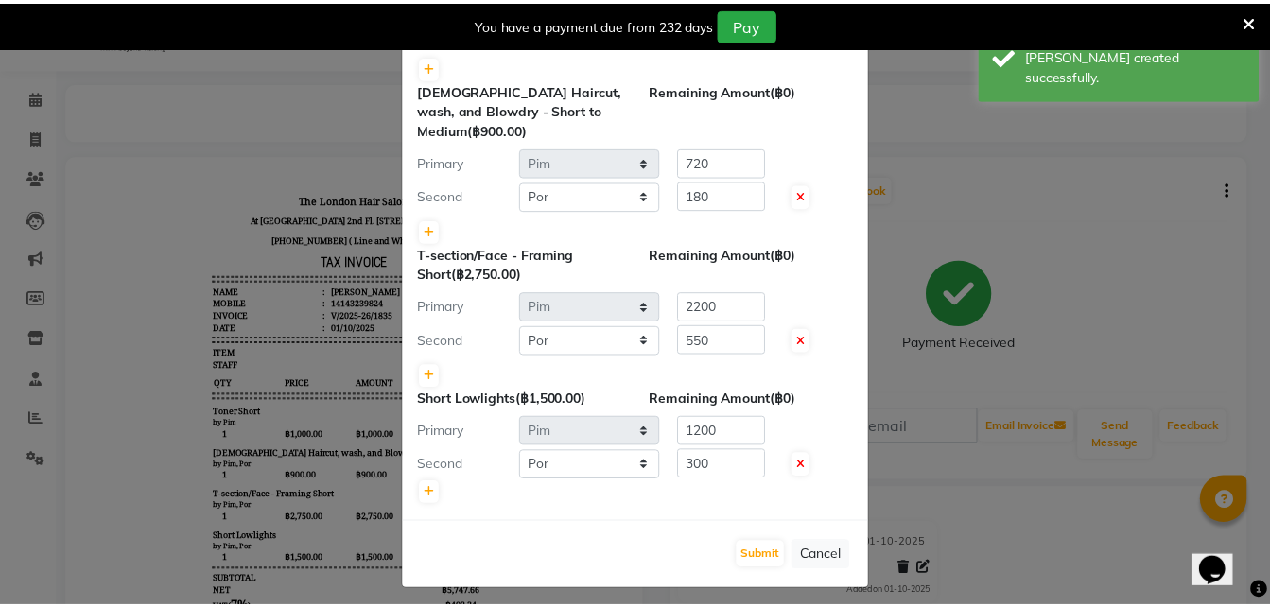
scroll to position [130, 0]
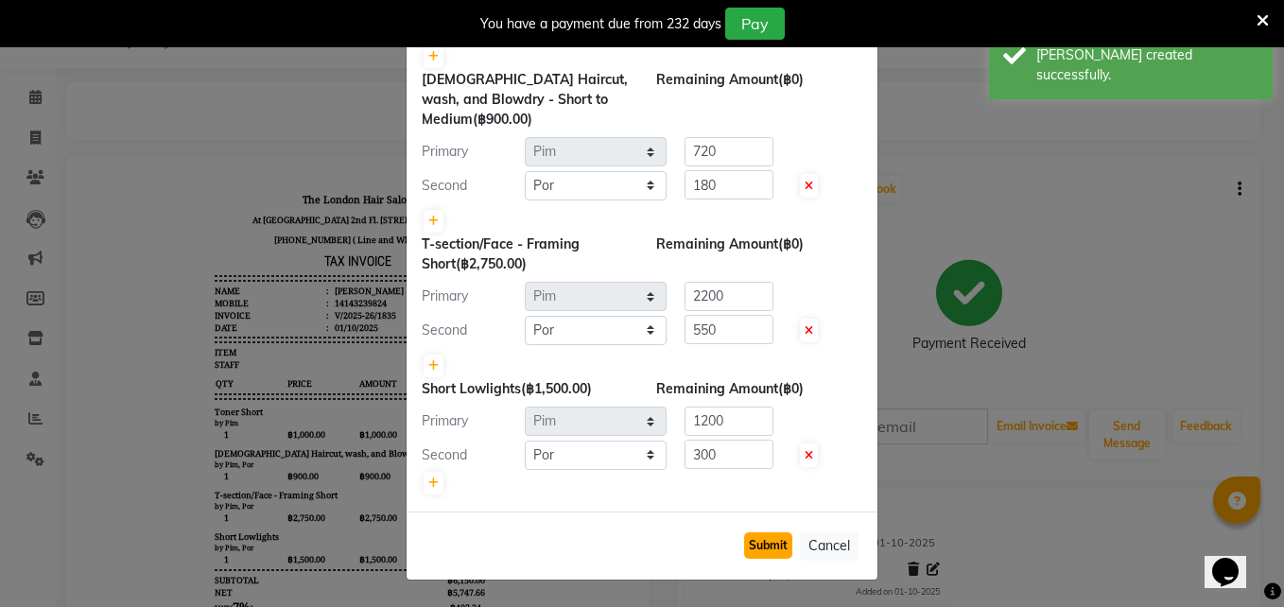
click at [769, 537] on button "Submit" at bounding box center [768, 545] width 48 height 26
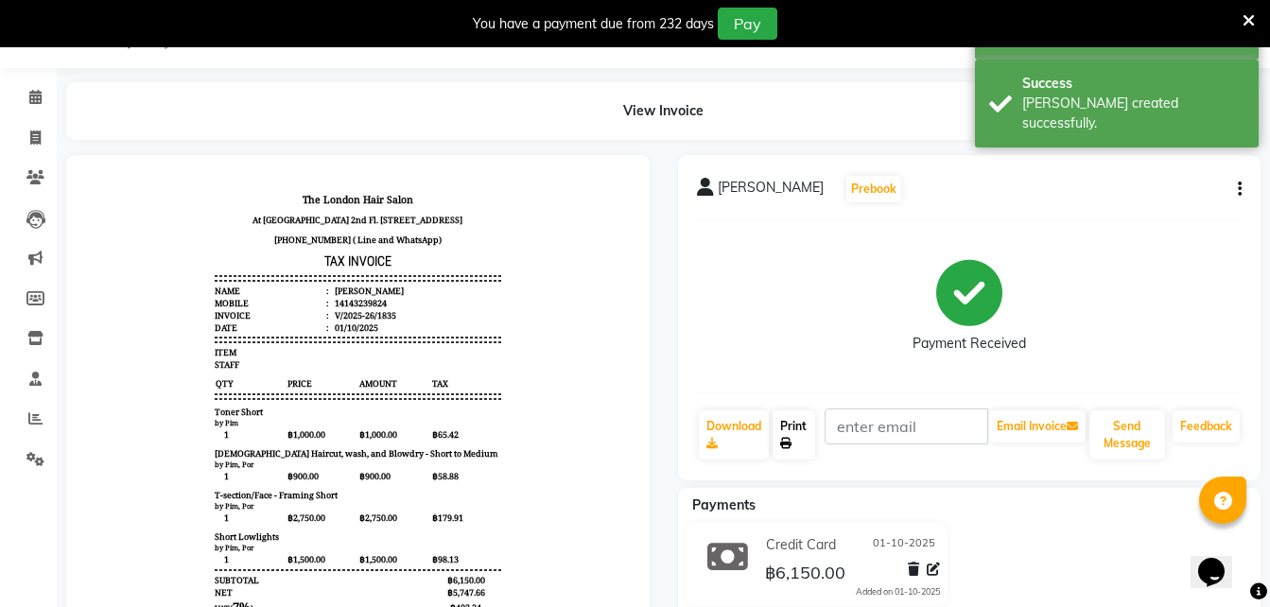
click at [795, 429] on link "Print" at bounding box center [793, 434] width 43 height 49
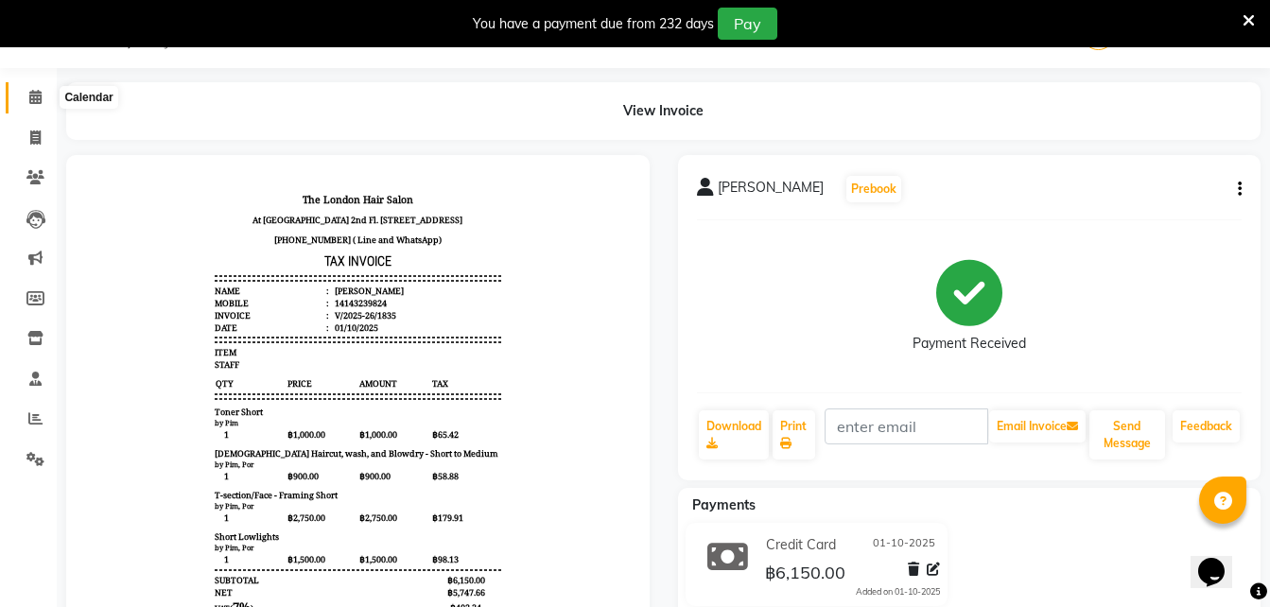
click at [30, 110] on link "Calendar" at bounding box center [28, 97] width 45 height 31
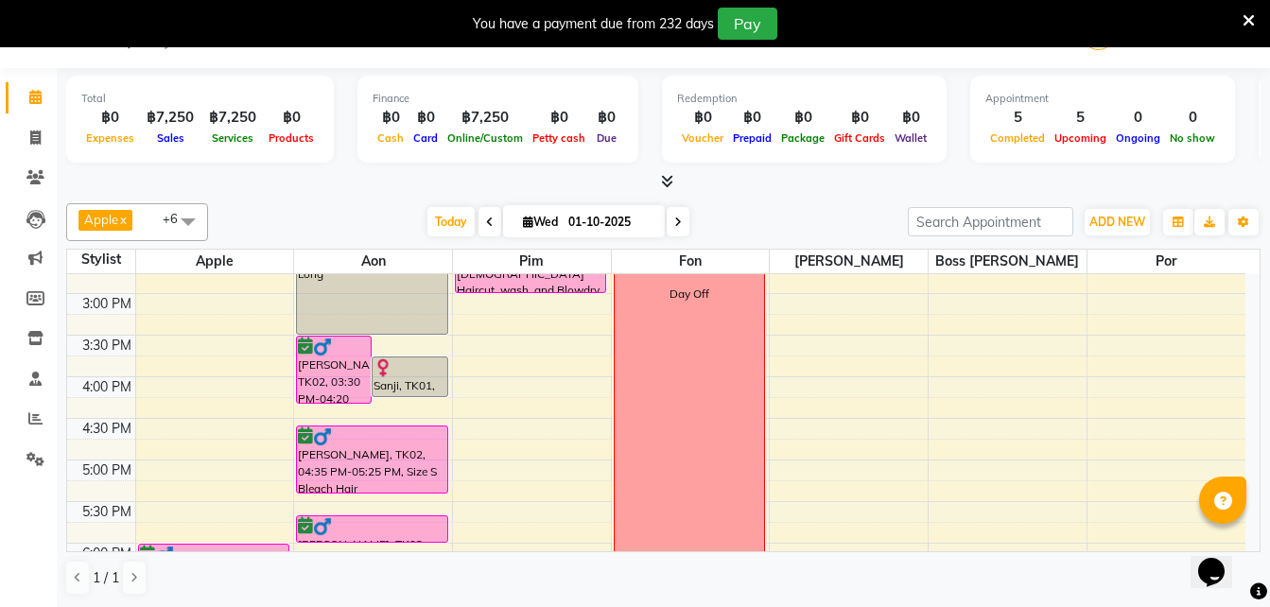
scroll to position [478, 0]
